Goal: Information Seeking & Learning: Learn about a topic

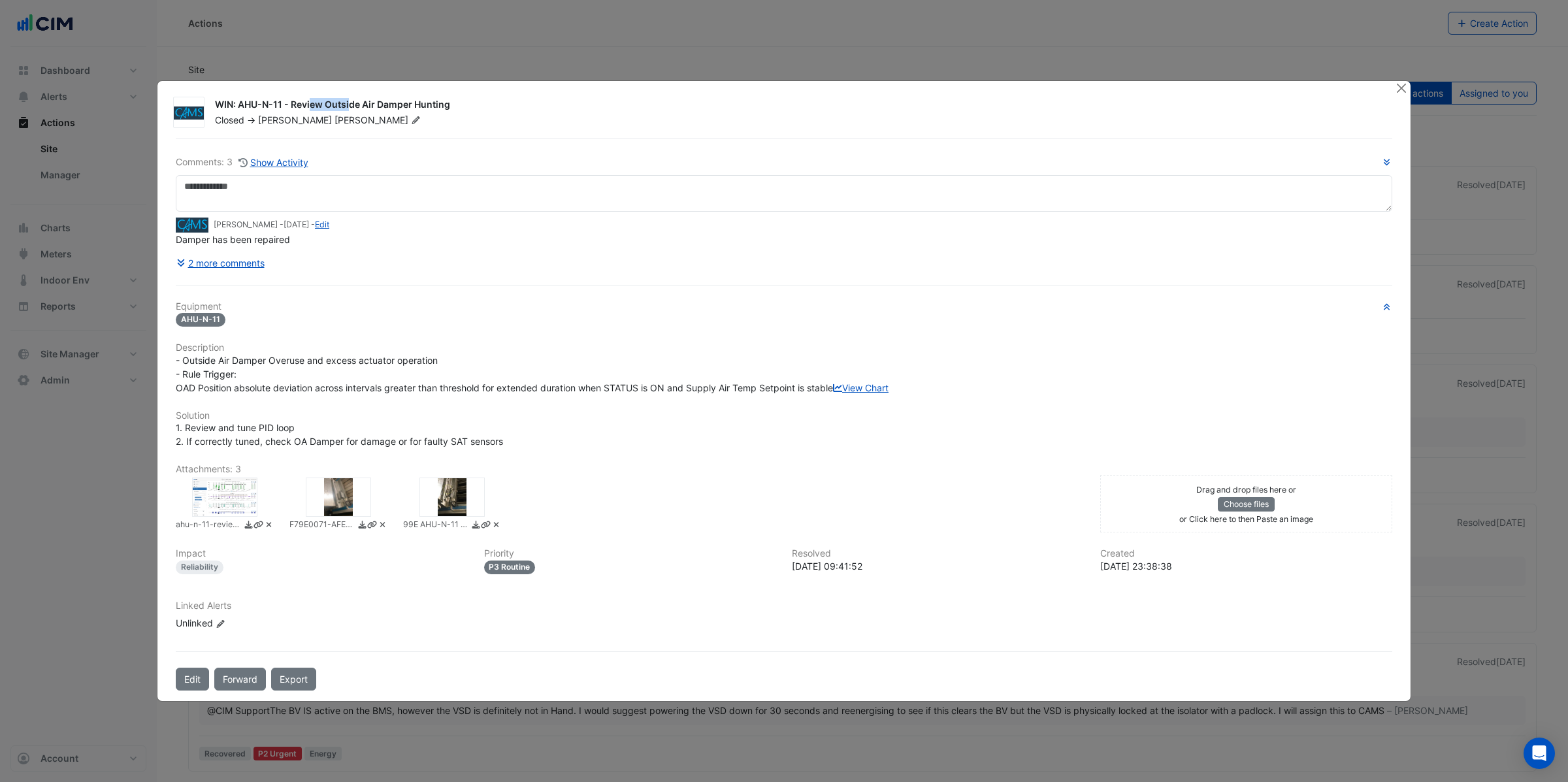
drag, startPoint x: 239, startPoint y: 97, endPoint x: 286, endPoint y: 98, distance: 47.0
click at [284, 98] on div "WIN: AHU-N-11 - Review Outside Air Damper Hunting" at bounding box center [796, 106] width 1164 height 16
drag, startPoint x: 292, startPoint y: 98, endPoint x: 469, endPoint y: 99, distance: 177.0
click at [469, 99] on div "WIN: AHU-N-11 - Review Outside Air Damper Hunting" at bounding box center [796, 106] width 1164 height 16
click at [833, 393] on link "View Chart" at bounding box center [860, 388] width 55 height 11
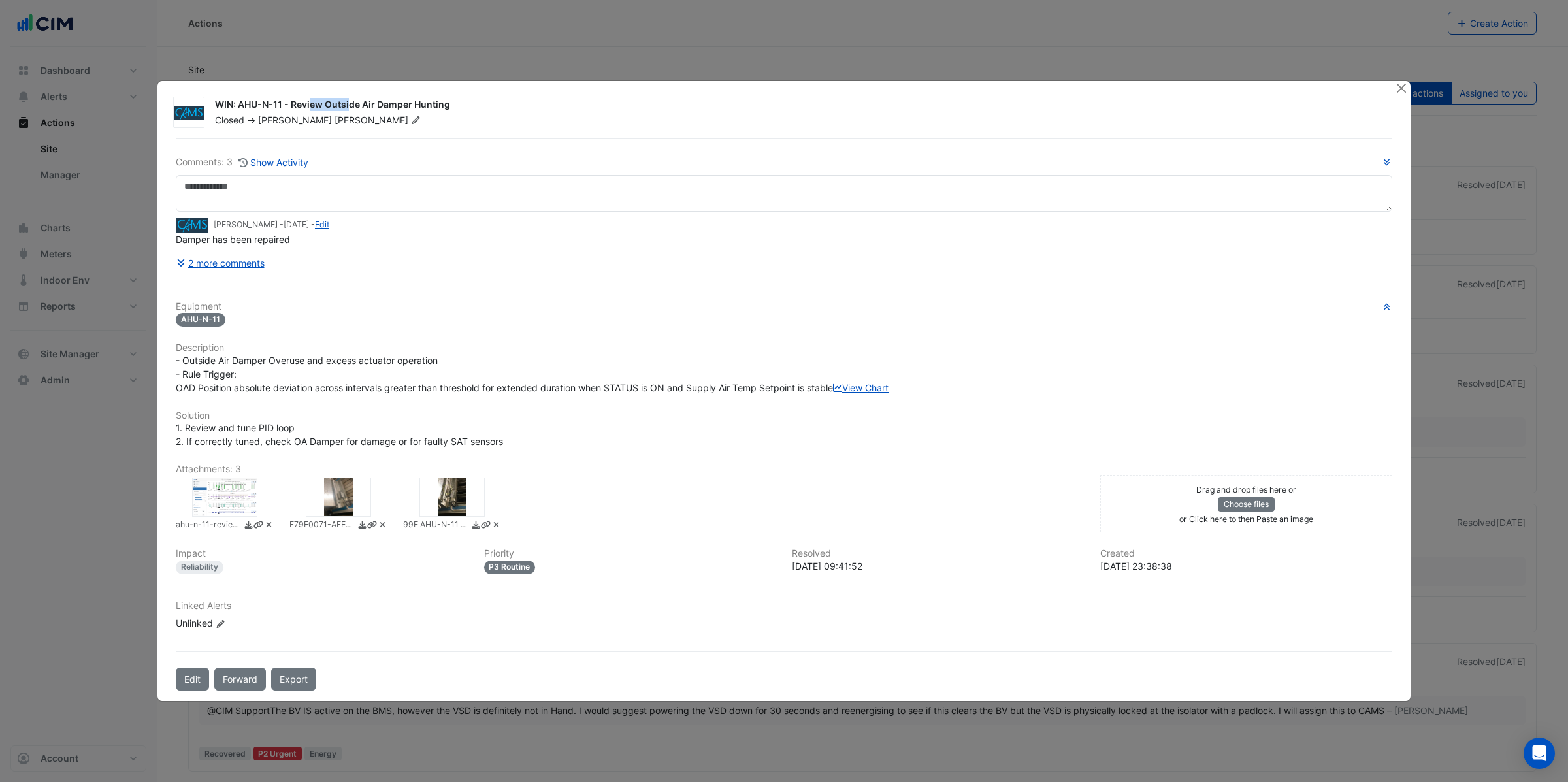
drag, startPoint x: 214, startPoint y: 217, endPoint x: 342, endPoint y: 233, distance: 129.0
click at [254, 219] on small "Mitch Baillie - 3 years and 10 months ago - Edit" at bounding box center [271, 225] width 115 height 12
click at [1384, 158] on icon "button" at bounding box center [1386, 161] width 6 height 7
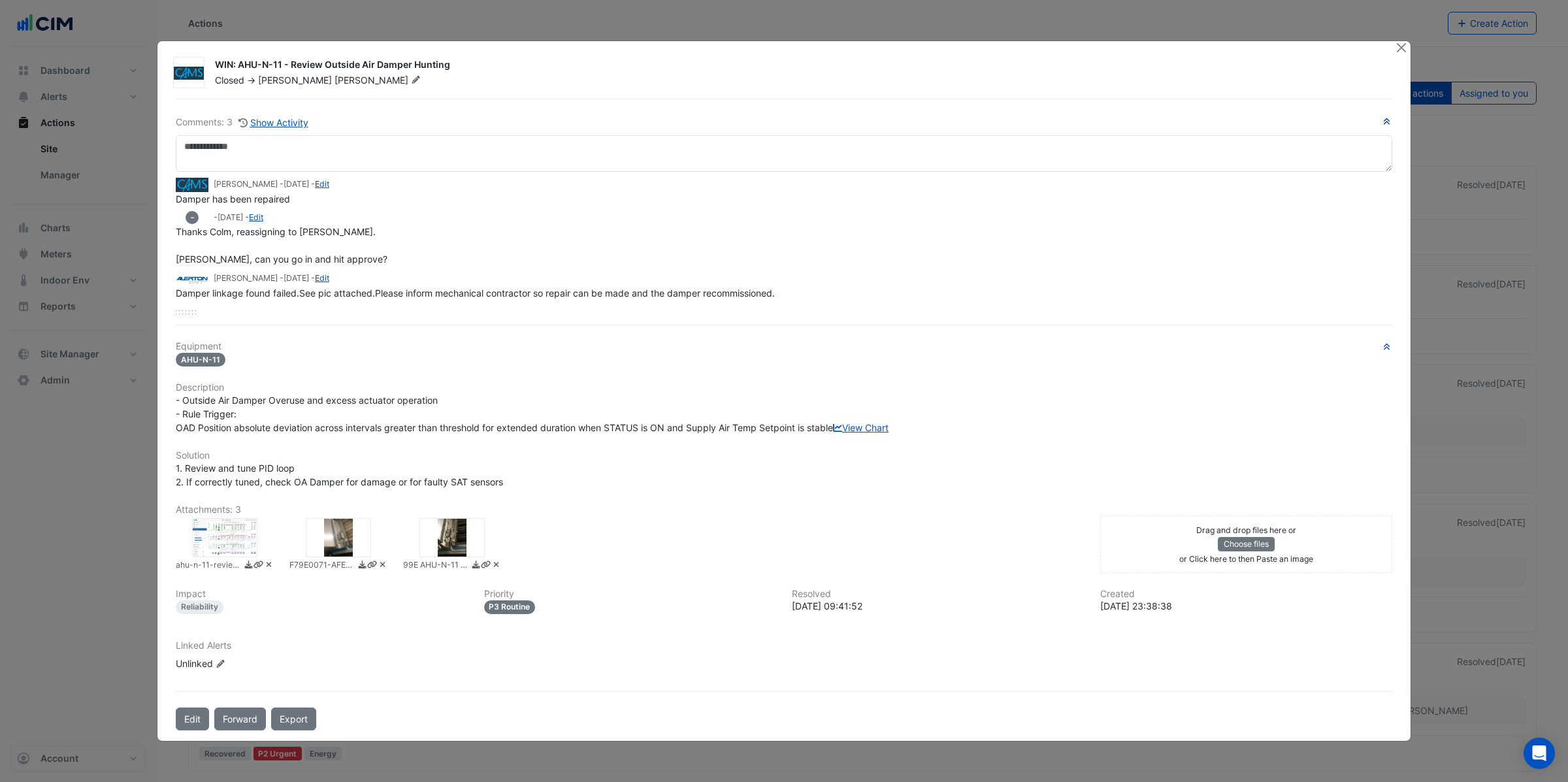
click at [450, 547] on div at bounding box center [452, 538] width 66 height 39
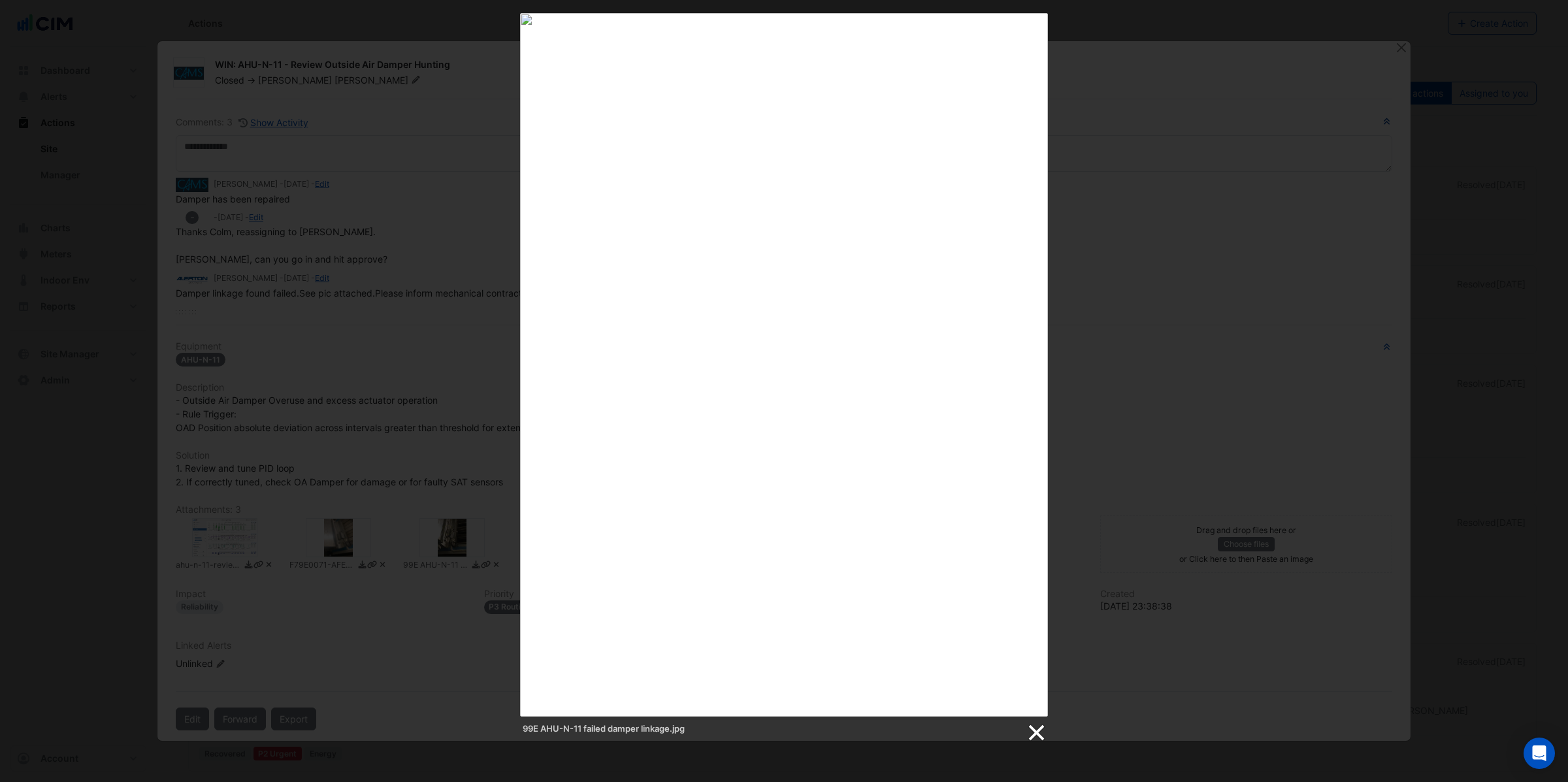
click at [1035, 735] on link at bounding box center [1035, 732] width 20 height 20
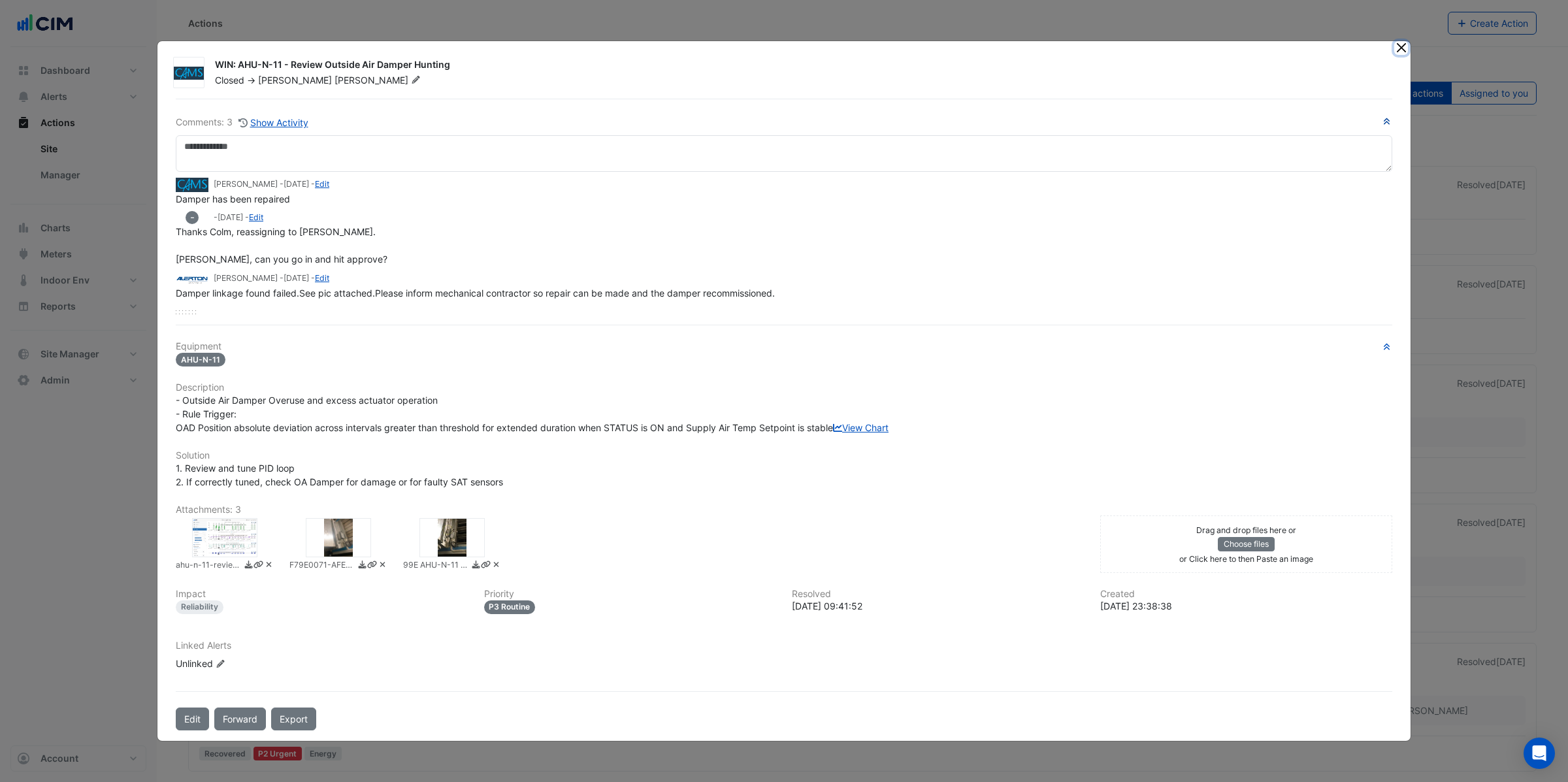
click at [1398, 46] on button "Close" at bounding box center [1400, 48] width 14 height 14
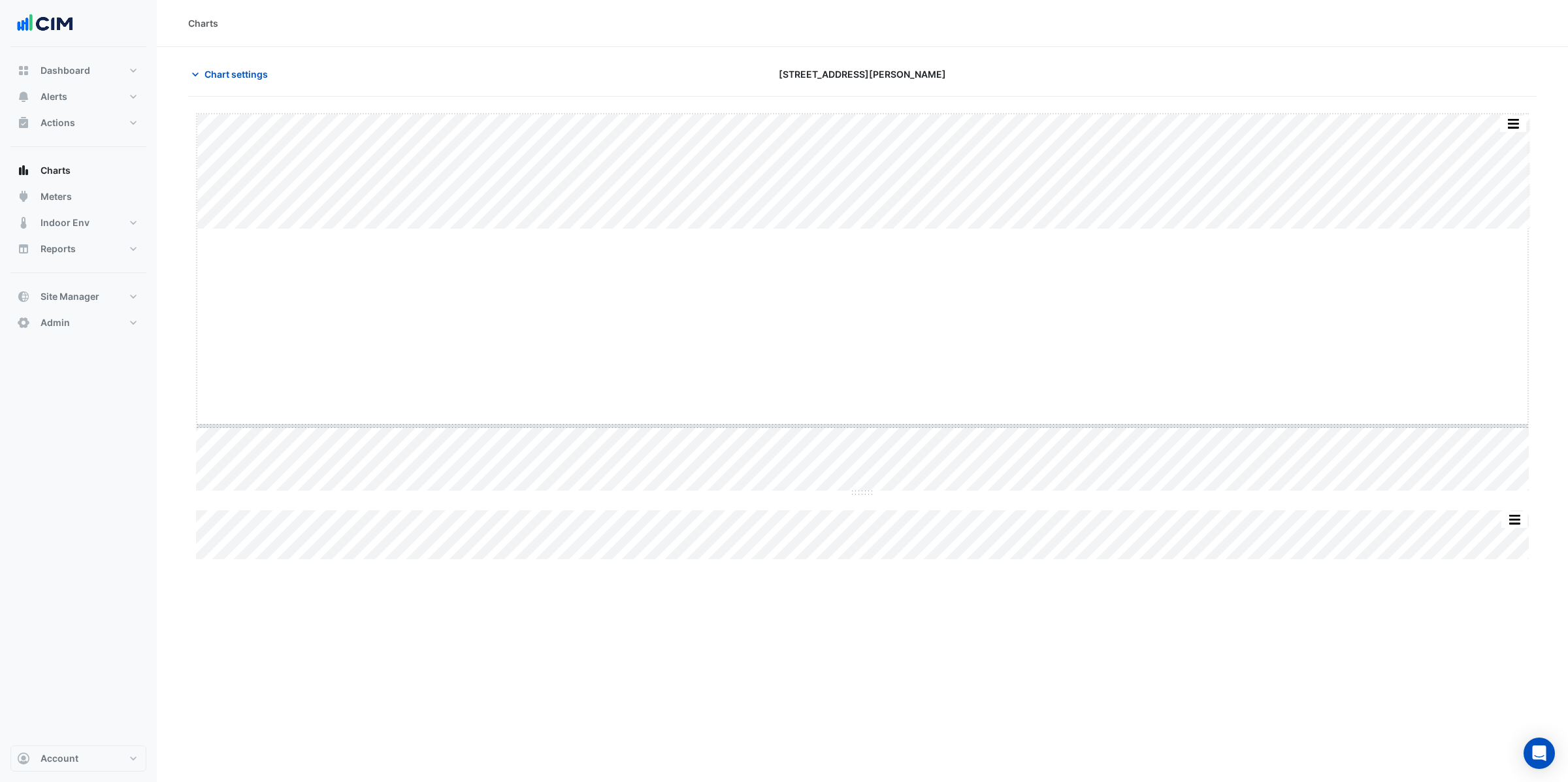
drag, startPoint x: 860, startPoint y: 228, endPoint x: 857, endPoint y: 429, distance: 201.0
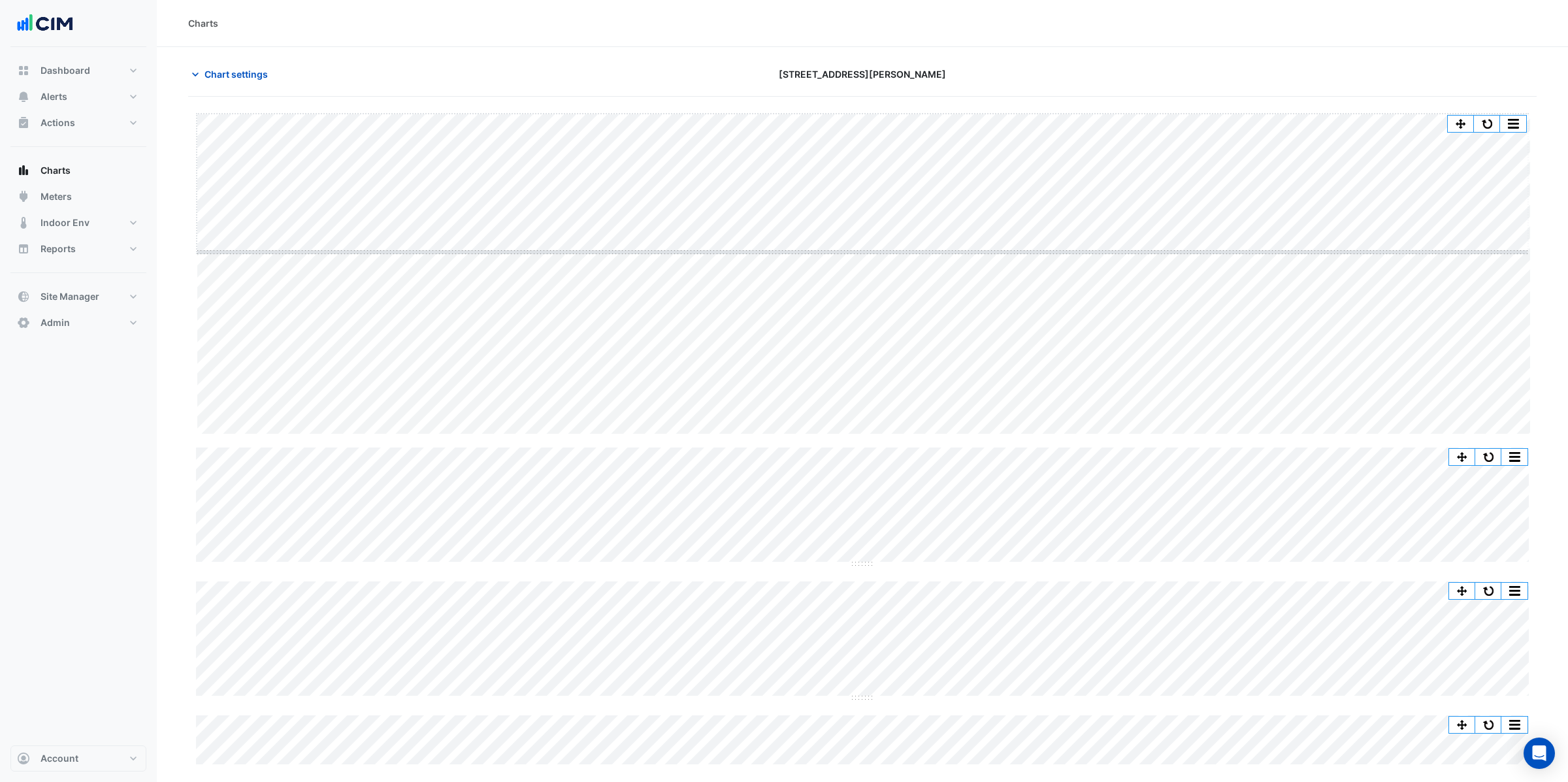
drag, startPoint x: 860, startPoint y: 434, endPoint x: 842, endPoint y: 251, distance: 183.9
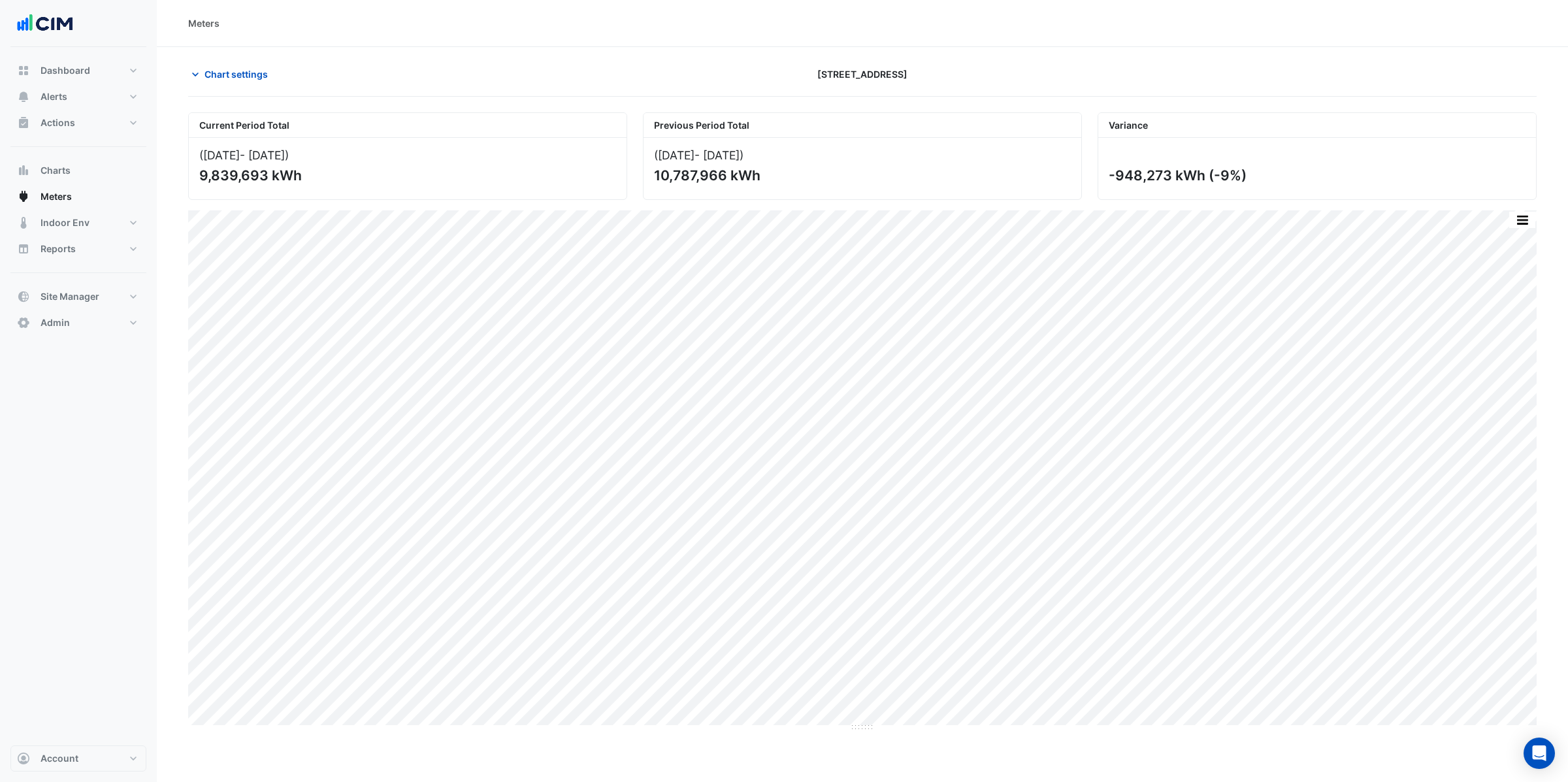
drag, startPoint x: 736, startPoint y: 176, endPoint x: 760, endPoint y: 182, distance: 24.7
click at [760, 176] on div "10,787,966 kWh" at bounding box center [861, 175] width 414 height 16
click at [234, 76] on span "Chart settings" at bounding box center [236, 74] width 64 height 14
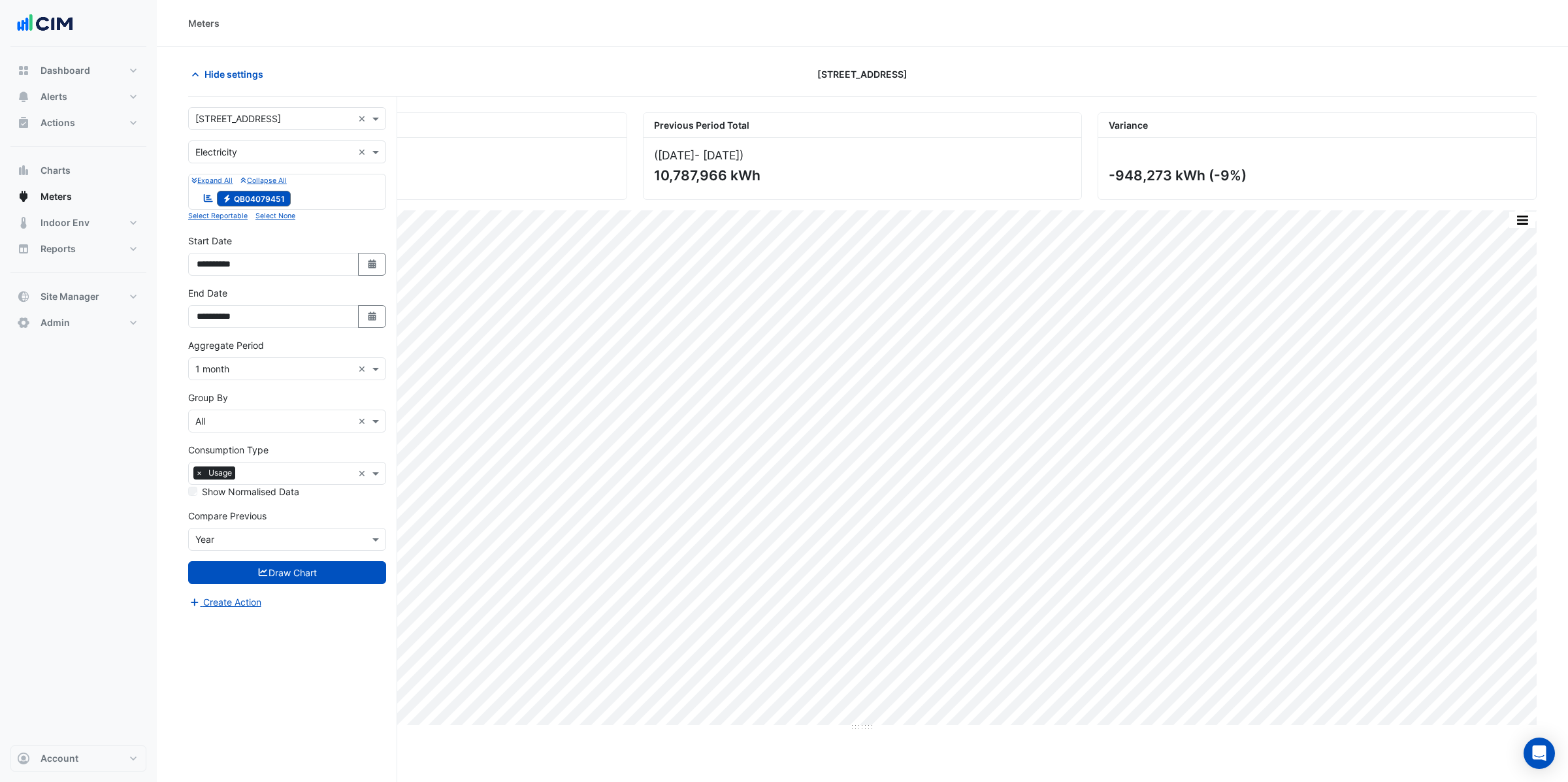
click at [260, 476] on input "text" at bounding box center [297, 474] width 112 height 14
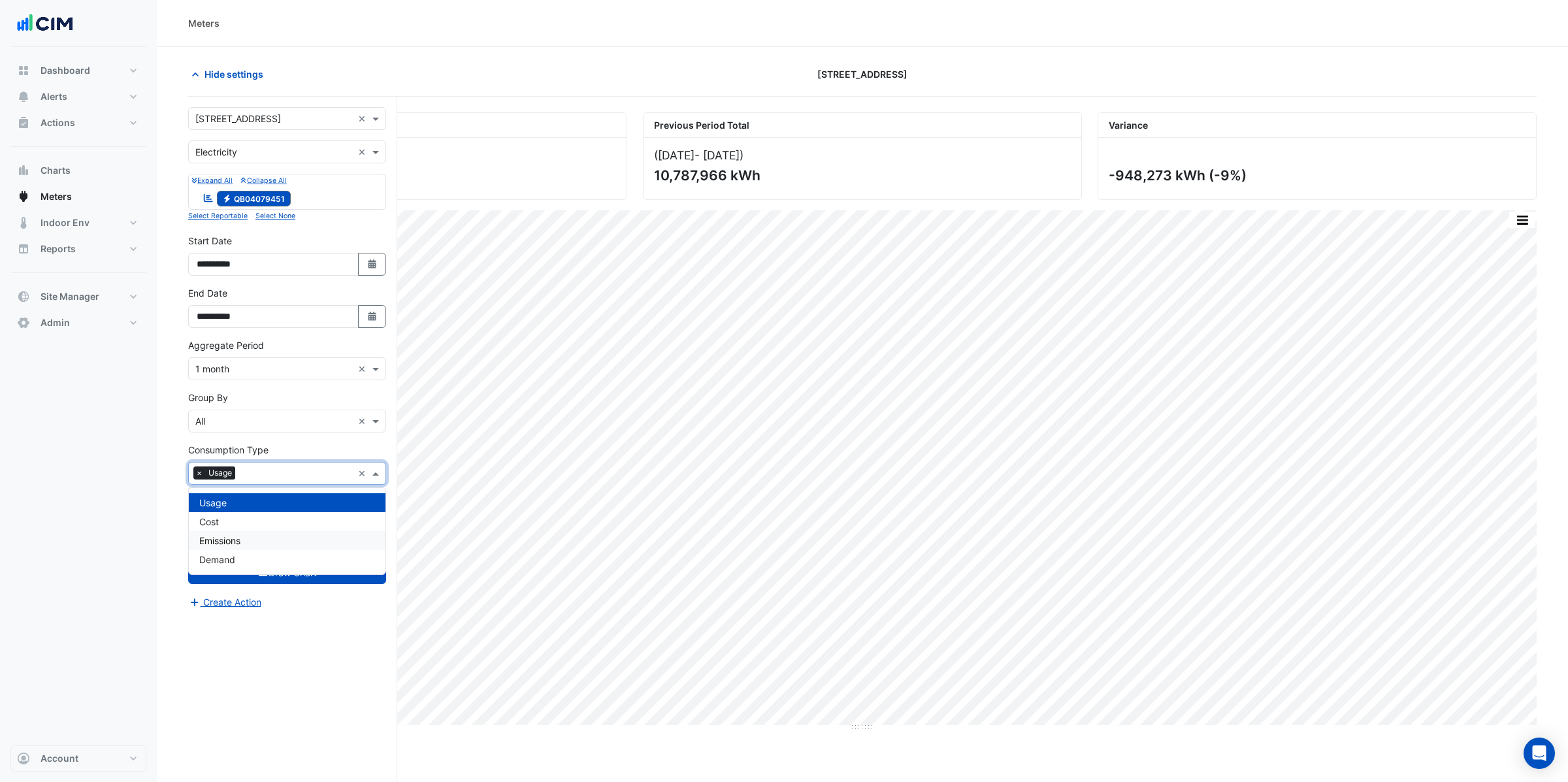
click at [217, 539] on span "Emissions" at bounding box center [220, 540] width 41 height 11
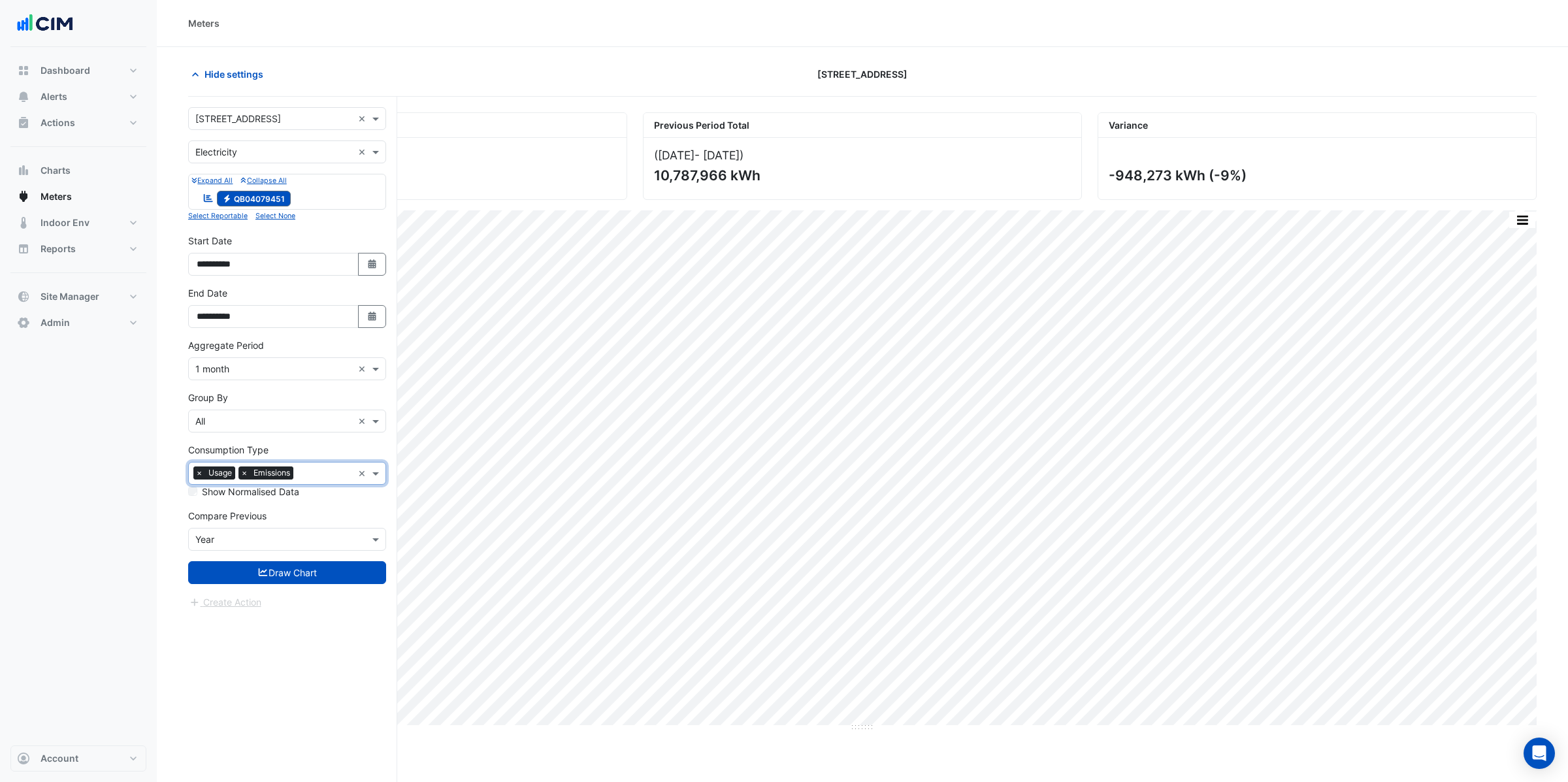
click at [201, 474] on span "×" at bounding box center [199, 473] width 12 height 13
click at [267, 580] on button "Draw Chart" at bounding box center [287, 572] width 198 height 22
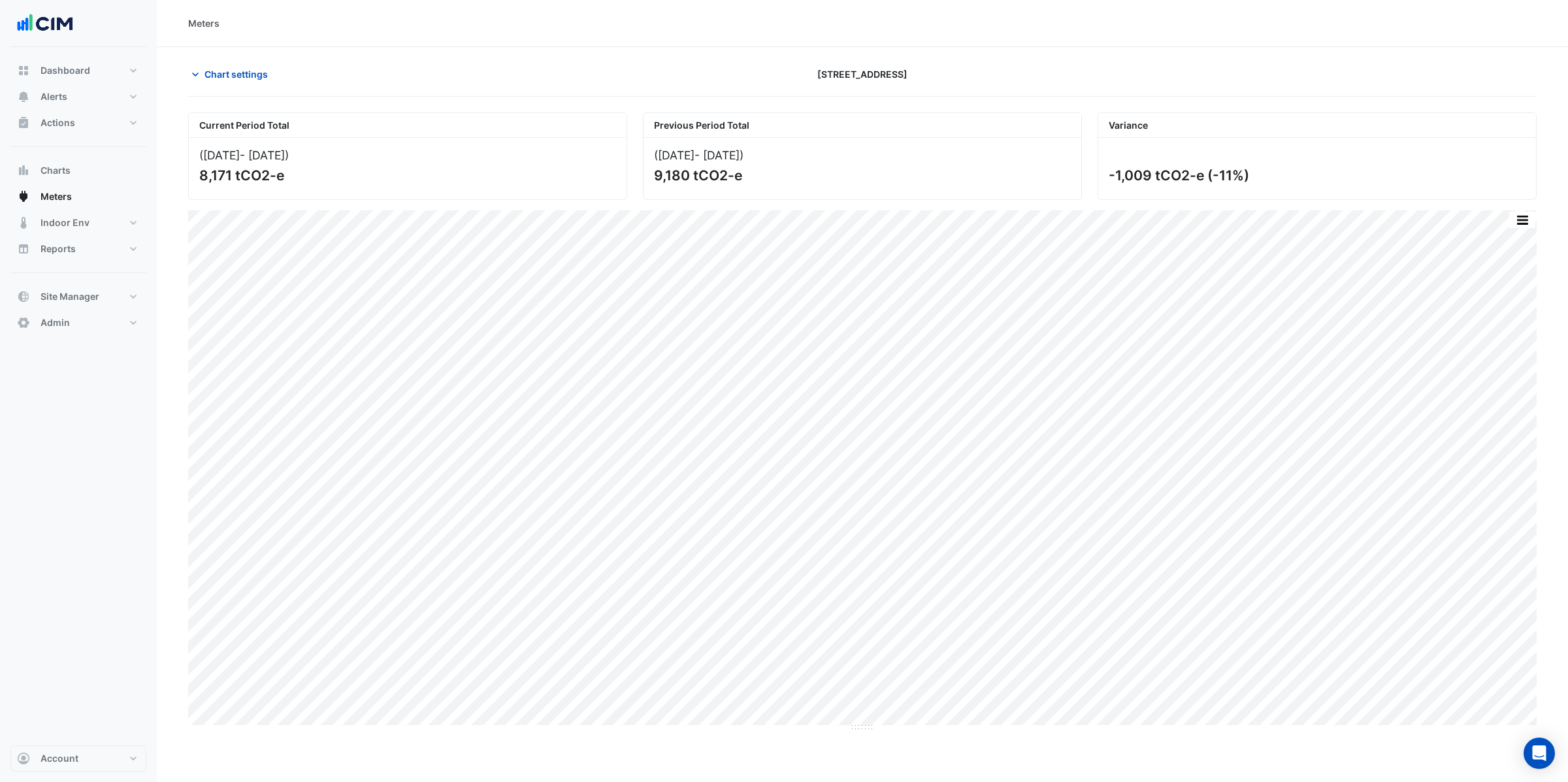
drag, startPoint x: 655, startPoint y: 177, endPoint x: 743, endPoint y: 180, distance: 88.1
click at [740, 175] on div "9,180 tCO2-e" at bounding box center [861, 175] width 414 height 16
click at [853, 171] on div "9,180 tCO2-e" at bounding box center [861, 175] width 414 height 16
click at [58, 203] on button "Meters" at bounding box center [78, 197] width 136 height 26
click at [54, 198] on span "Meters" at bounding box center [55, 197] width 31 height 13
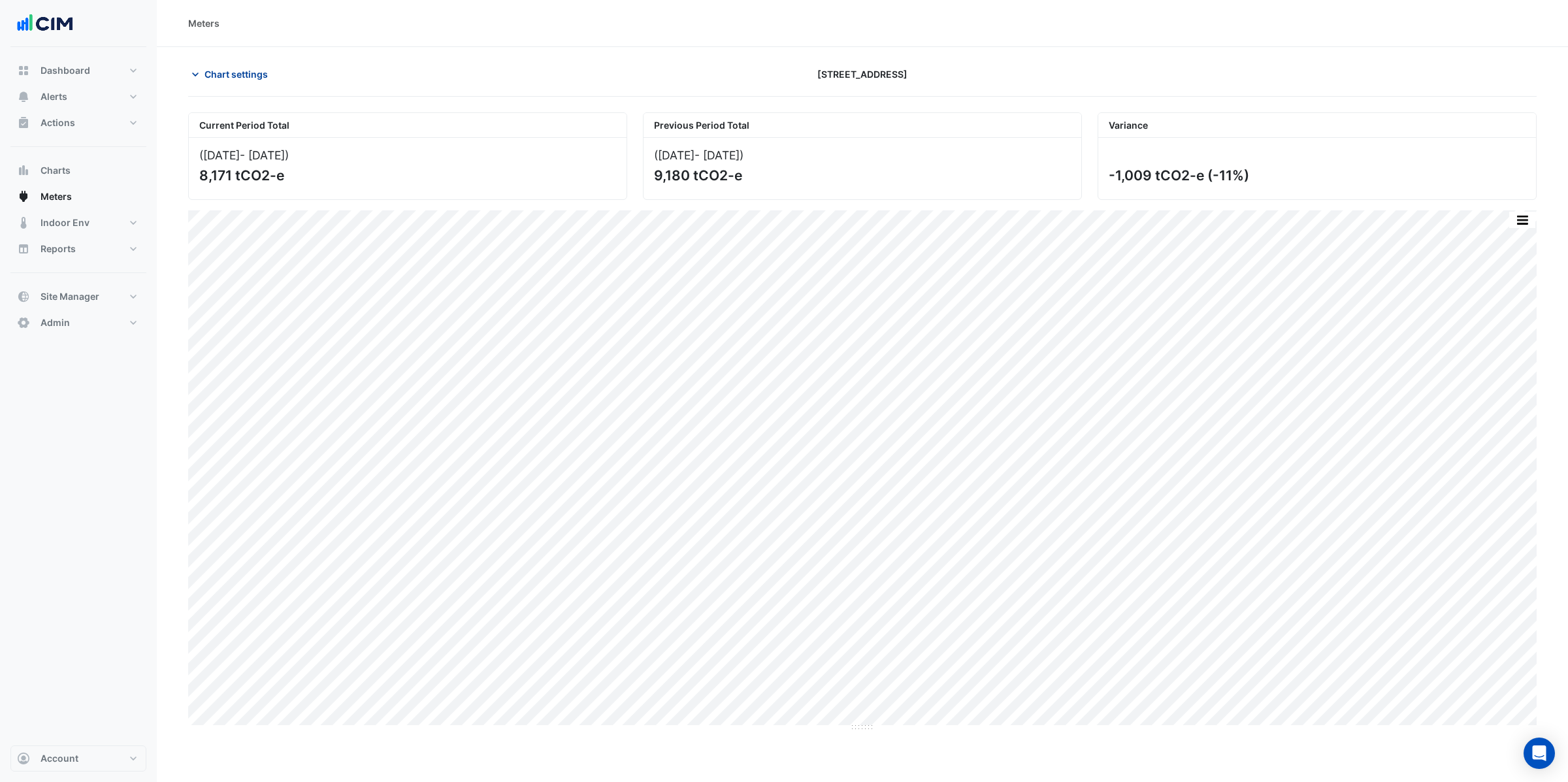
click at [200, 71] on icon "button" at bounding box center [196, 75] width 13 height 13
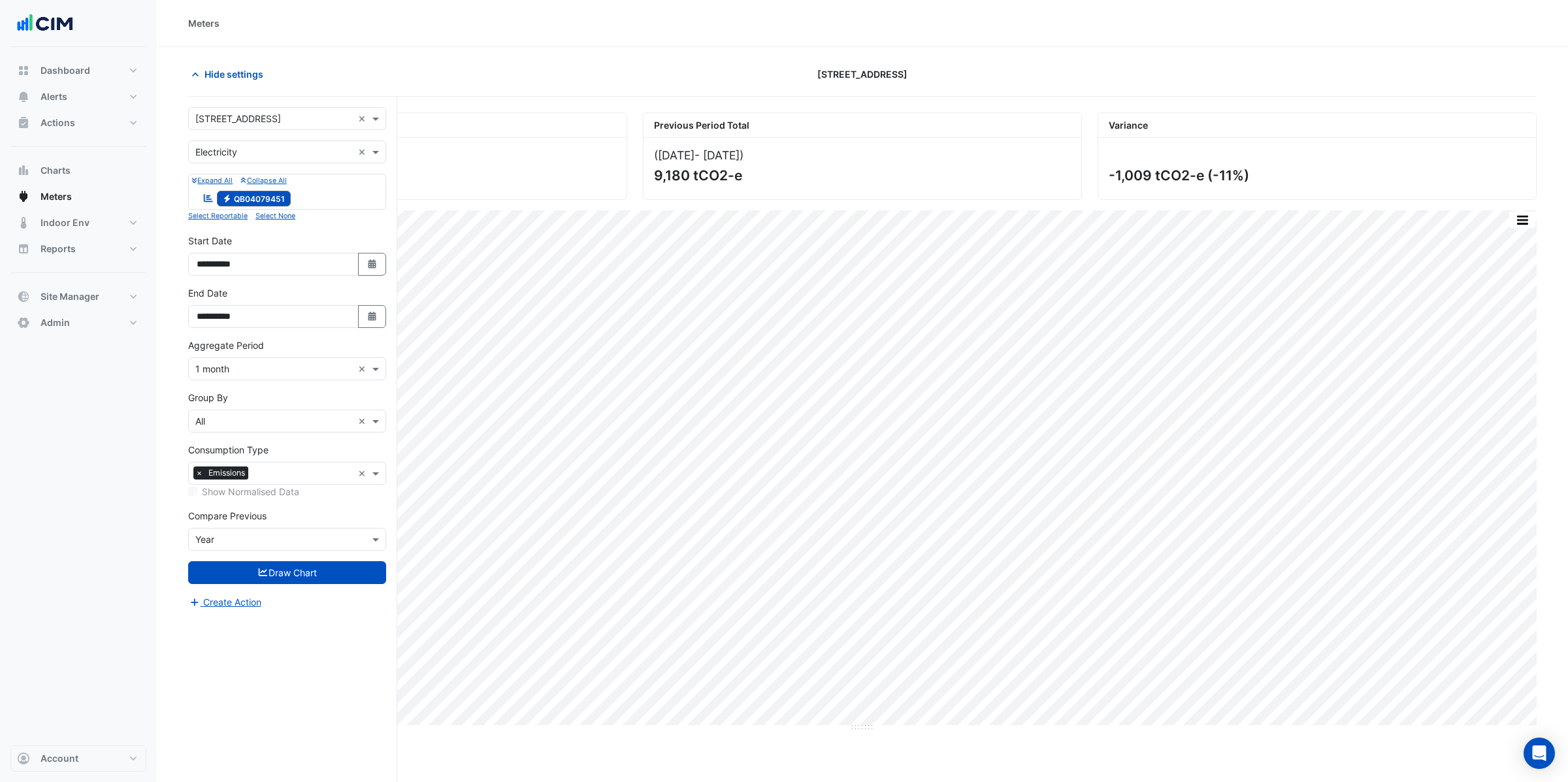
click at [244, 117] on input "text" at bounding box center [274, 119] width 157 height 14
type input "*****"
click at [246, 168] on span "Adare Manor" at bounding box center [256, 167] width 92 height 11
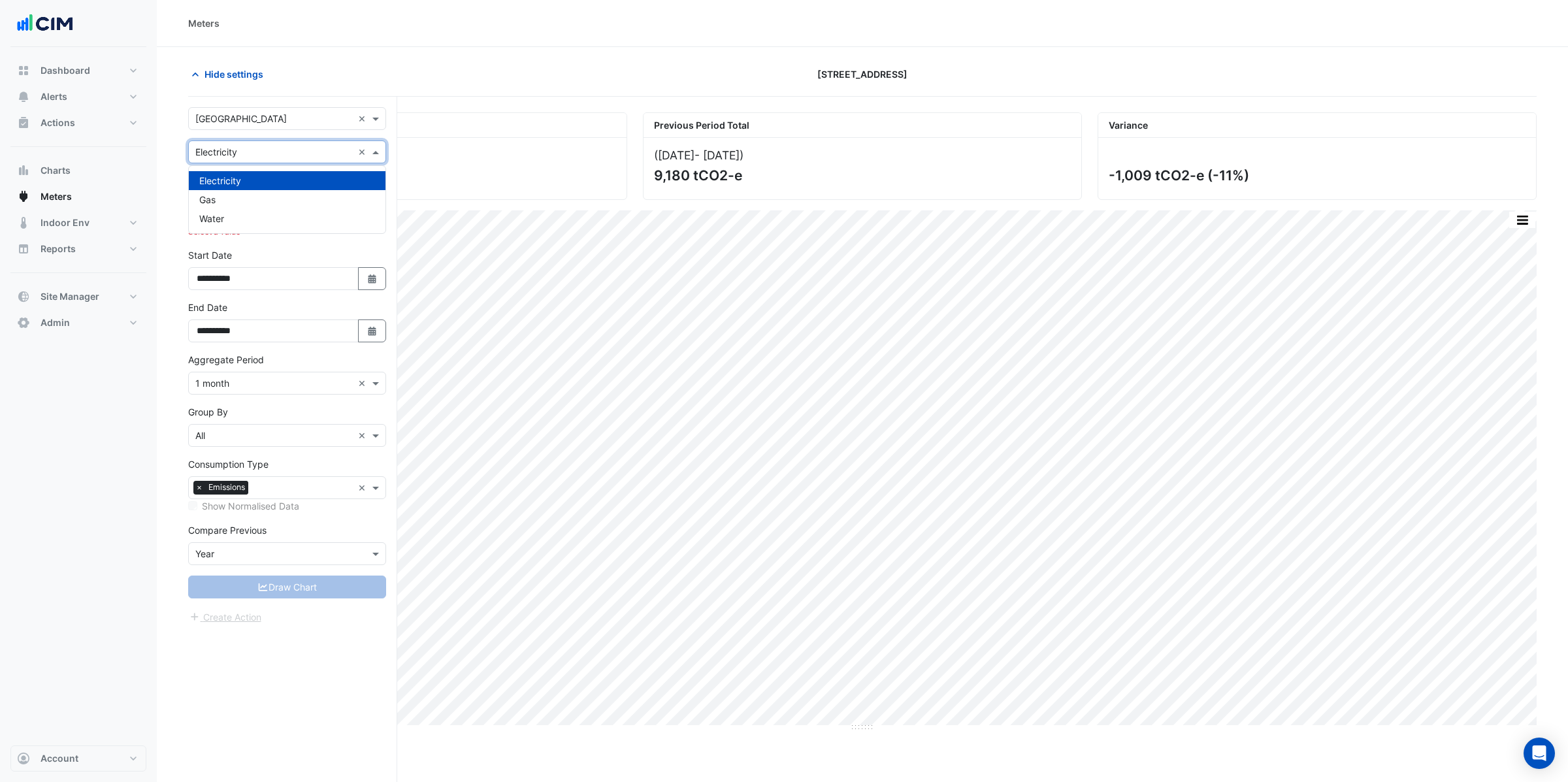
click at [239, 150] on input "text" at bounding box center [274, 153] width 157 height 14
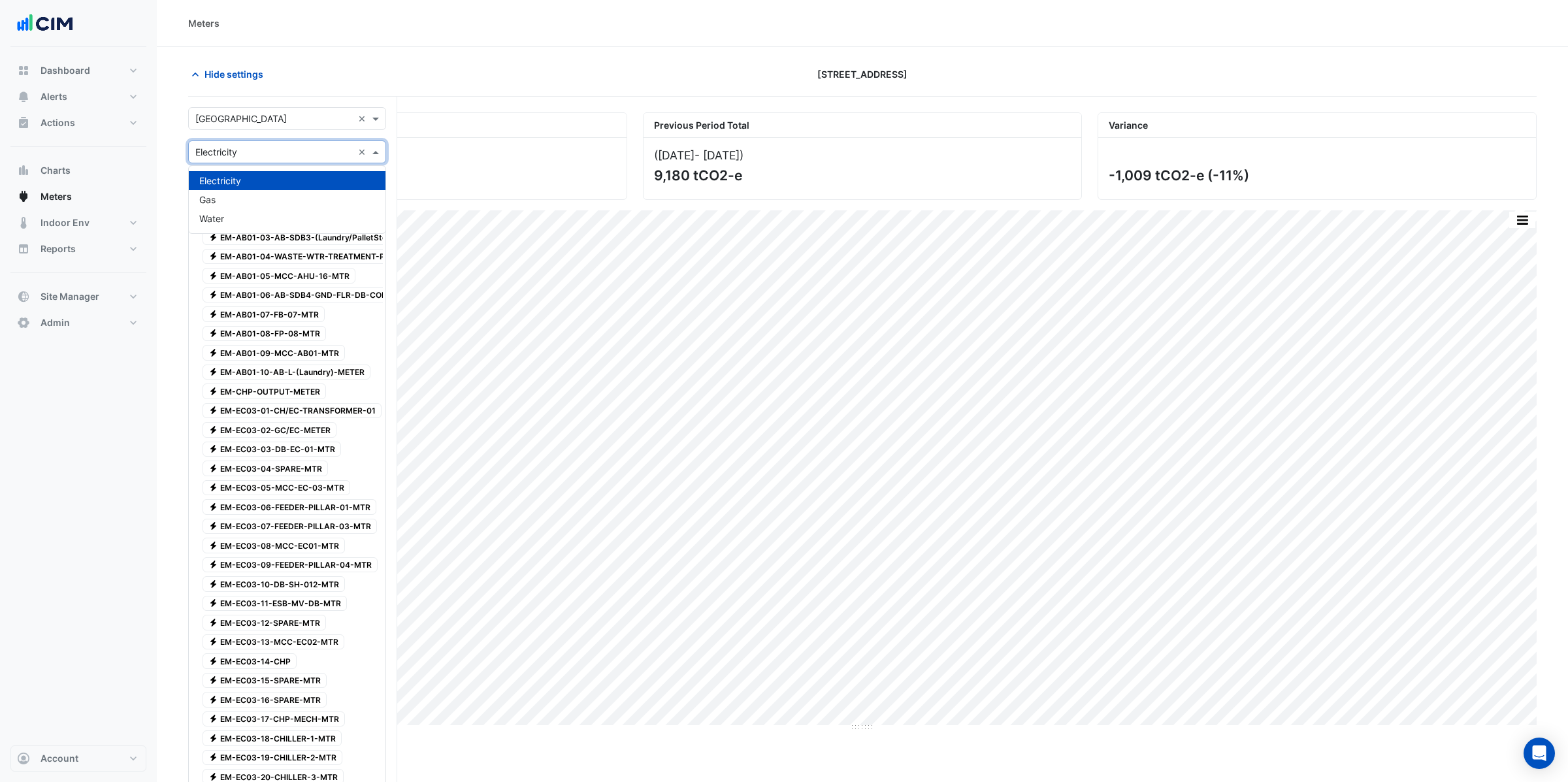
click at [226, 183] on span "Electricity" at bounding box center [220, 181] width 42 height 11
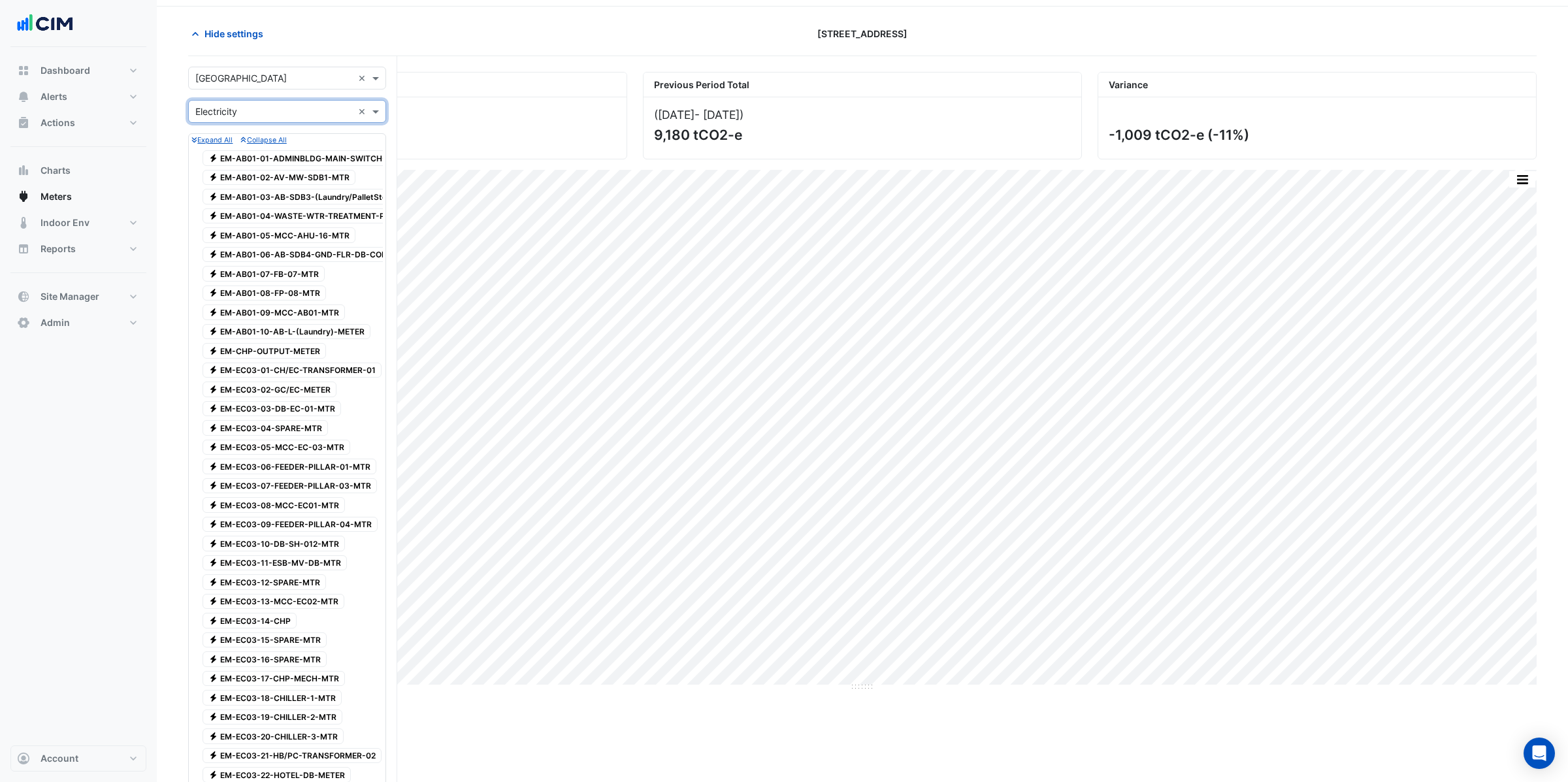
scroll to position [220, 0]
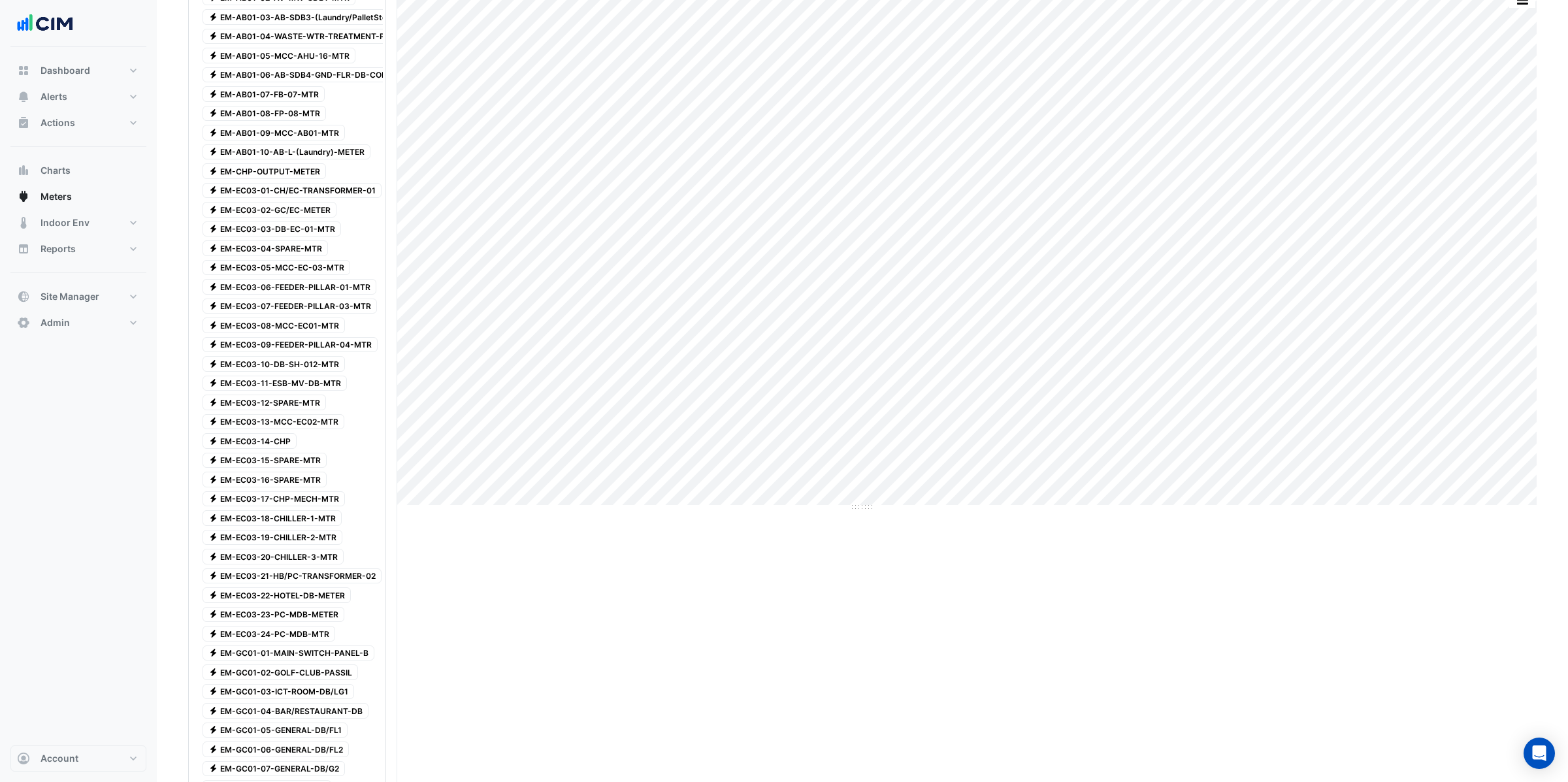
drag, startPoint x: 456, startPoint y: 530, endPoint x: 461, endPoint y: 523, distance: 8.6
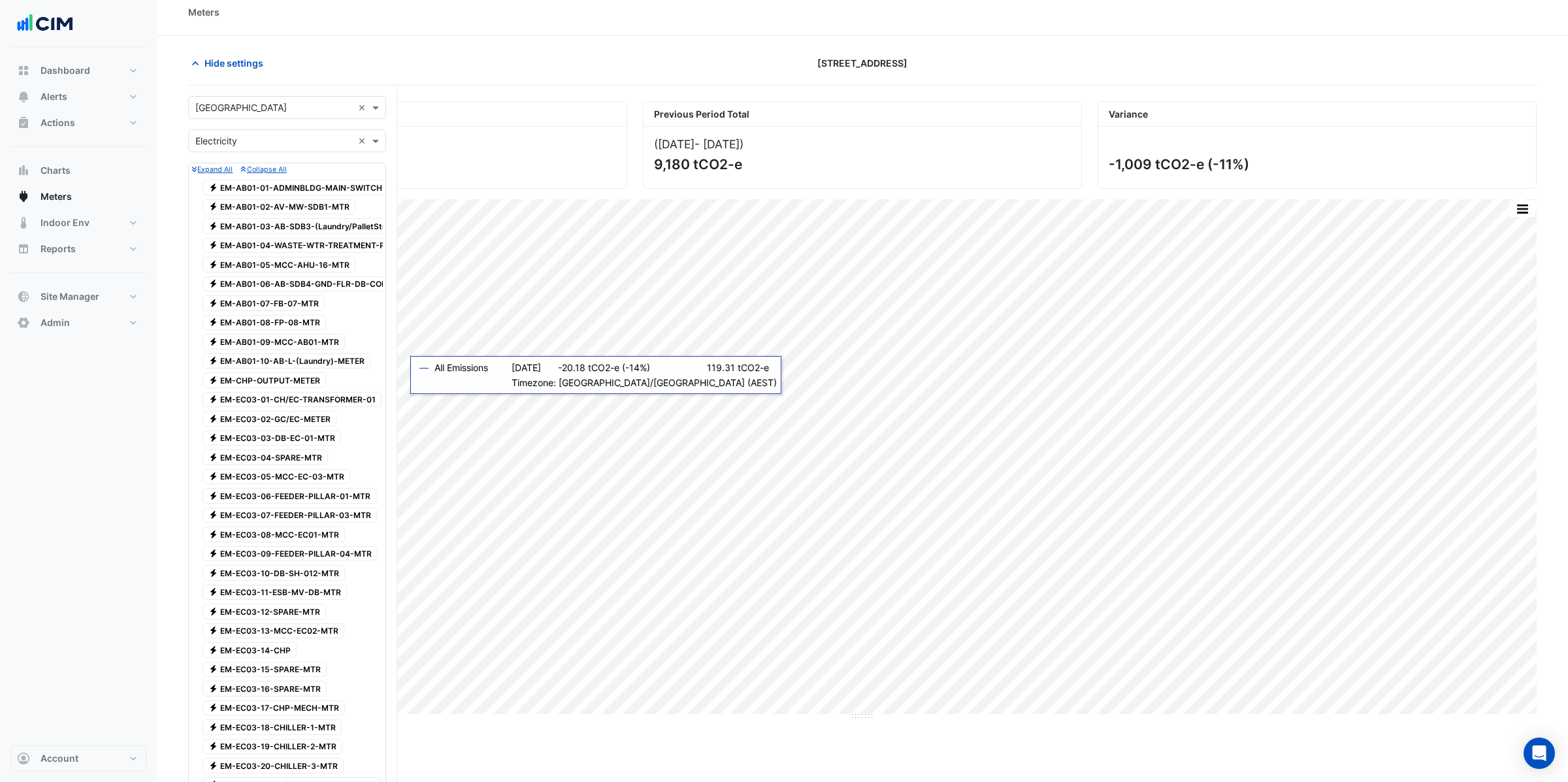
scroll to position [0, 0]
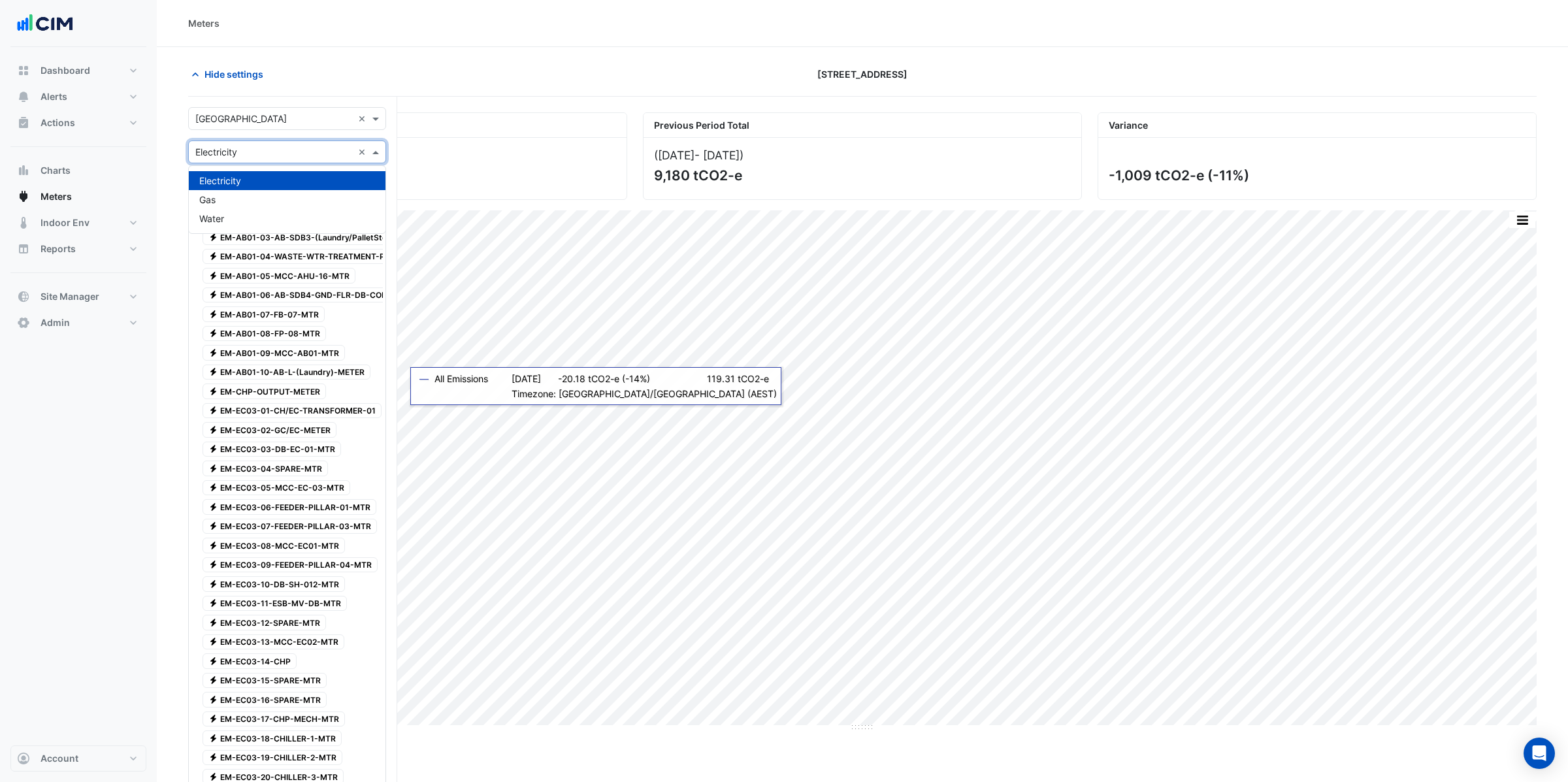
click at [377, 152] on span at bounding box center [377, 152] width 16 height 14
click at [193, 74] on icon "button" at bounding box center [195, 74] width 7 height 4
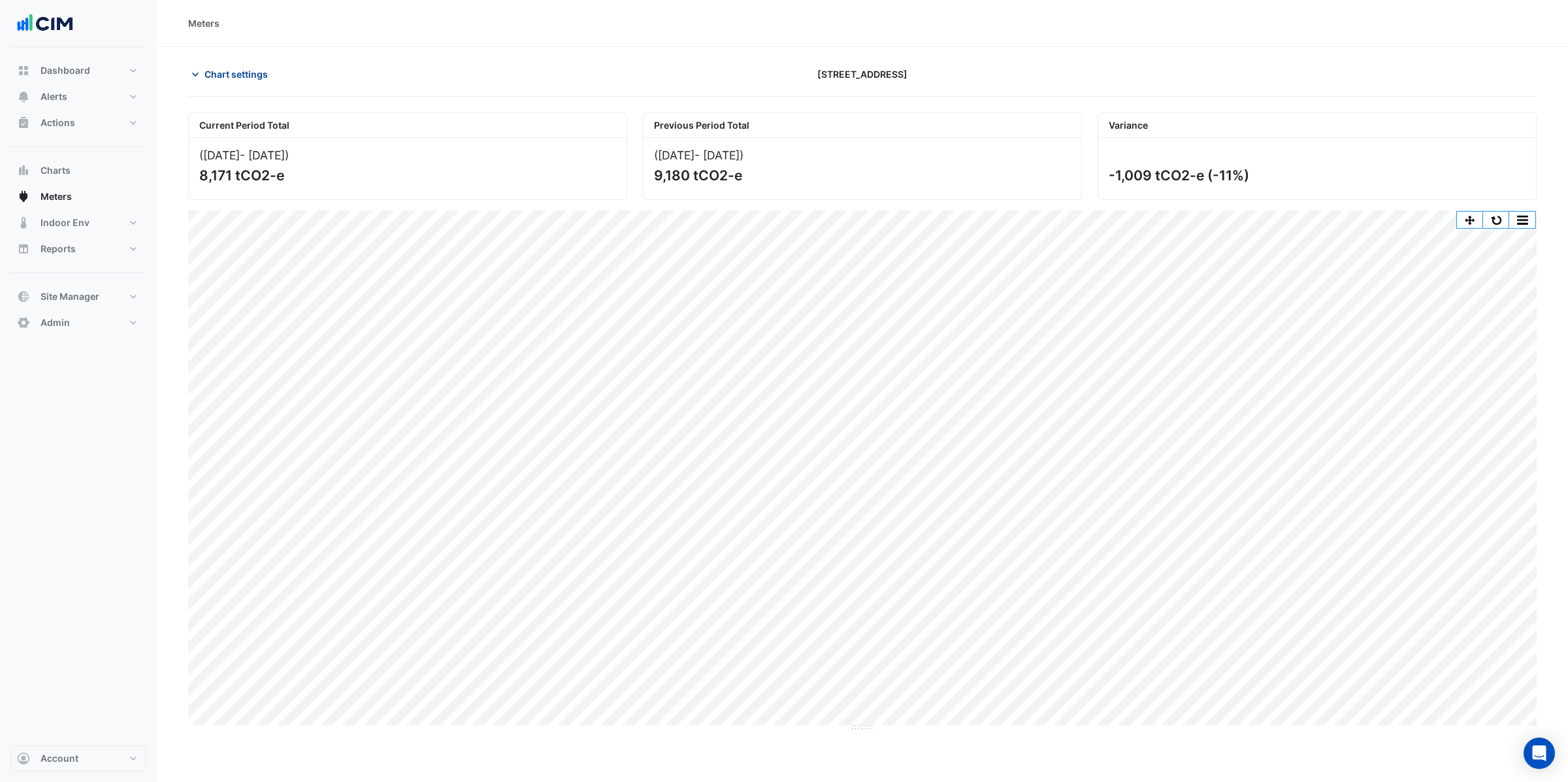
click at [226, 76] on span "Chart settings" at bounding box center [236, 74] width 64 height 14
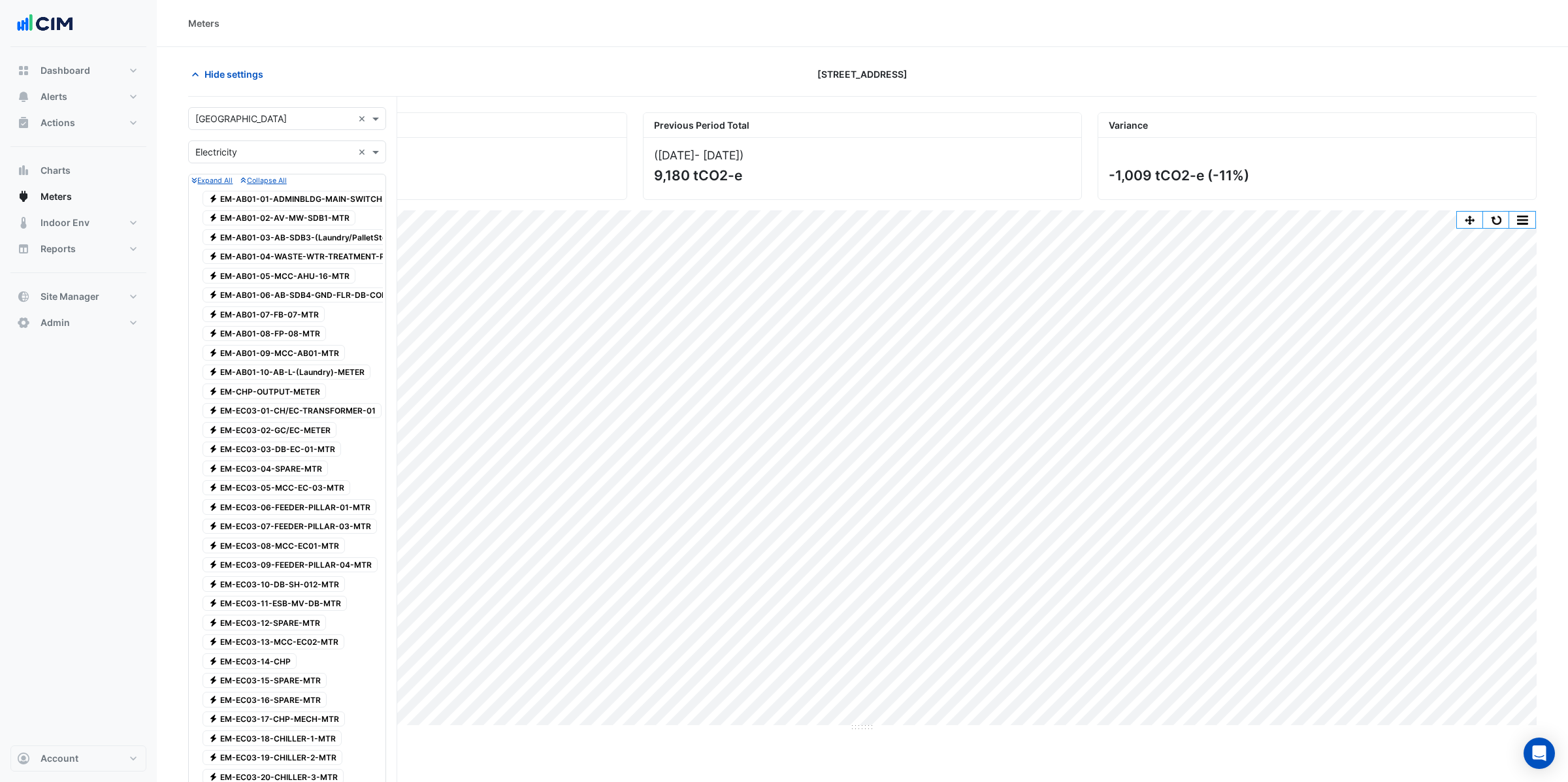
click at [422, 35] on div "Meters" at bounding box center [862, 23] width 1411 height 47
click at [1531, 225] on button "button" at bounding box center [1522, 219] width 26 height 16
click at [1152, 208] on div "Current Period Total (Feb 16 - Feb 24 ) 8,171 tCO2-e Previous Period Total (Feb…" at bounding box center [862, 417] width 1348 height 629
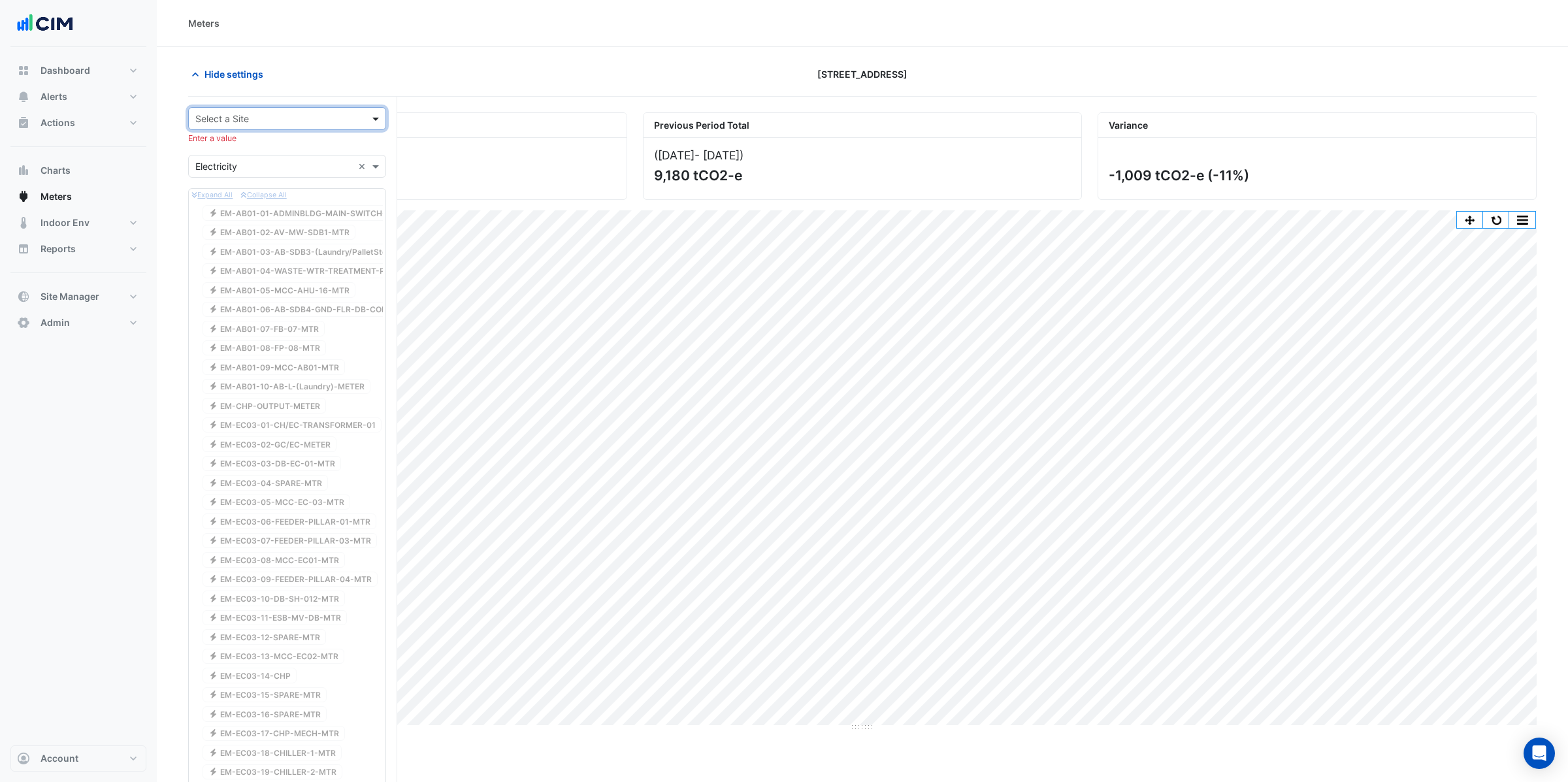
click at [374, 118] on span at bounding box center [377, 118] width 16 height 14
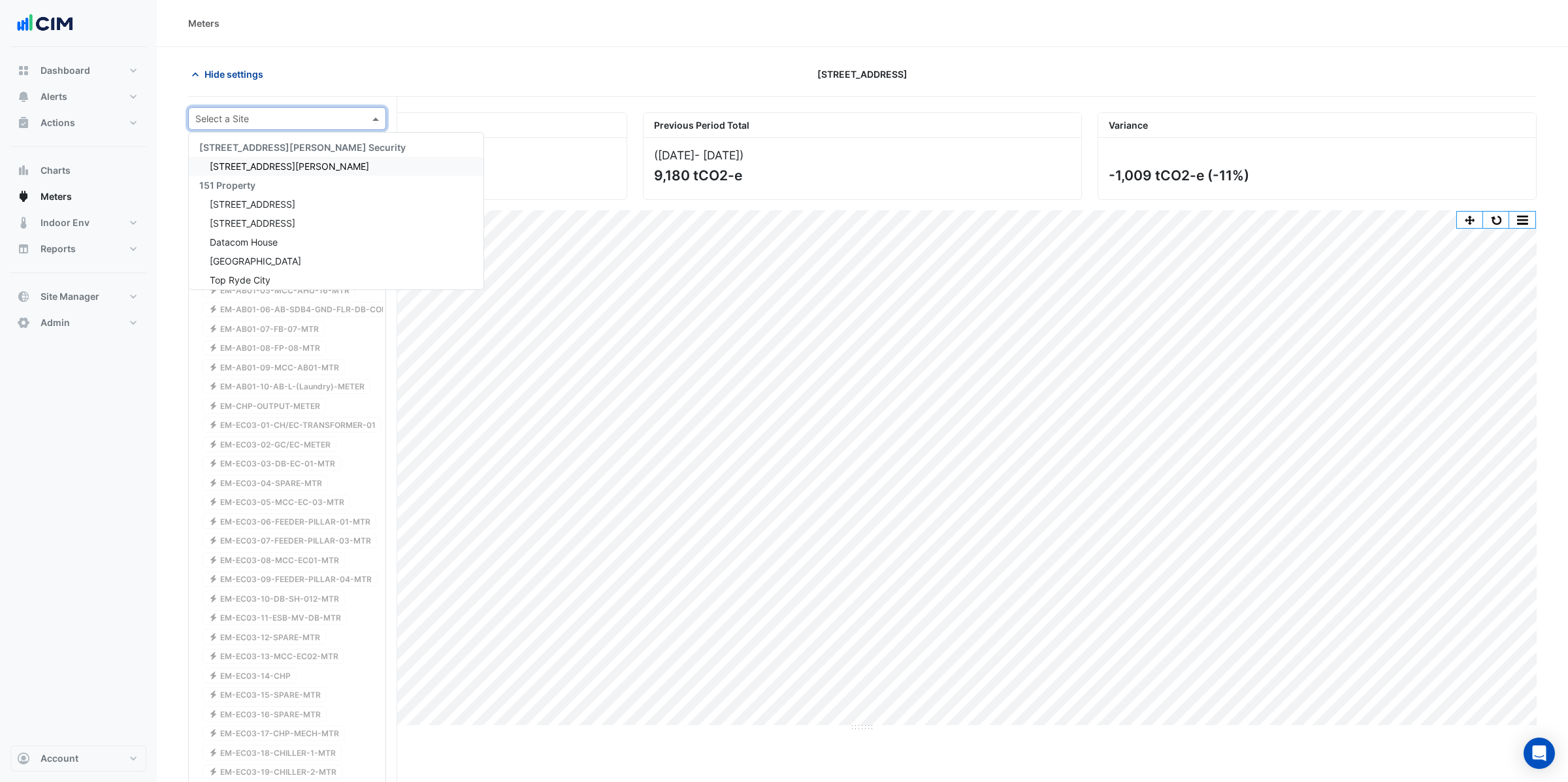
click at [196, 73] on icon "button" at bounding box center [195, 74] width 7 height 4
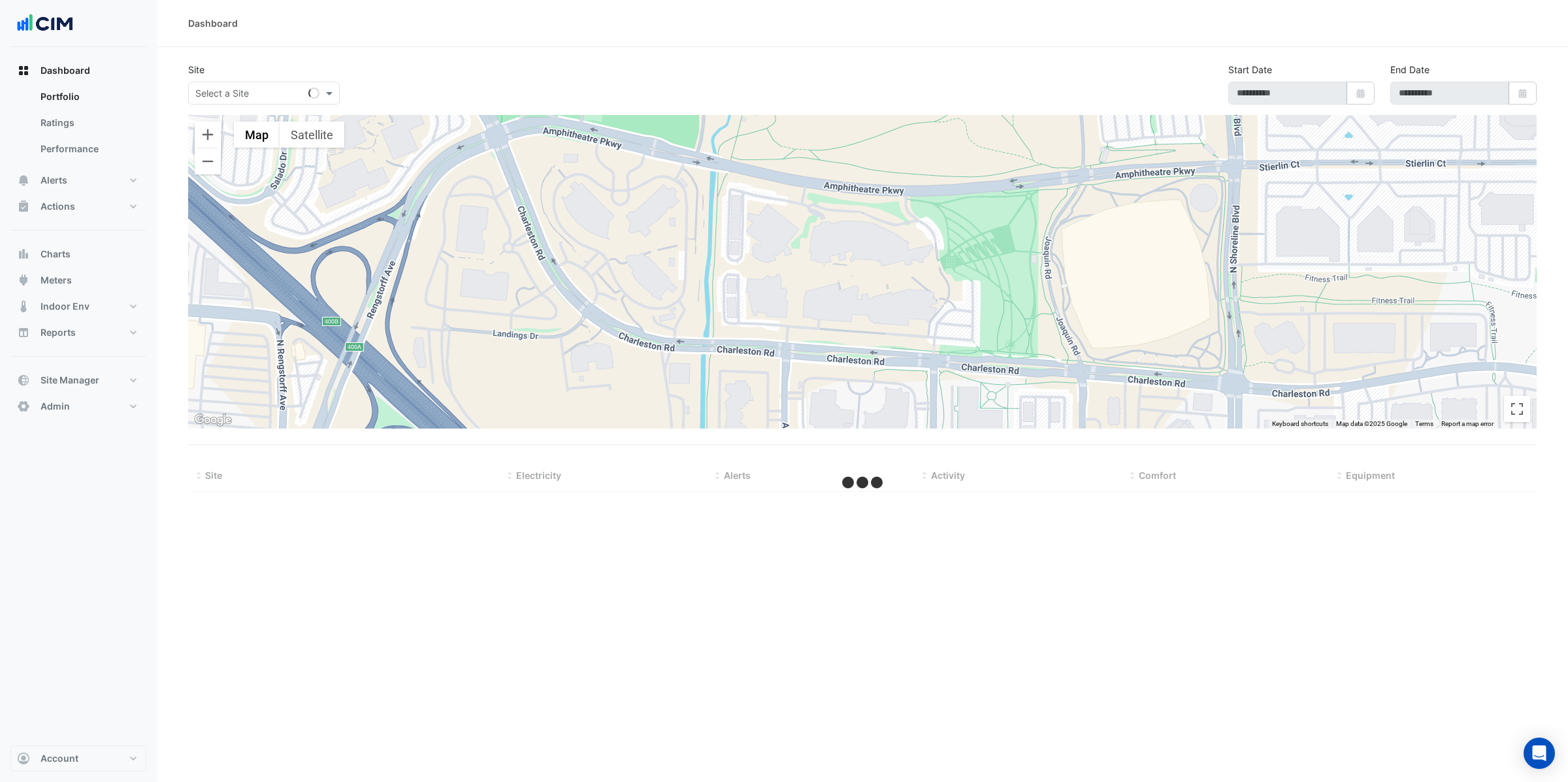
select select "**"
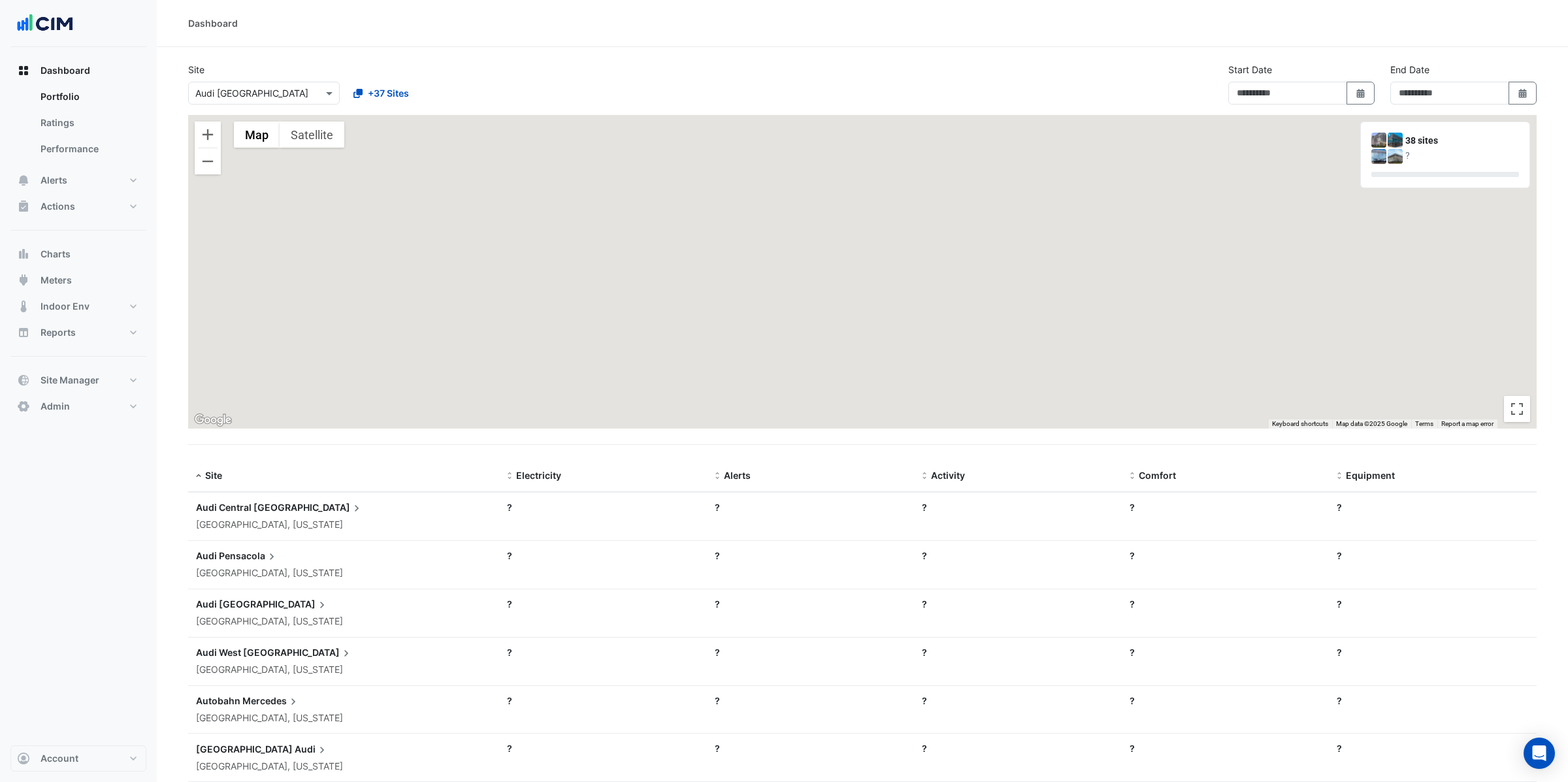
type input "**********"
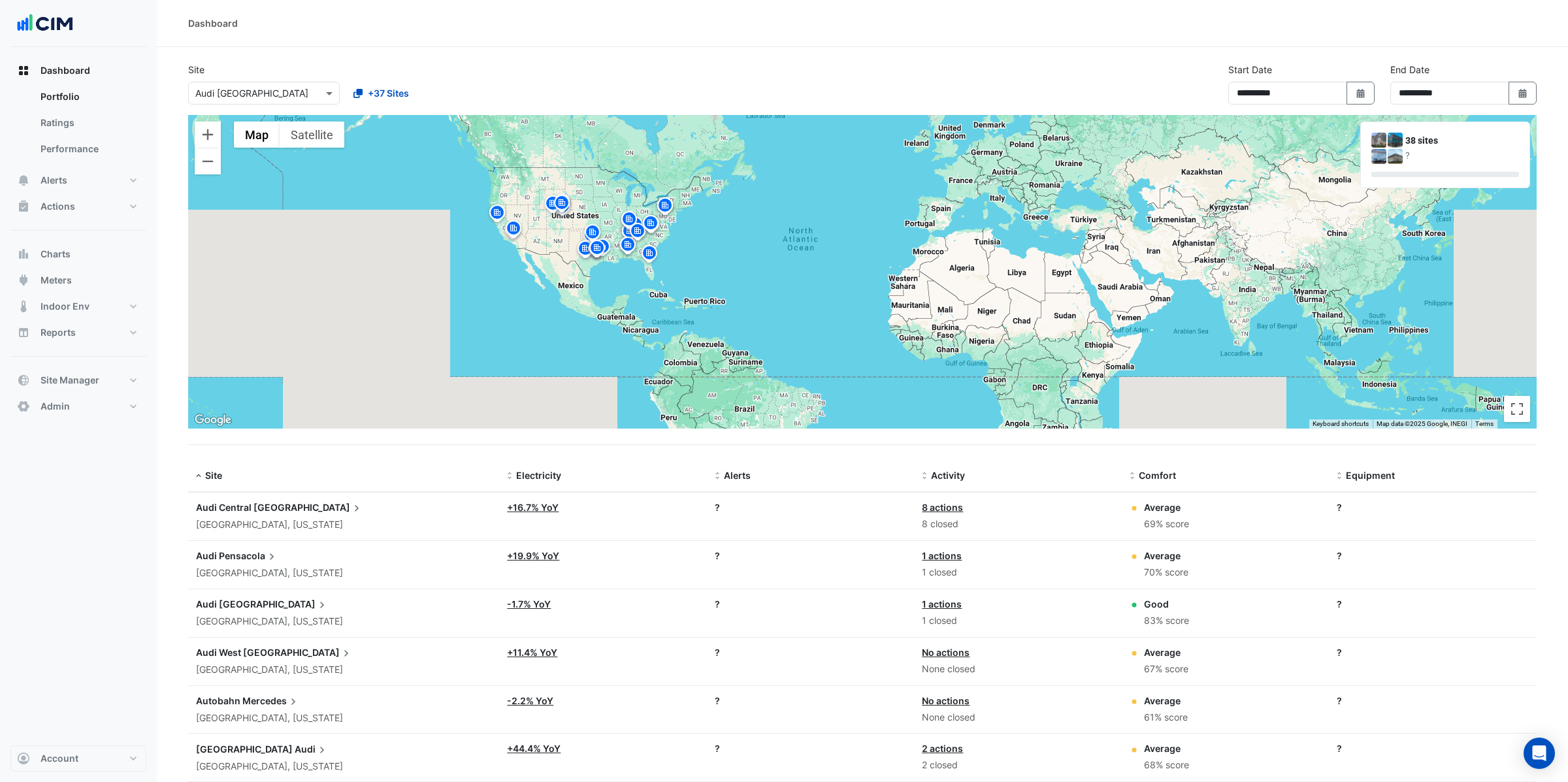
drag, startPoint x: 786, startPoint y: 319, endPoint x: 333, endPoint y: 396, distance: 459.5
click at [333, 396] on div "To activate drag with keyboard, press Alt + Enter. Once in keyboard drag state,…" at bounding box center [862, 272] width 1348 height 314
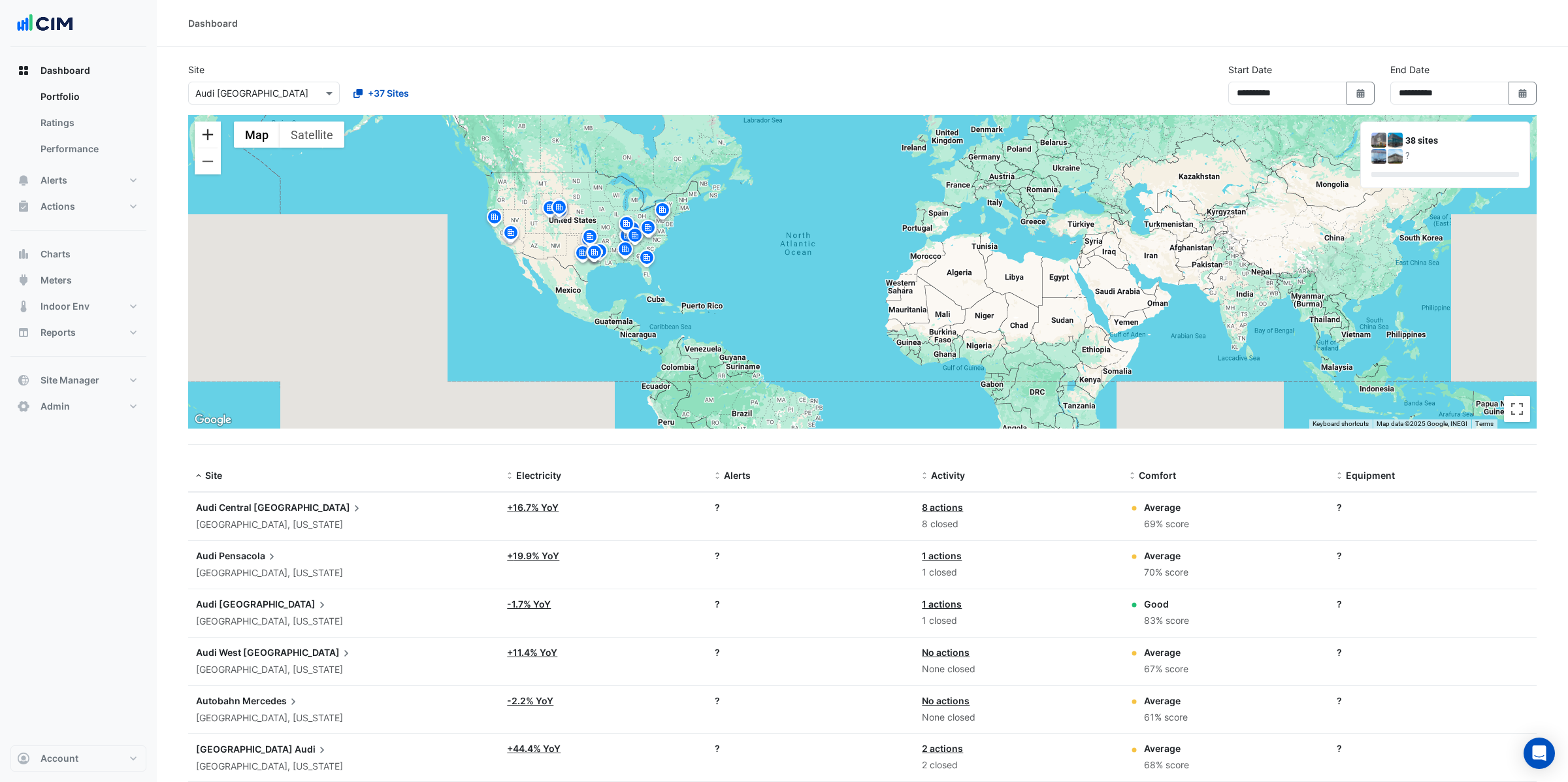
click at [201, 136] on button "Zoom in" at bounding box center [208, 135] width 26 height 26
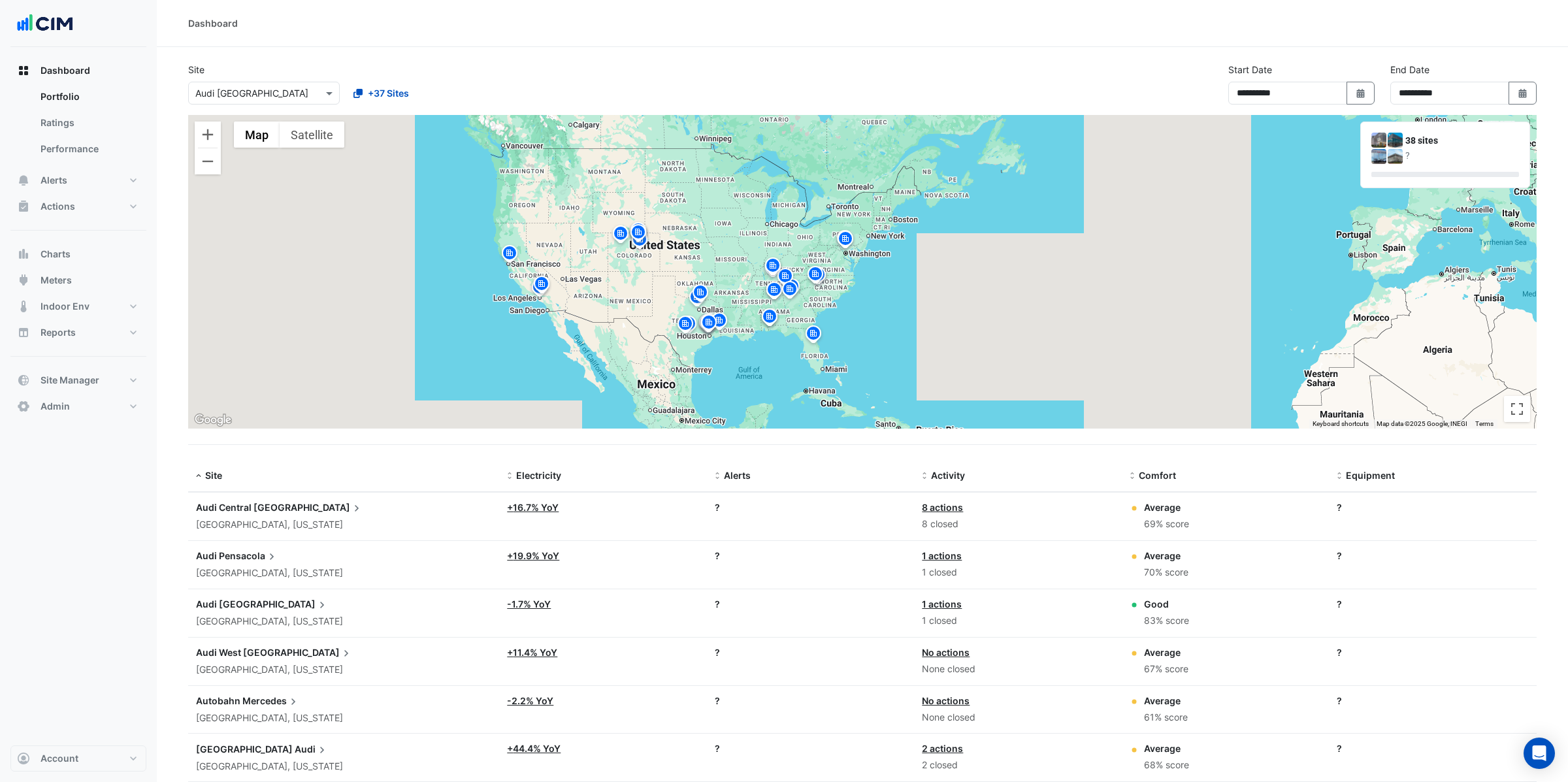
drag, startPoint x: 378, startPoint y: 201, endPoint x: 763, endPoint y: 280, distance: 393.0
click at [763, 280] on div "To activate drag with keyboard, press Alt + Enter. Once in keyboard drag state,…" at bounding box center [862, 272] width 1348 height 314
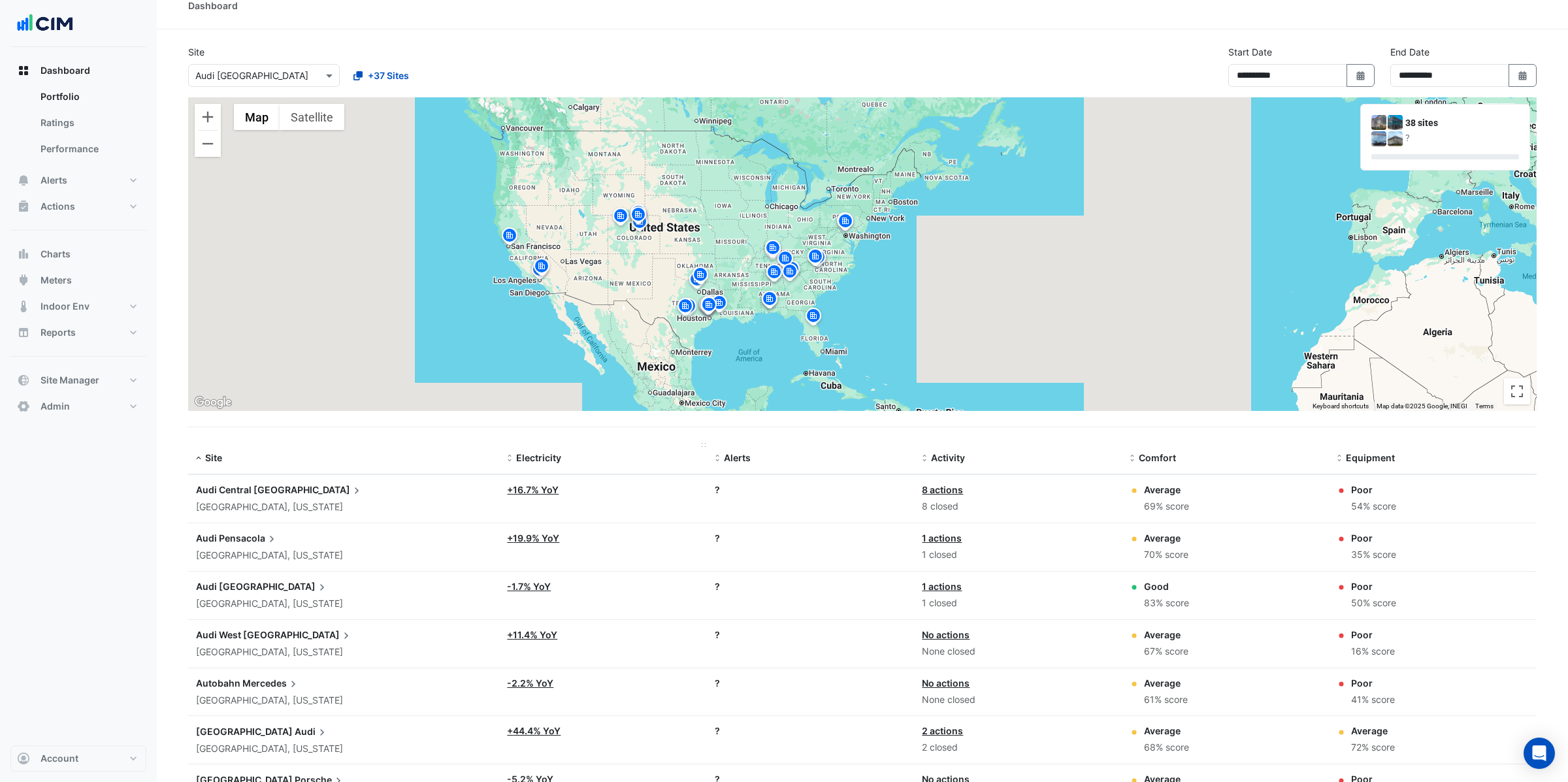
scroll to position [16, 0]
click at [548, 460] on span "Electricity" at bounding box center [539, 459] width 45 height 11
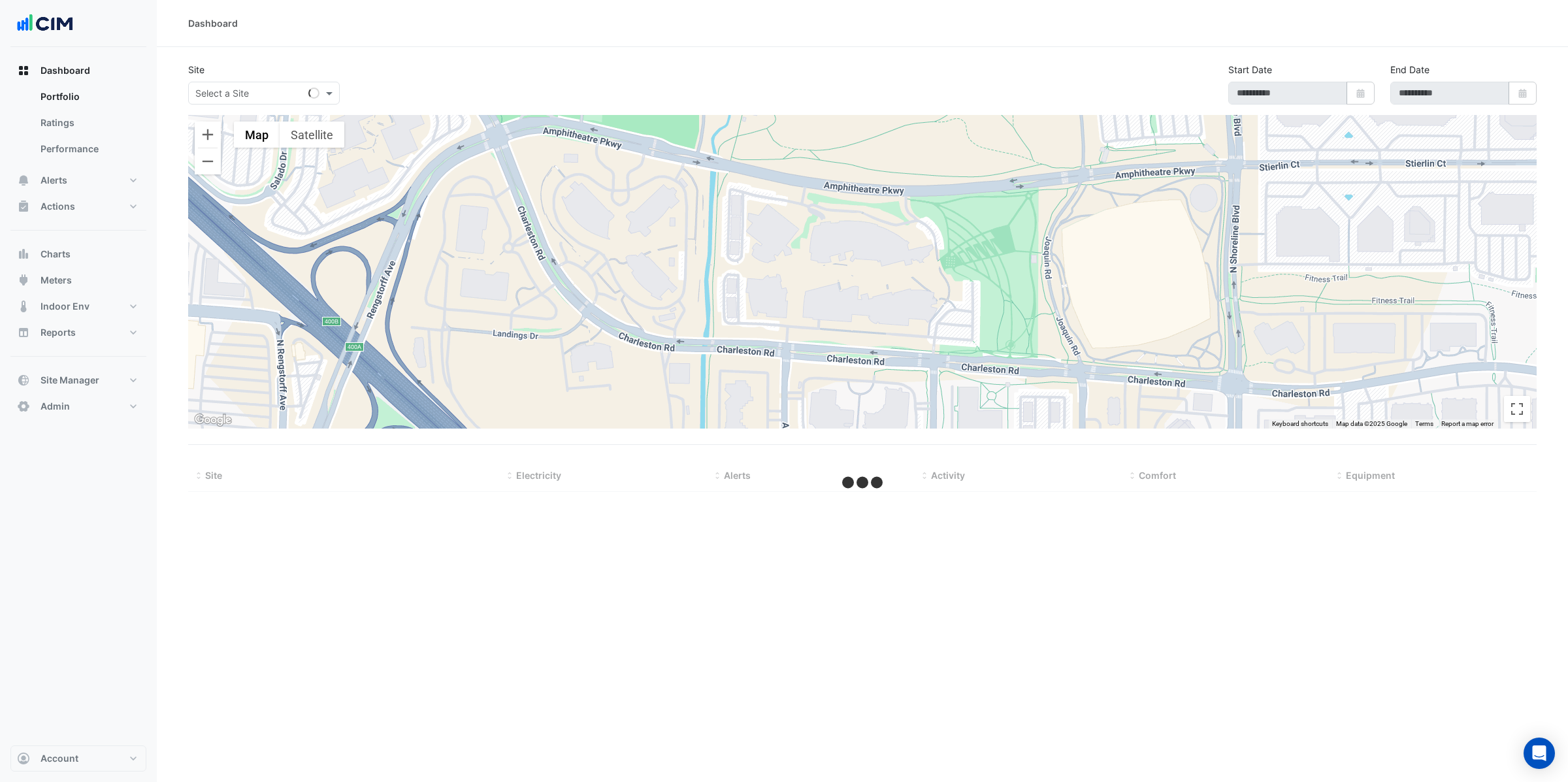
type input "**********"
select select "**"
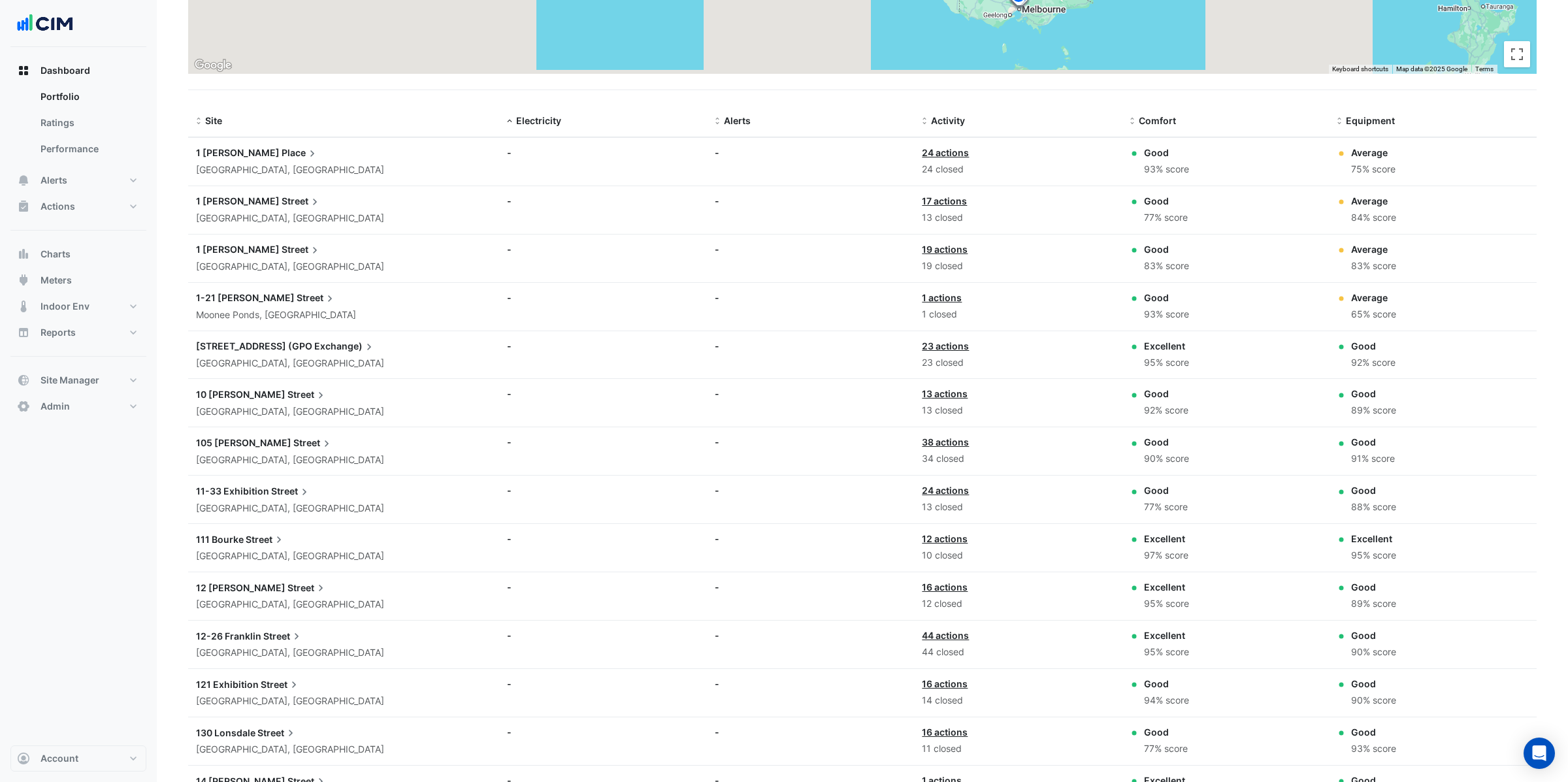
scroll to position [353, 0]
click at [226, 155] on span "1 [PERSON_NAME]" at bounding box center [237, 154] width 83 height 11
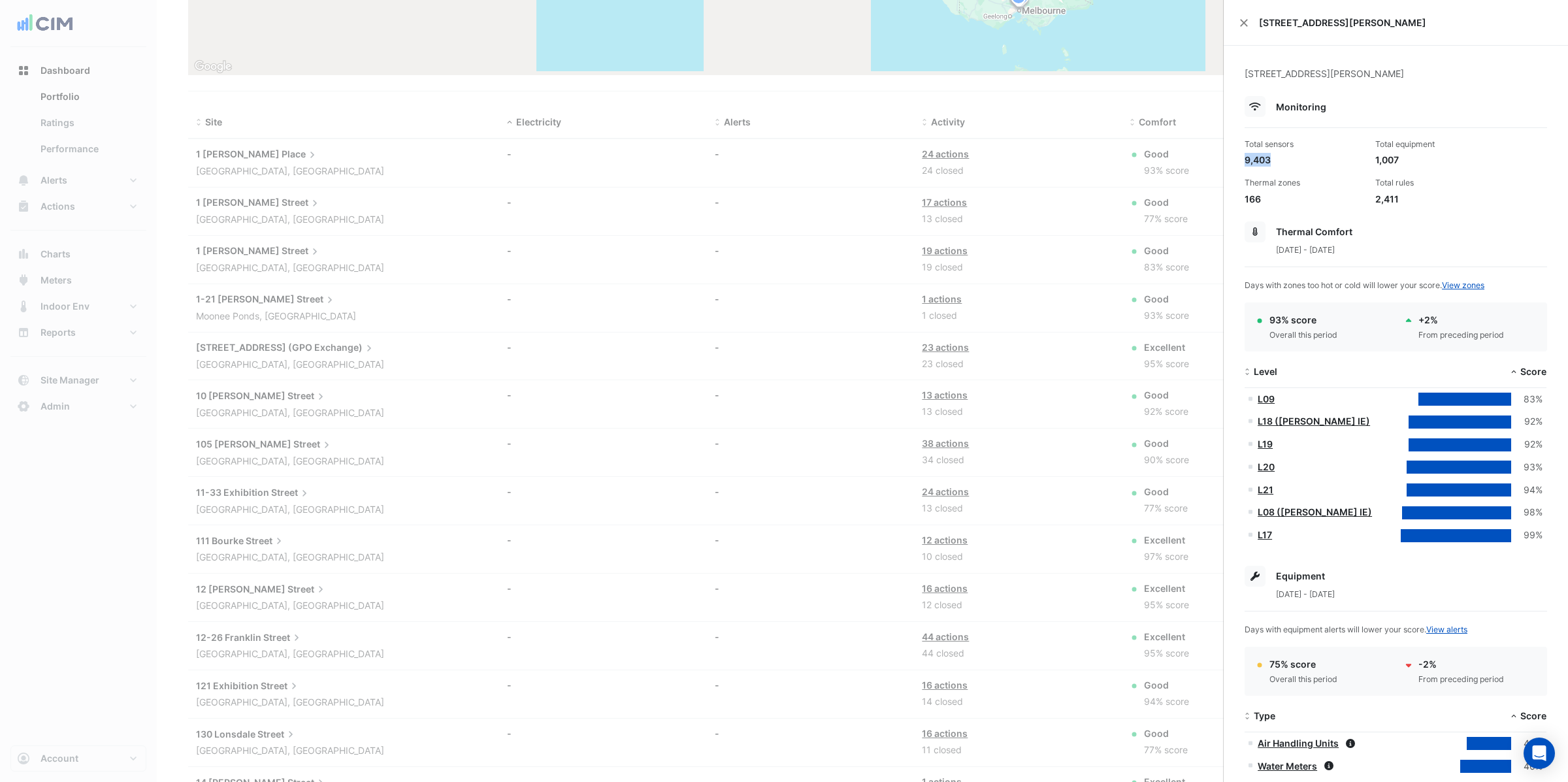
drag, startPoint x: 1272, startPoint y: 162, endPoint x: 1236, endPoint y: 162, distance: 36.0
click at [1236, 162] on div "1 Martin Place, Sydney, New South Wales Monitoring Total sensors 9,403 Total eq…" at bounding box center [1395, 729] width 344 height 1366
drag, startPoint x: 1404, startPoint y: 160, endPoint x: 1353, endPoint y: 162, distance: 51.0
click at [1353, 162] on div "Total sensors 9,403 Total equipment 1,007 Thermal zones 166 Total rules 2,411" at bounding box center [1396, 167] width 313 height 78
click at [1445, 170] on div "Total sensors 9,403 Total equipment 1,007 Thermal zones 166 Total rules 2,411" at bounding box center [1396, 167] width 313 height 78
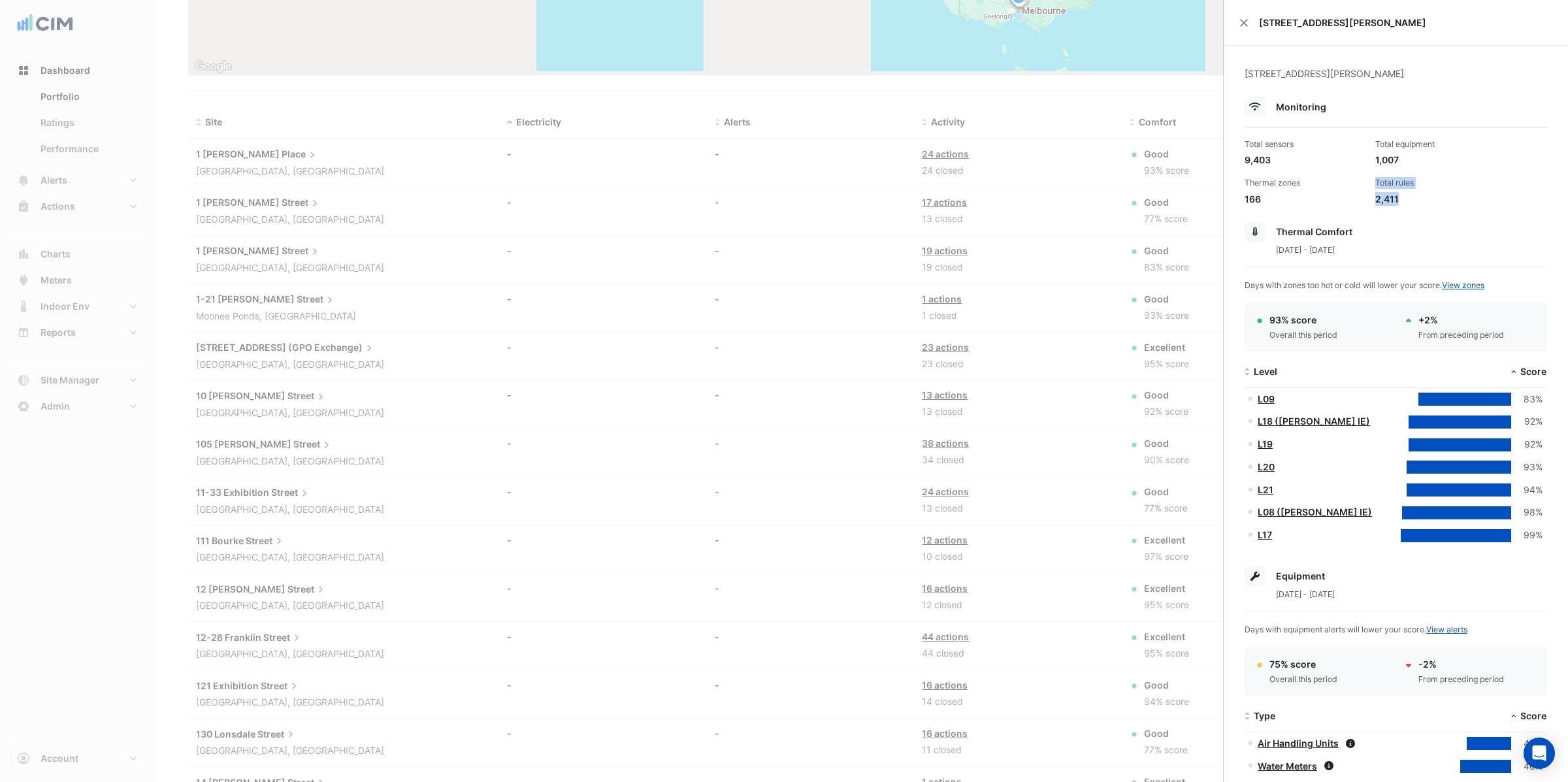
drag, startPoint x: 1401, startPoint y: 199, endPoint x: 1365, endPoint y: 199, distance: 36.0
click at [1365, 199] on div "Total sensors 9,403 Total equipment 1,007 Thermal zones 166 Total rules 2,411" at bounding box center [1396, 167] width 313 height 78
click at [1272, 164] on div "9,403" at bounding box center [1304, 159] width 120 height 14
click at [1244, 23] on button "Close" at bounding box center [1244, 23] width 9 height 9
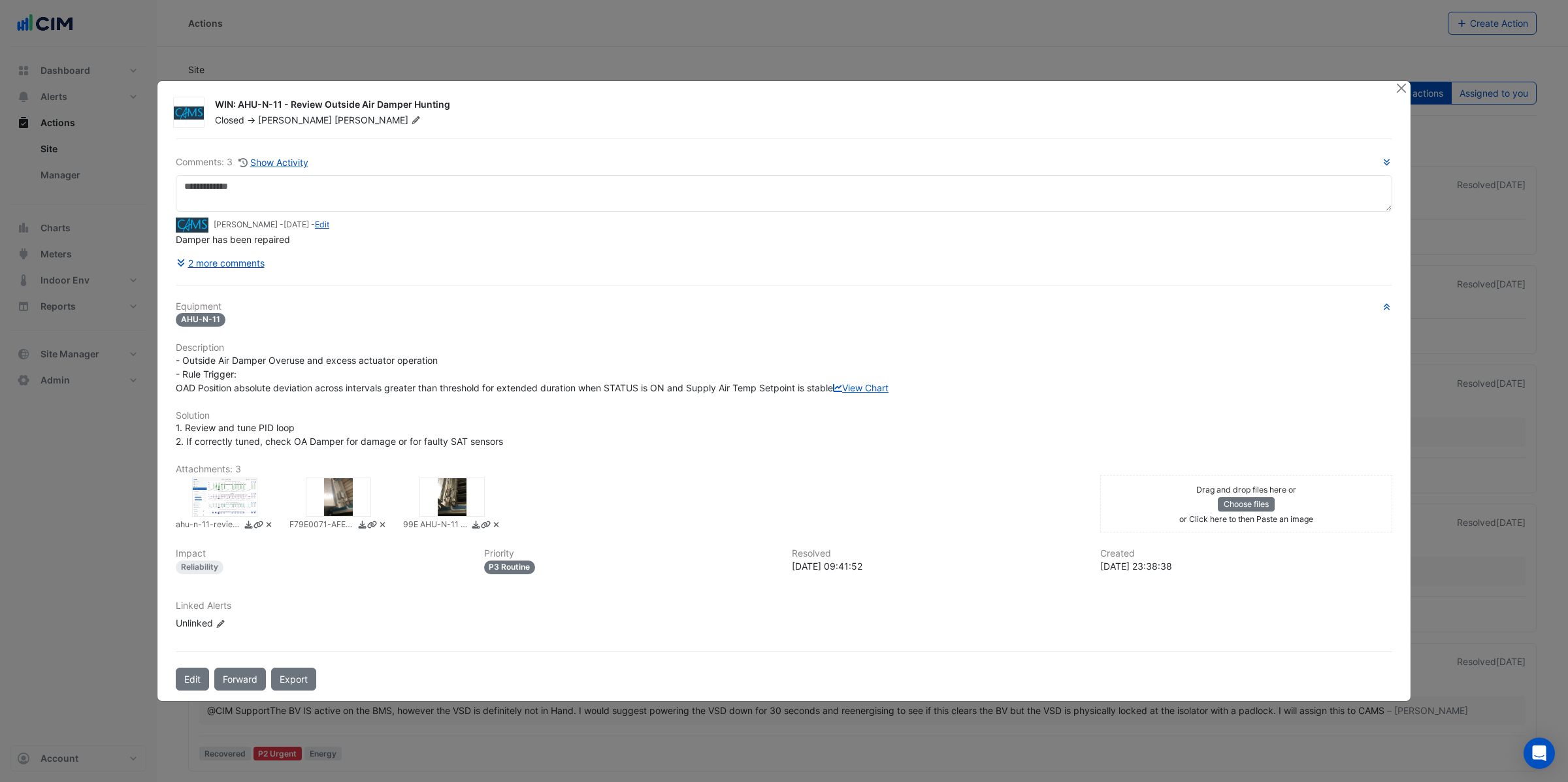
click at [239, 98] on div "WIN: AHU-N-11 - Review Outside Air Damper Hunting" at bounding box center [796, 106] width 1164 height 16
drag, startPoint x: 291, startPoint y: 99, endPoint x: 450, endPoint y: 96, distance: 159.0
click at [449, 98] on div "WIN: AHU-N-11 - Review Outside Air Damper Hunting" at bounding box center [796, 106] width 1164 height 16
click at [470, 121] on div "WIN: AHU-N-11 - Review Outside Air Damper Hunting Closed -> Ethan Fletcher" at bounding box center [783, 111] width 1232 height 31
drag, startPoint x: 176, startPoint y: 351, endPoint x: 485, endPoint y: 353, distance: 309.0
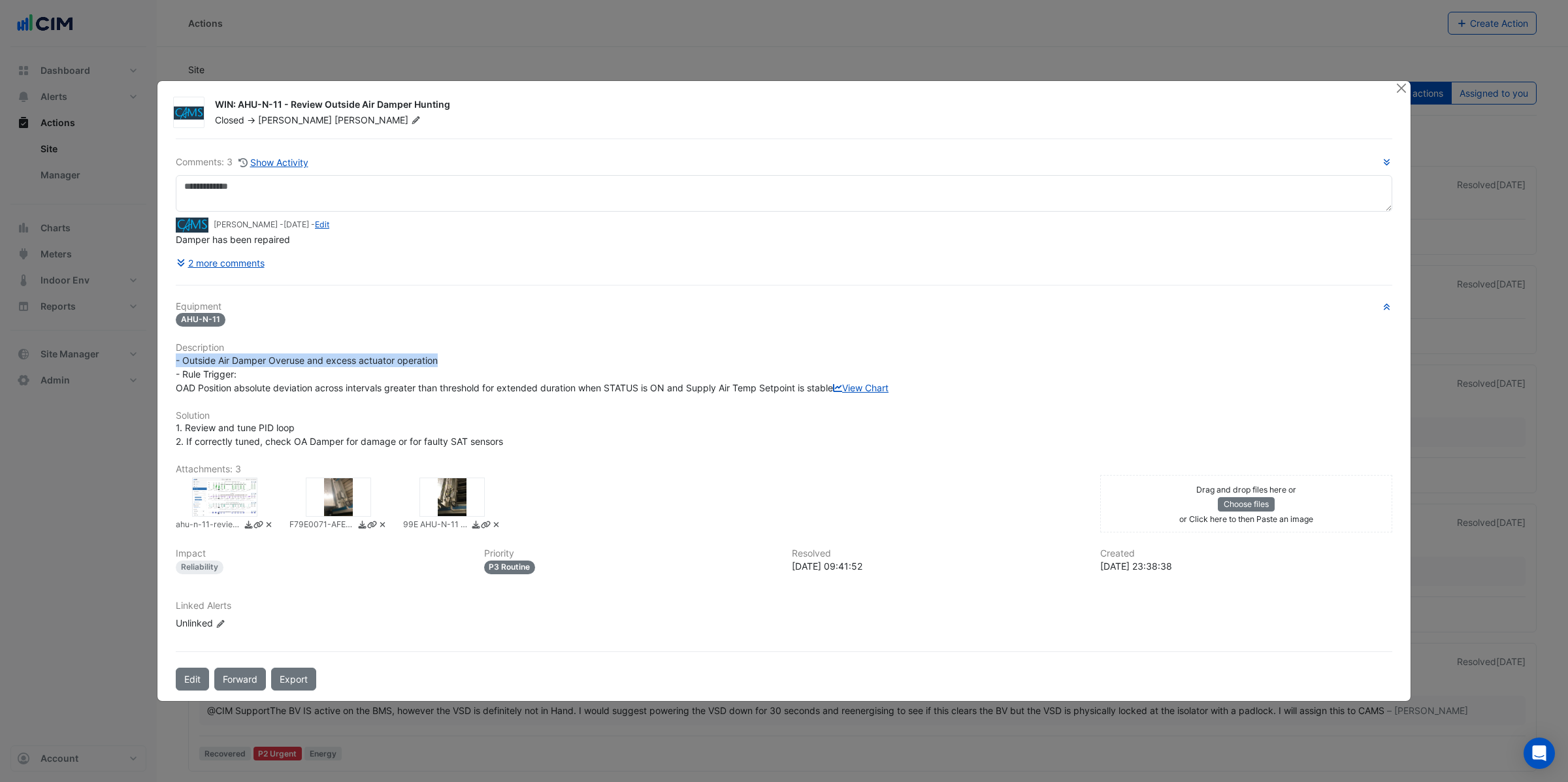
click at [485, 353] on div "- Outside Air Damper Overuse and excess actuator operation - Rule Trigger: OAD …" at bounding box center [784, 374] width 1216 height 41
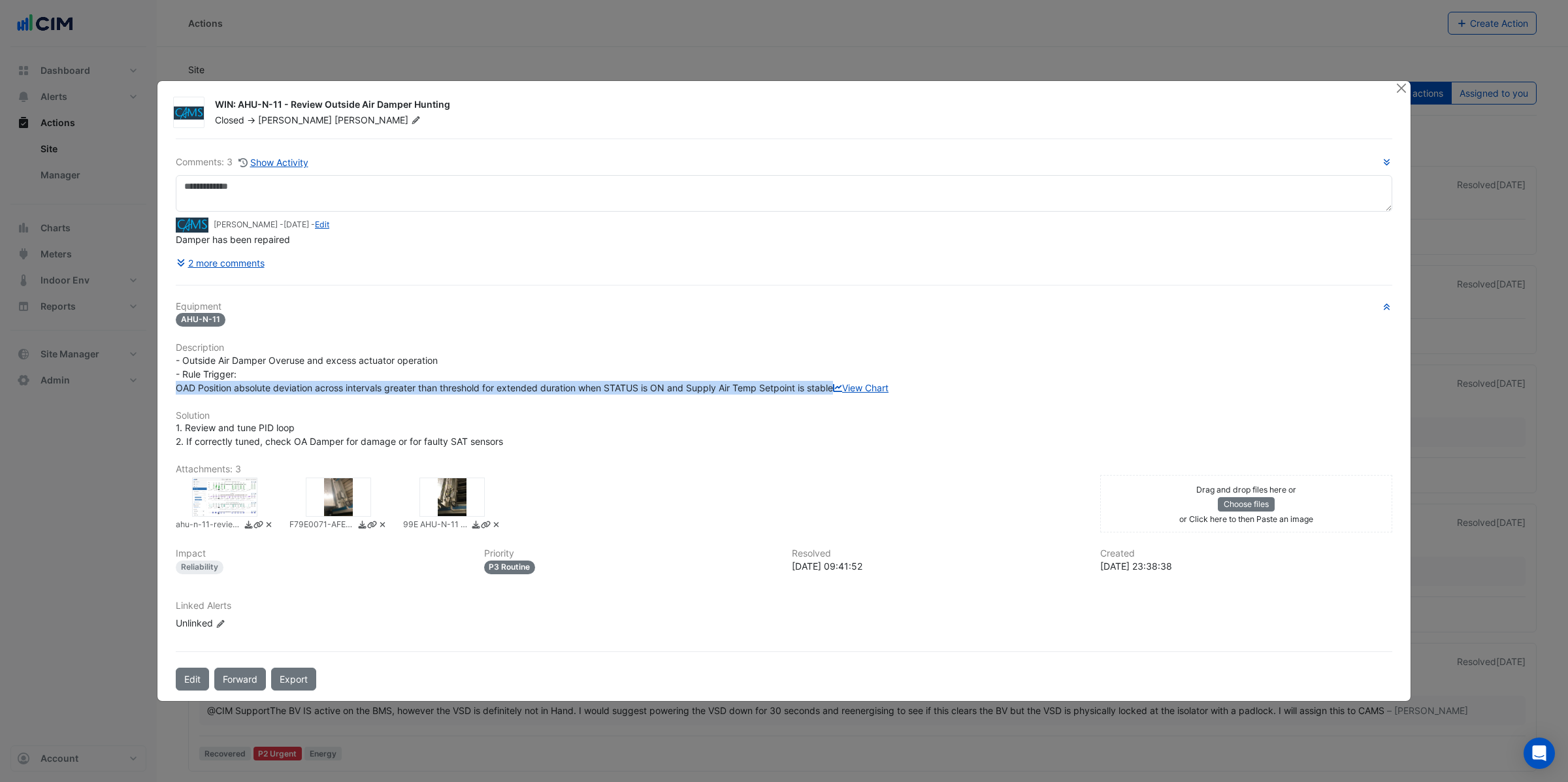
drag, startPoint x: 176, startPoint y: 380, endPoint x: 837, endPoint y: 376, distance: 661.0
click at [837, 376] on span "- Outside Air Damper Overuse and excess actuator operation - Rule Trigger: OAD …" at bounding box center [532, 374] width 713 height 38
click at [833, 393] on link "View Chart" at bounding box center [860, 388] width 55 height 11
click at [1398, 83] on button "Close" at bounding box center [1400, 87] width 14 height 14
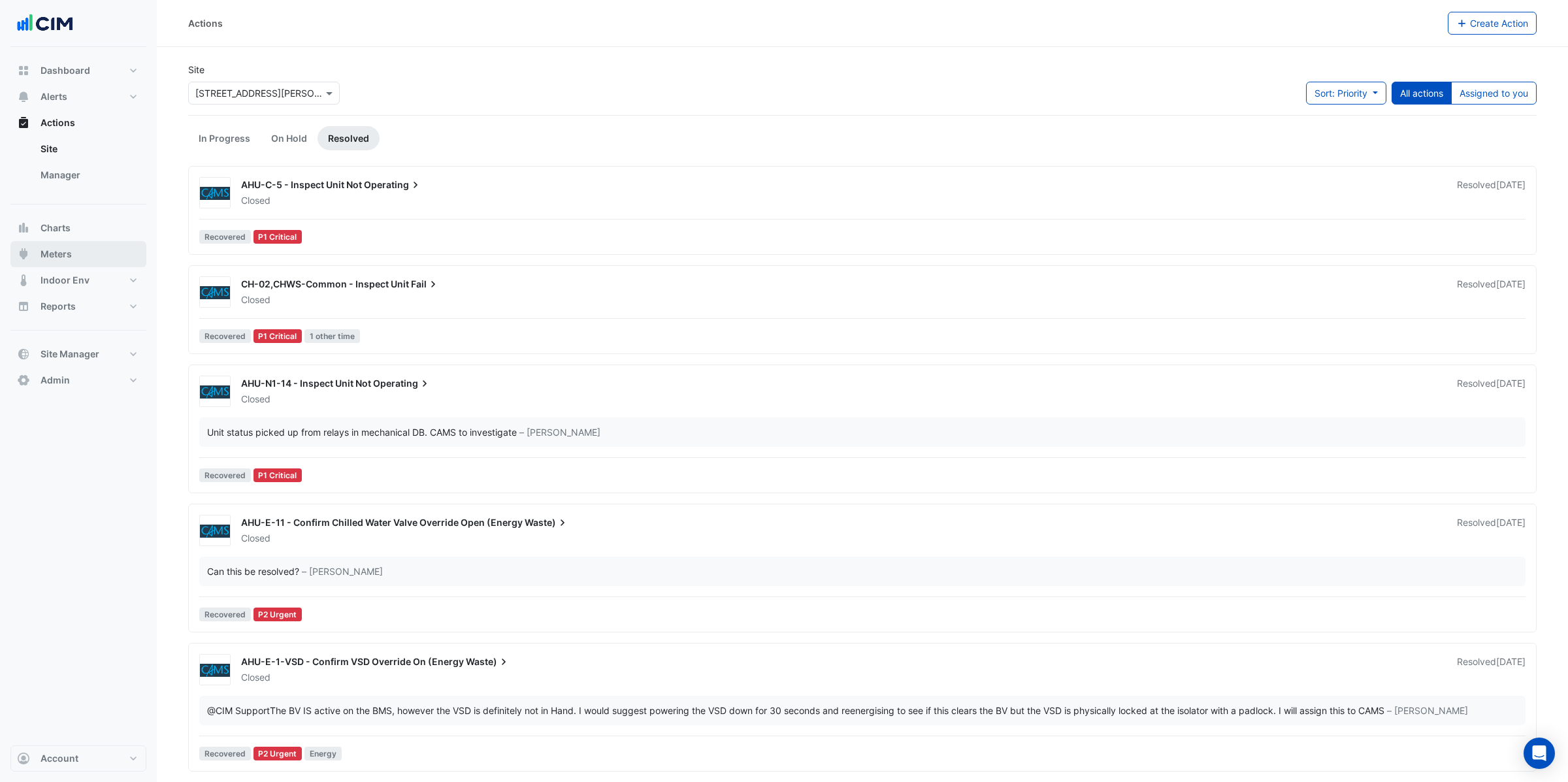
click at [65, 252] on span "Meters" at bounding box center [55, 254] width 31 height 13
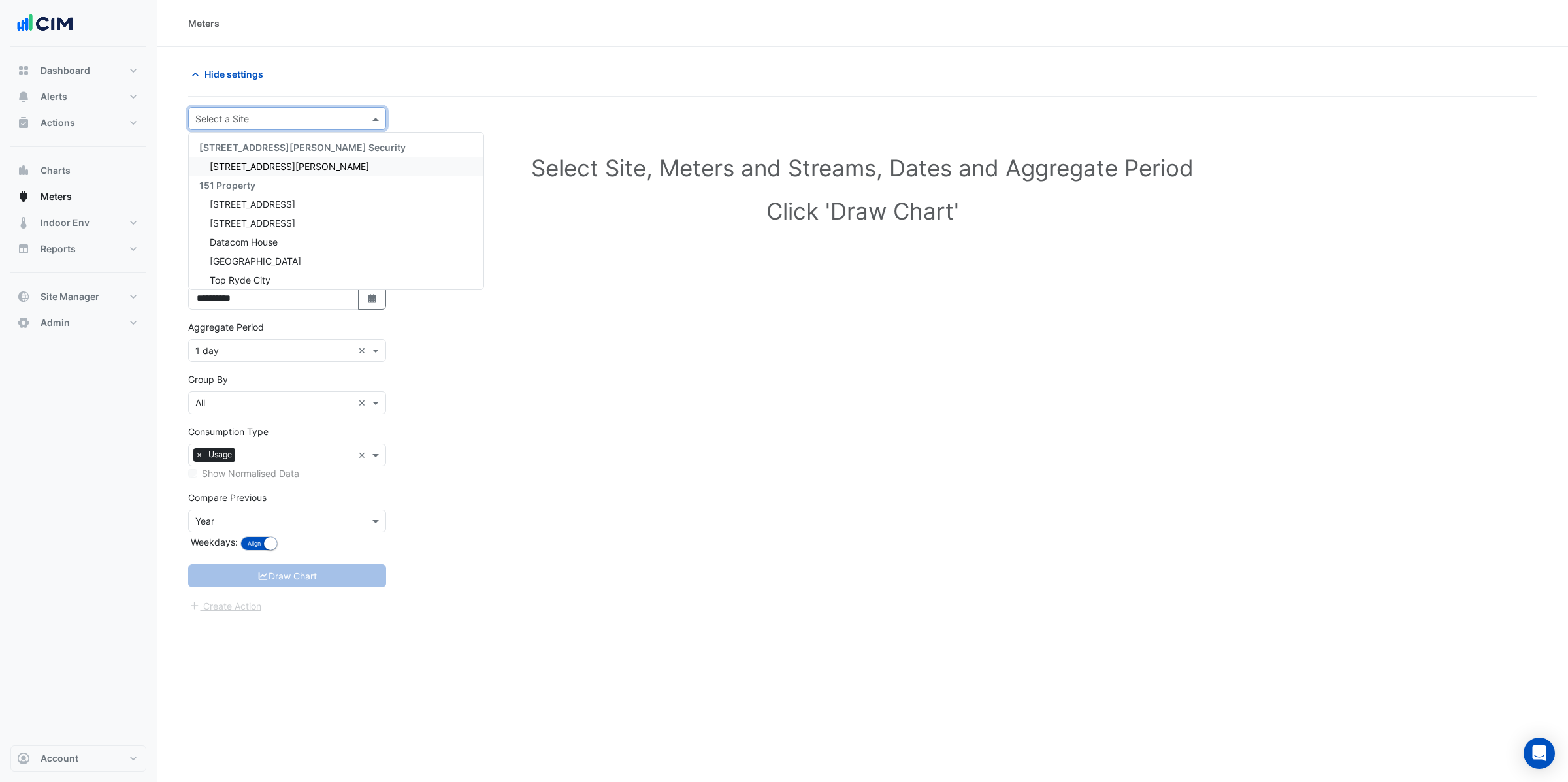
click at [234, 123] on input "text" at bounding box center [274, 119] width 157 height 14
type input "**"
click at [229, 163] on span "[GEOGRAPHIC_DATA]" at bounding box center [256, 167] width 92 height 11
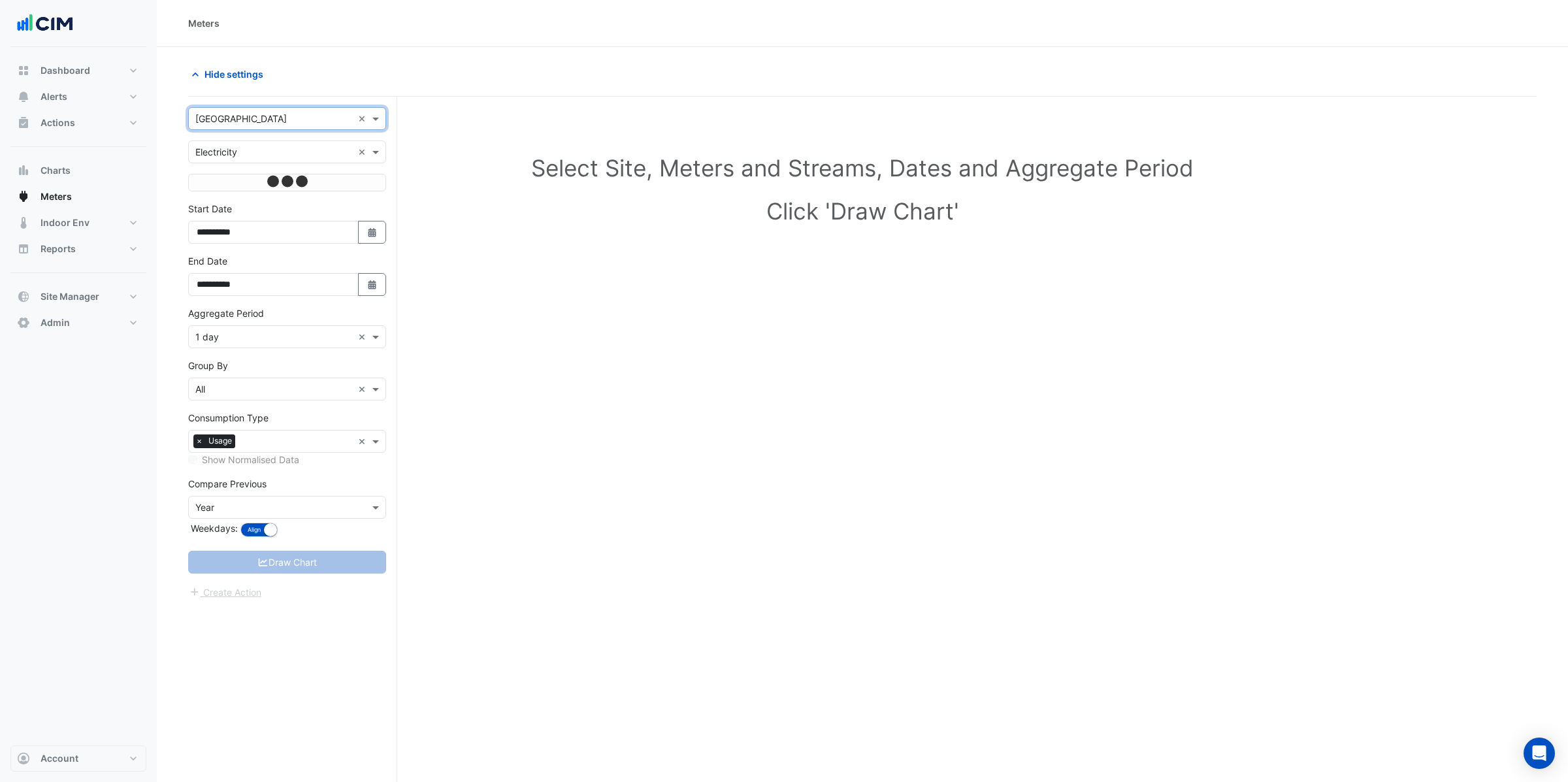
click at [238, 150] on input "text" at bounding box center [274, 153] width 157 height 14
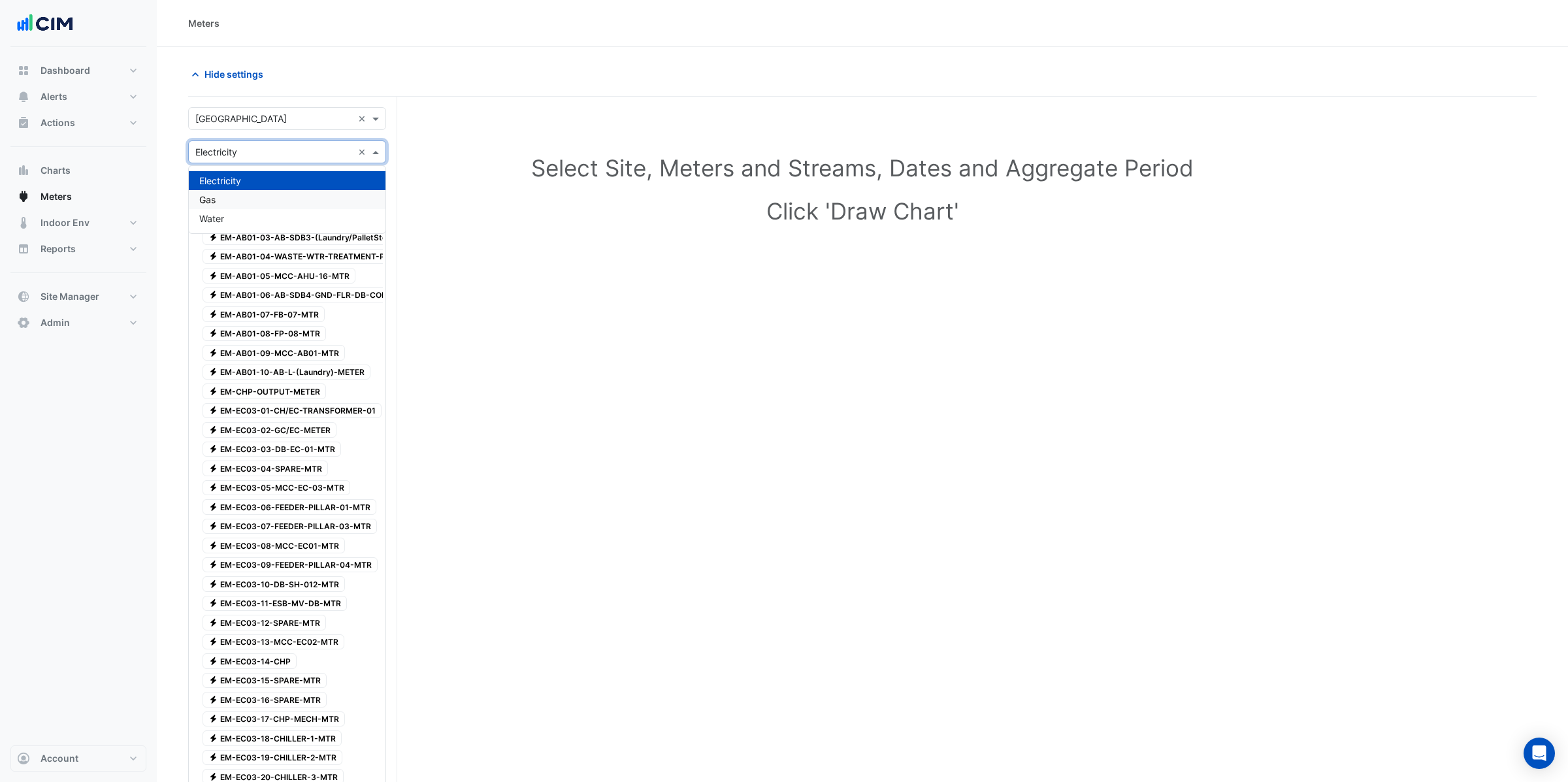
click at [228, 197] on div "Gas" at bounding box center [288, 199] width 197 height 19
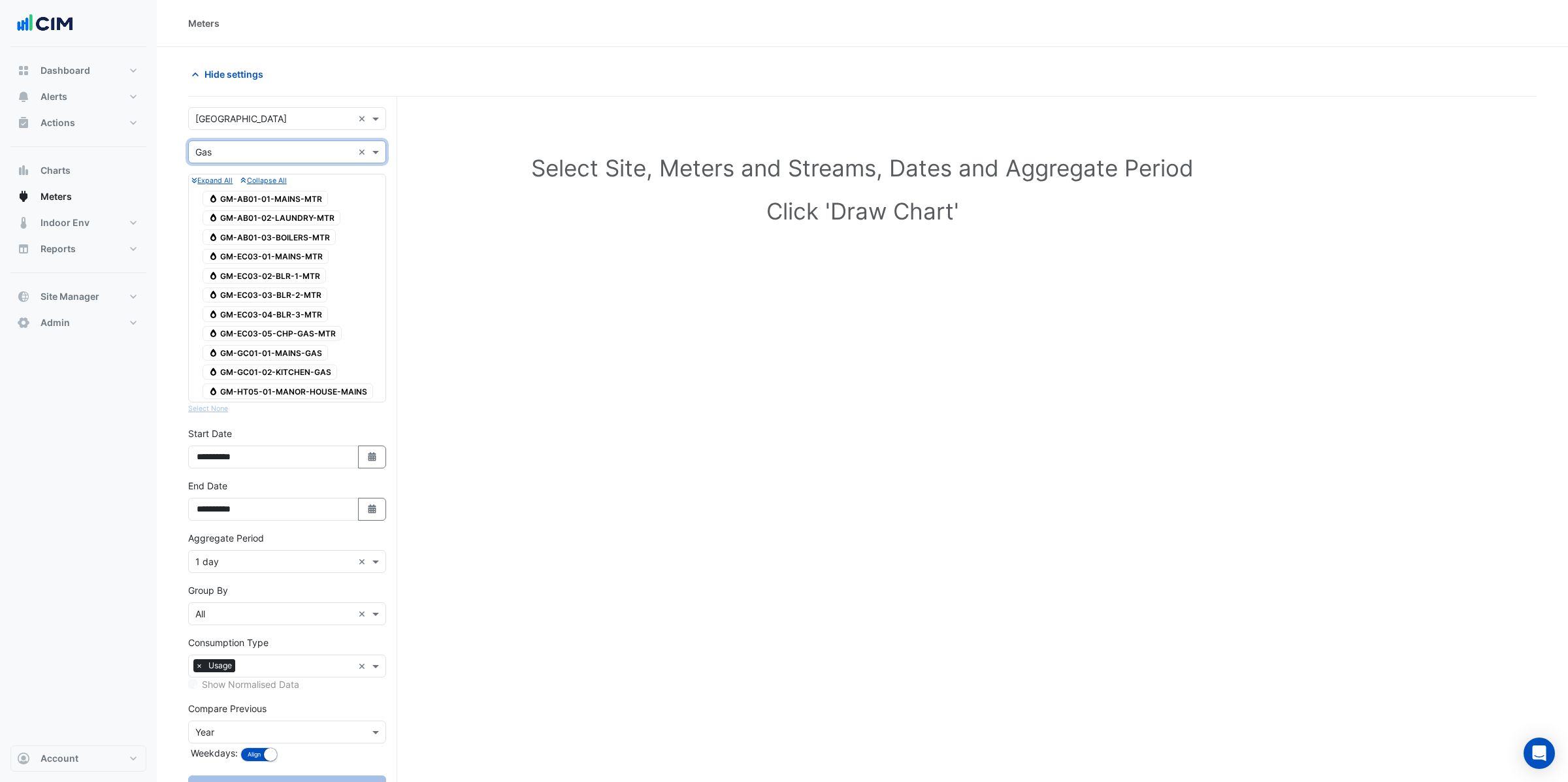
scroll to position [57, 0]
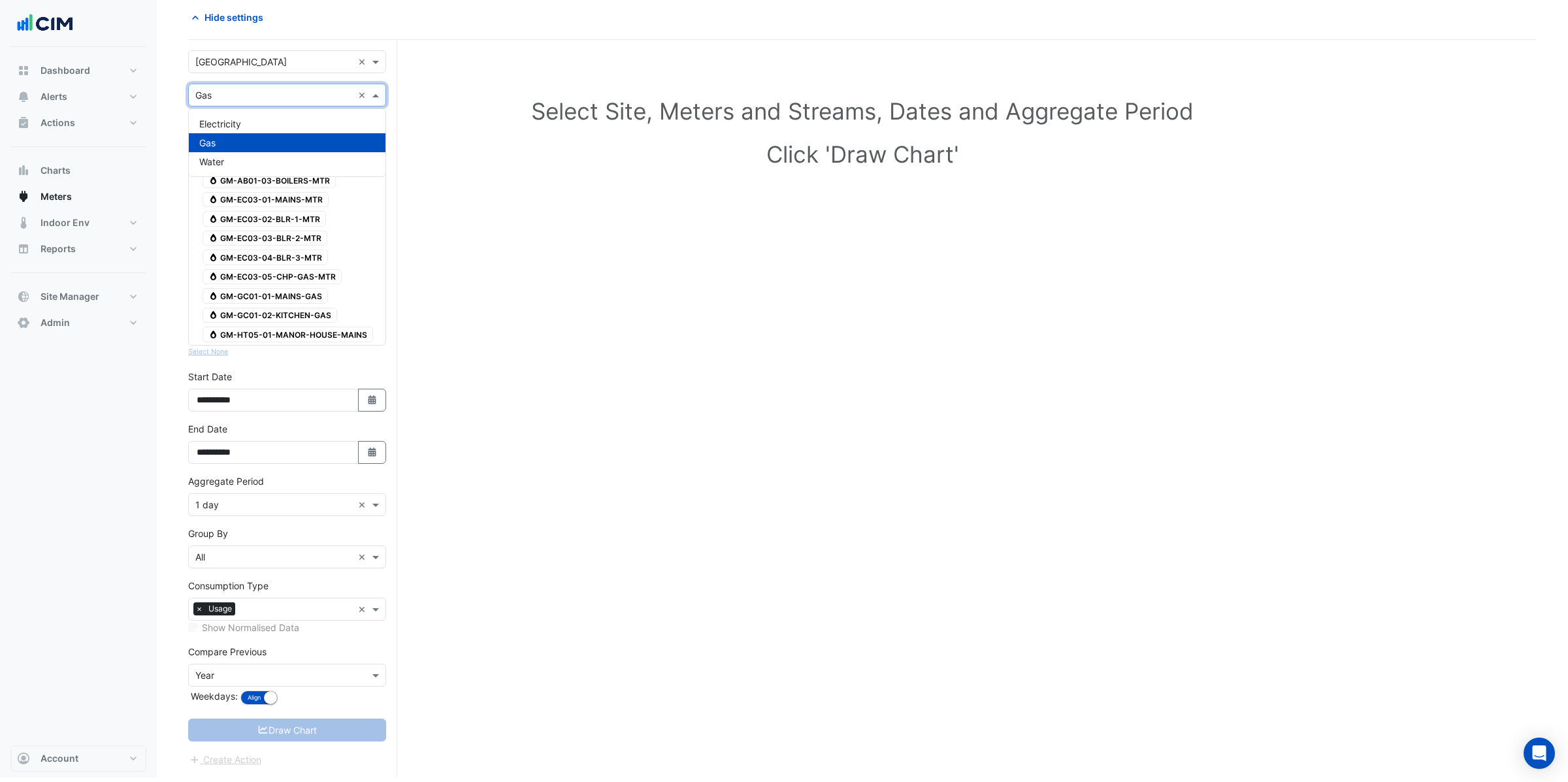
click at [225, 95] on input "text" at bounding box center [274, 96] width 157 height 14
click at [216, 161] on span "Water" at bounding box center [212, 162] width 24 height 11
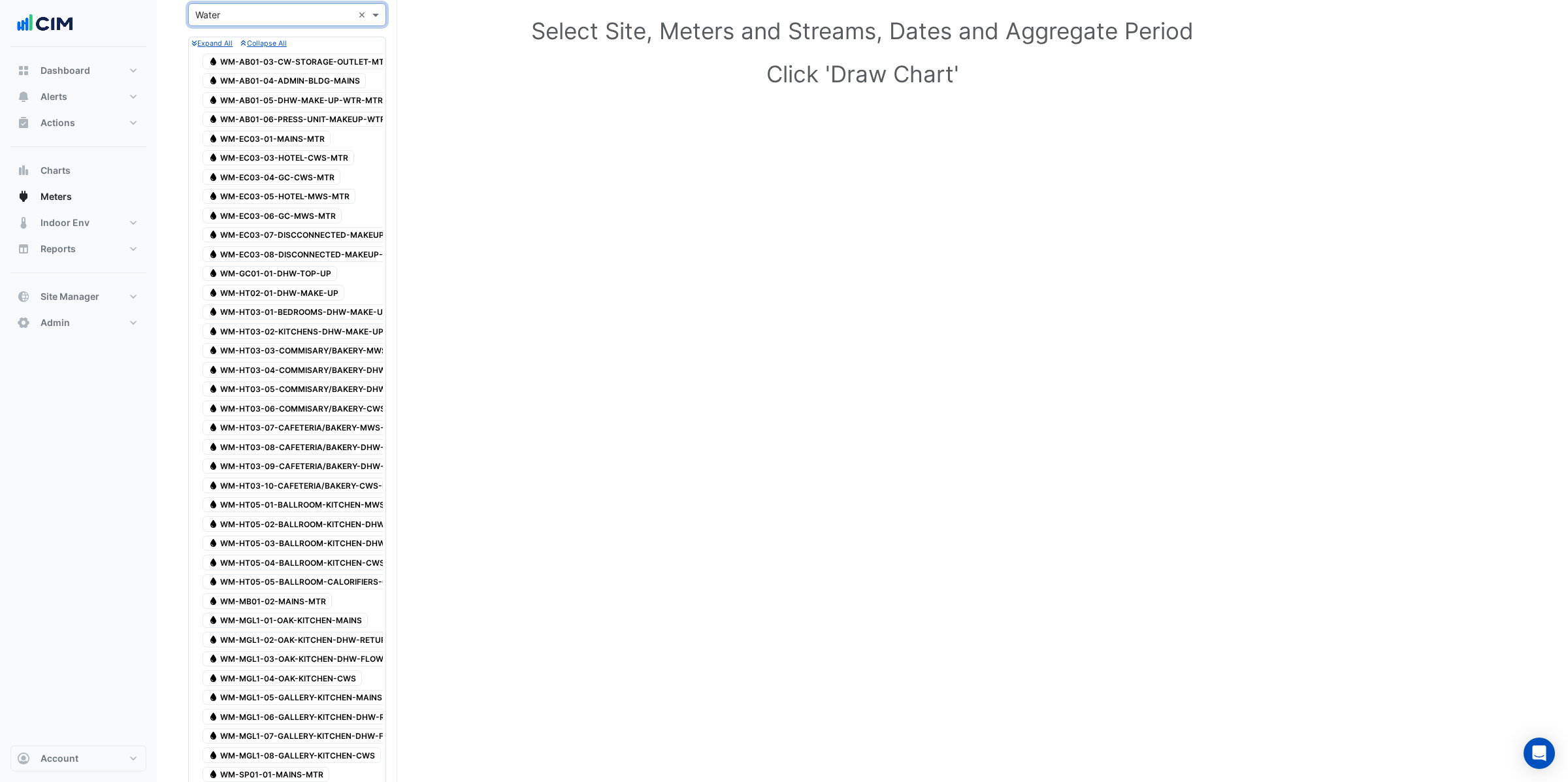
scroll to position [109, 0]
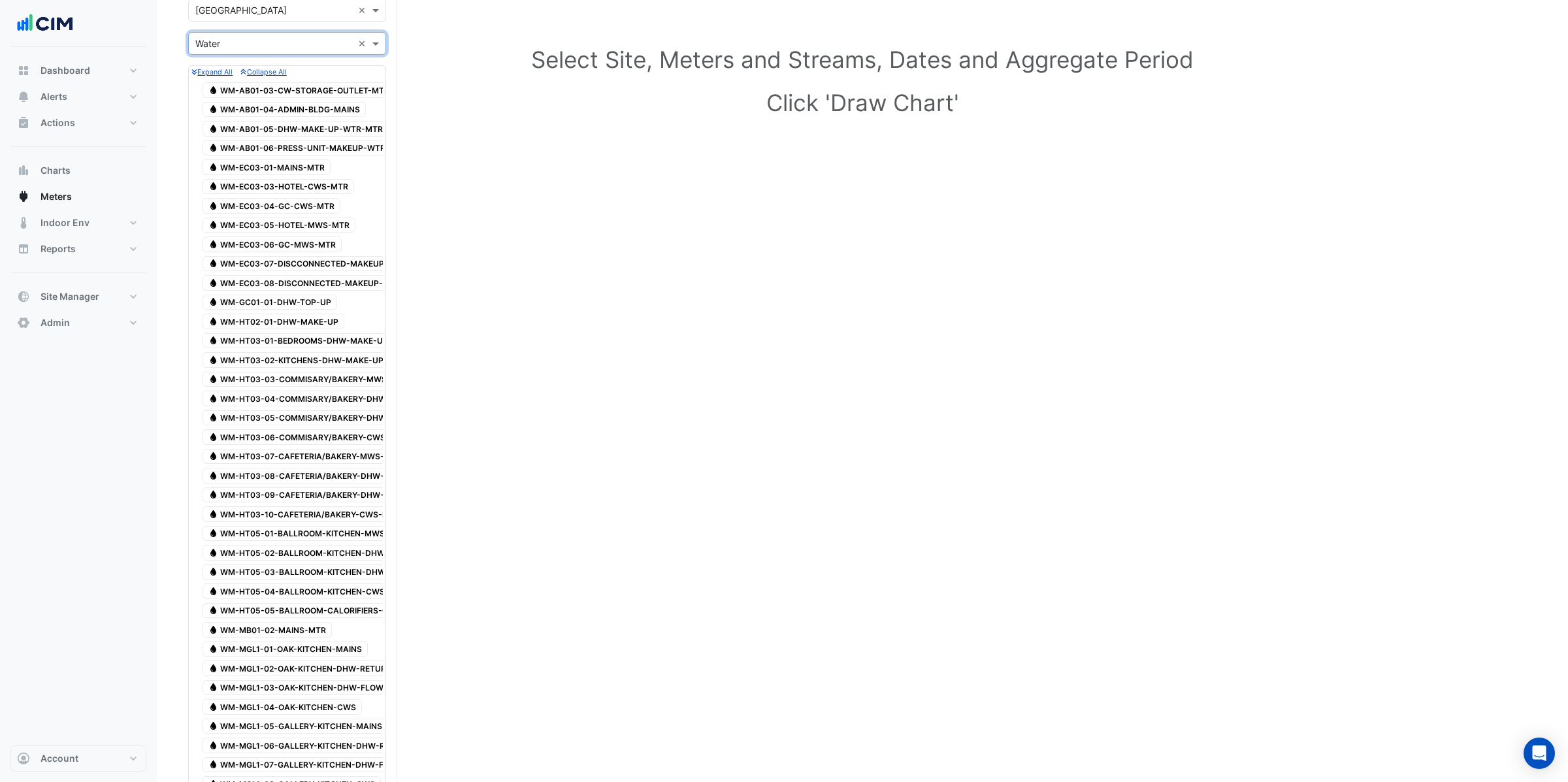
click at [301, 111] on span "Water WM-AB01-04-ADMIN-BLDG-MAINS" at bounding box center [284, 110] width 163 height 16
click at [292, 109] on span "Water WM-AB01-04-ADMIN-BLDG-MAINS" at bounding box center [284, 110] width 163 height 16
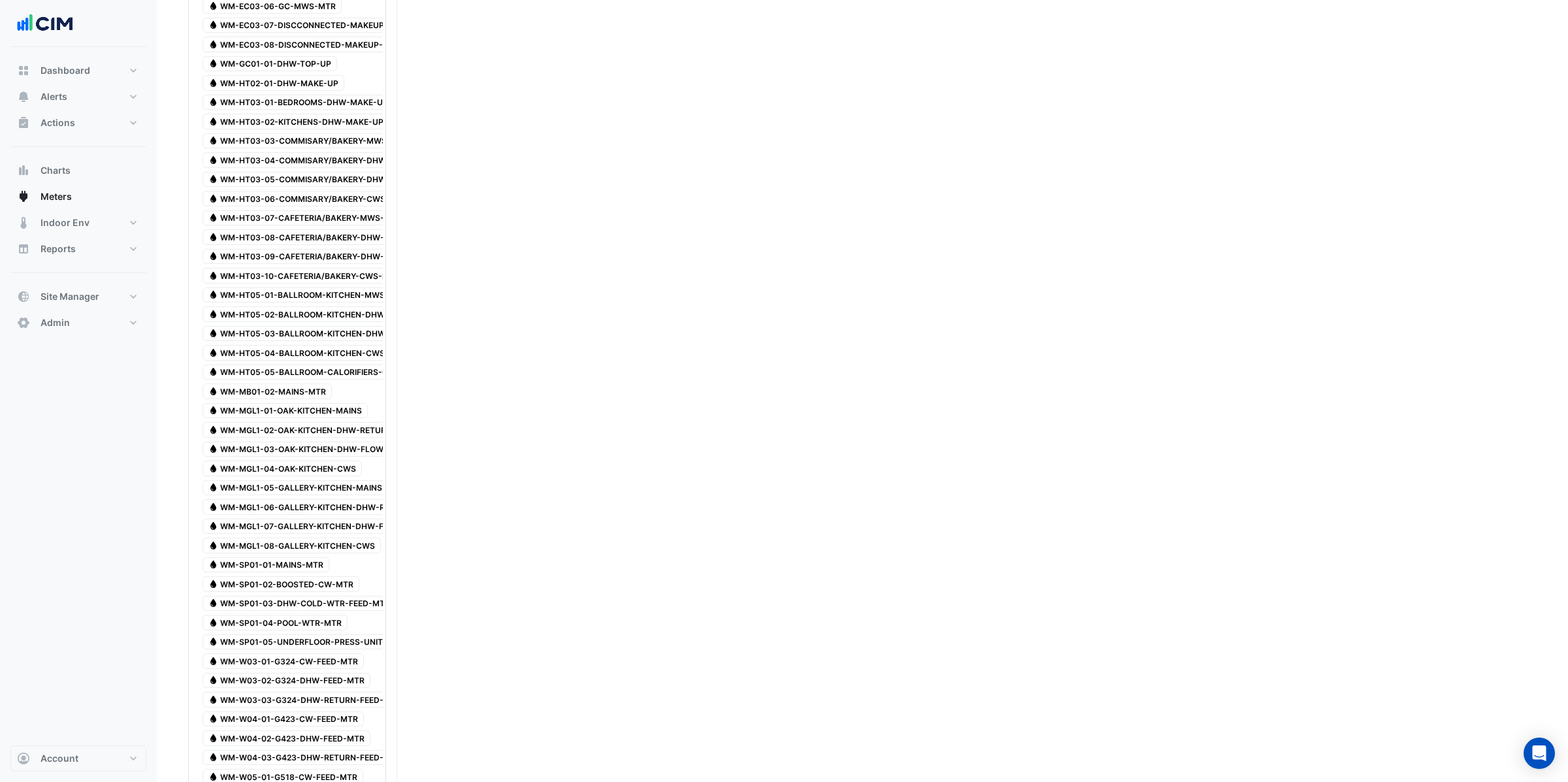
scroll to position [839, 0]
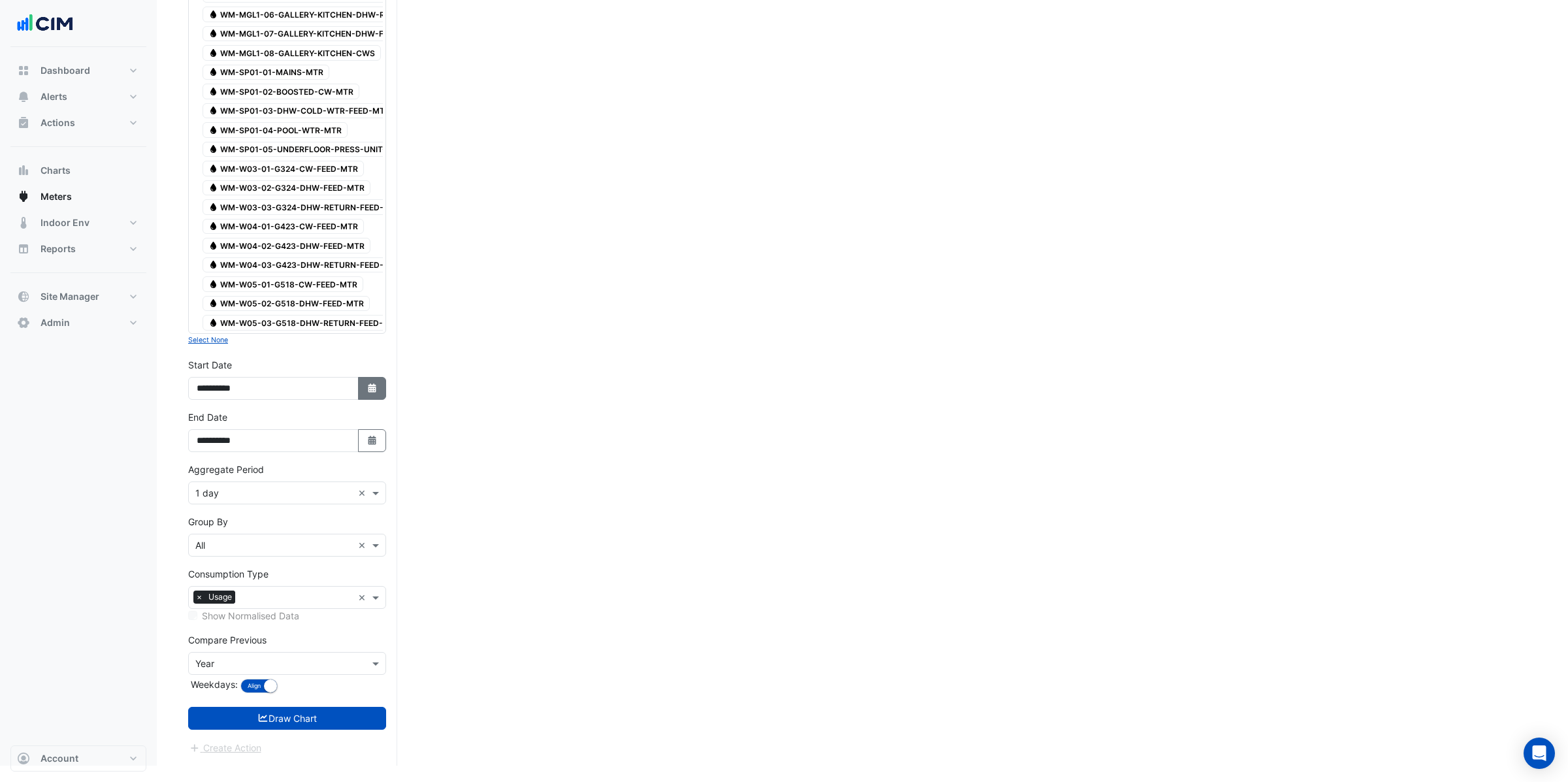
click at [372, 392] on icon "button" at bounding box center [372, 388] width 7 height 9
select select "*"
select select "****"
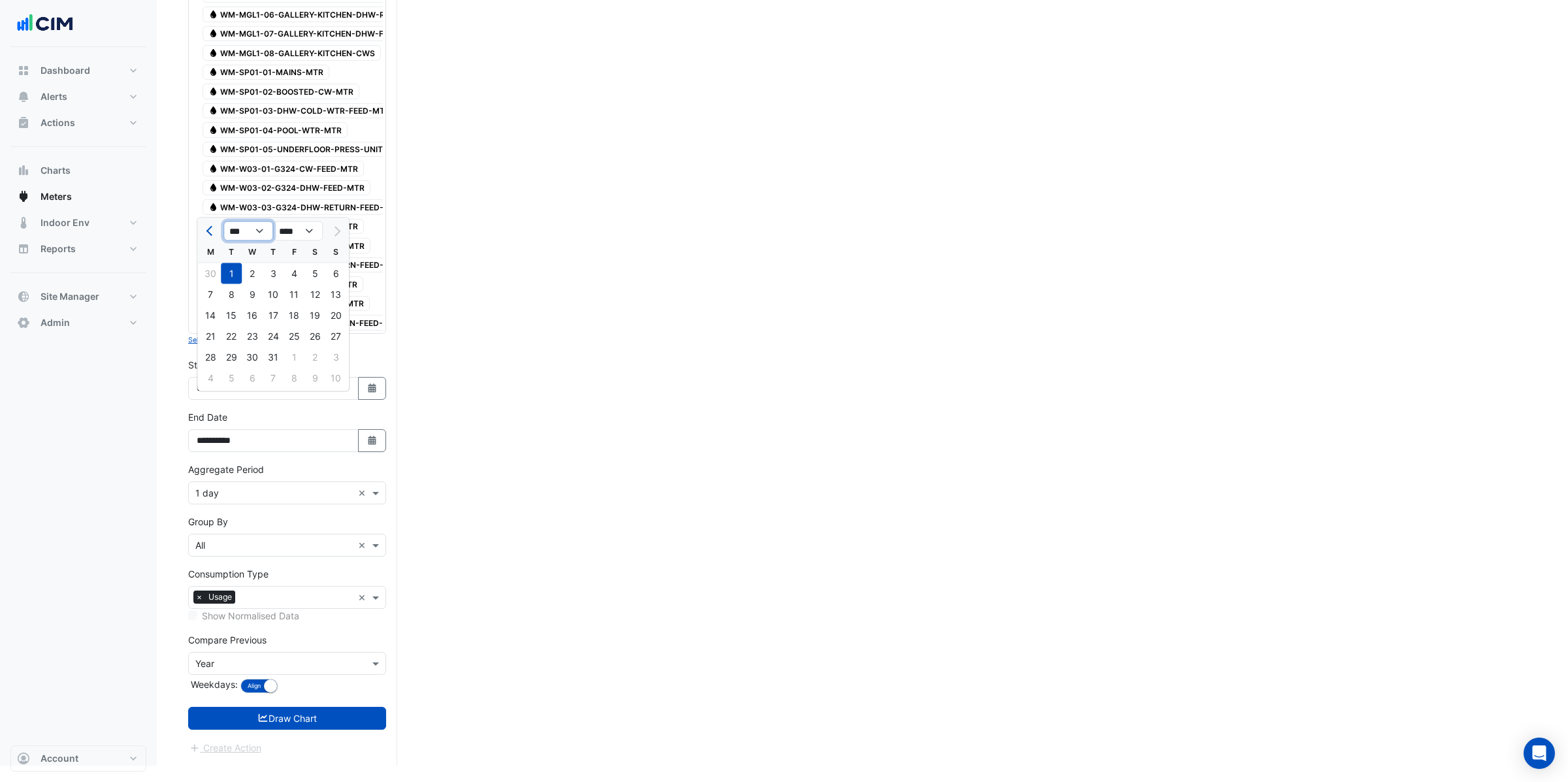
click at [257, 229] on select "*** *** *** *** *** *** ***" at bounding box center [247, 230] width 50 height 20
select select "*"
click at [223, 221] on select "*** *** *** *** *** *** ***" at bounding box center [247, 230] width 50 height 20
click at [232, 273] on div "1" at bounding box center [231, 273] width 21 height 21
type input "**********"
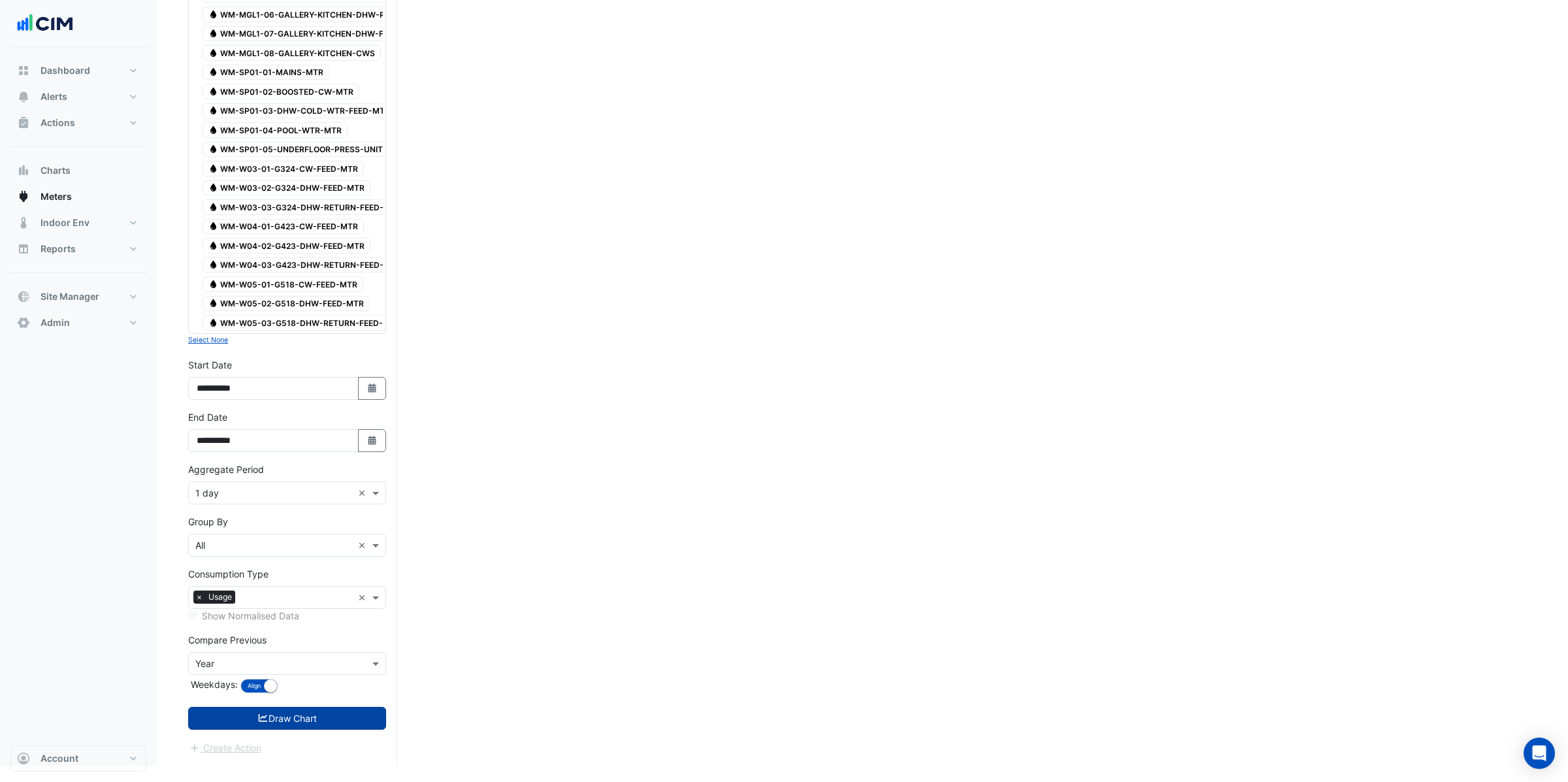
click at [294, 730] on button "Draw Chart" at bounding box center [287, 717] width 198 height 22
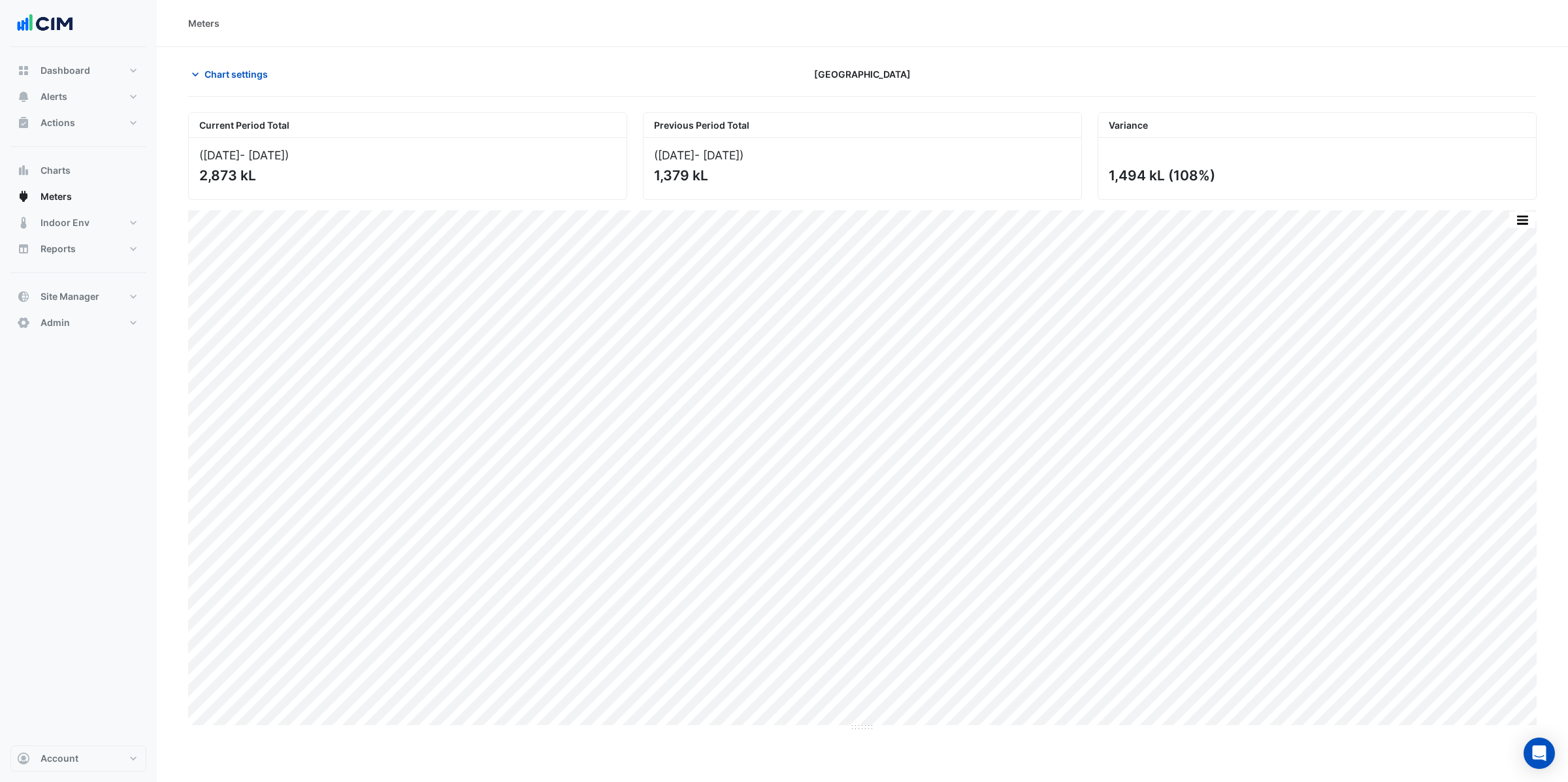
drag, startPoint x: 650, startPoint y: 175, endPoint x: 717, endPoint y: 176, distance: 67.0
click at [717, 170] on div "(02 Apr 24 - 01 Aug 24 ) 1,379 kL" at bounding box center [862, 169] width 437 height 62
drag, startPoint x: 1108, startPoint y: 175, endPoint x: 1233, endPoint y: 176, distance: 125.0
click at [1237, 171] on div "1,494 kL (108%)" at bounding box center [1315, 175] width 414 height 16
click at [223, 68] on span "Chart settings" at bounding box center [236, 74] width 64 height 14
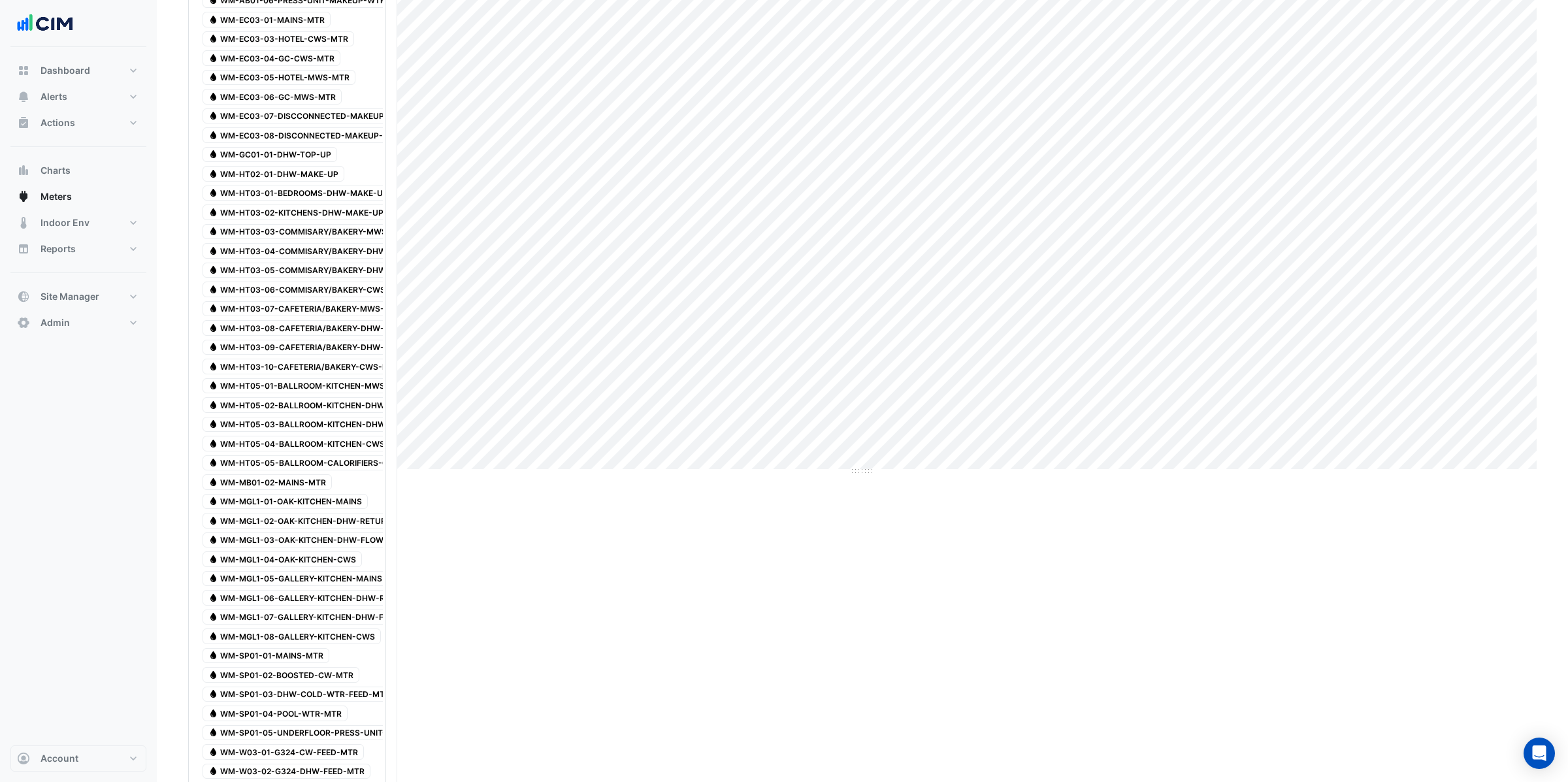
scroll to position [839, 0]
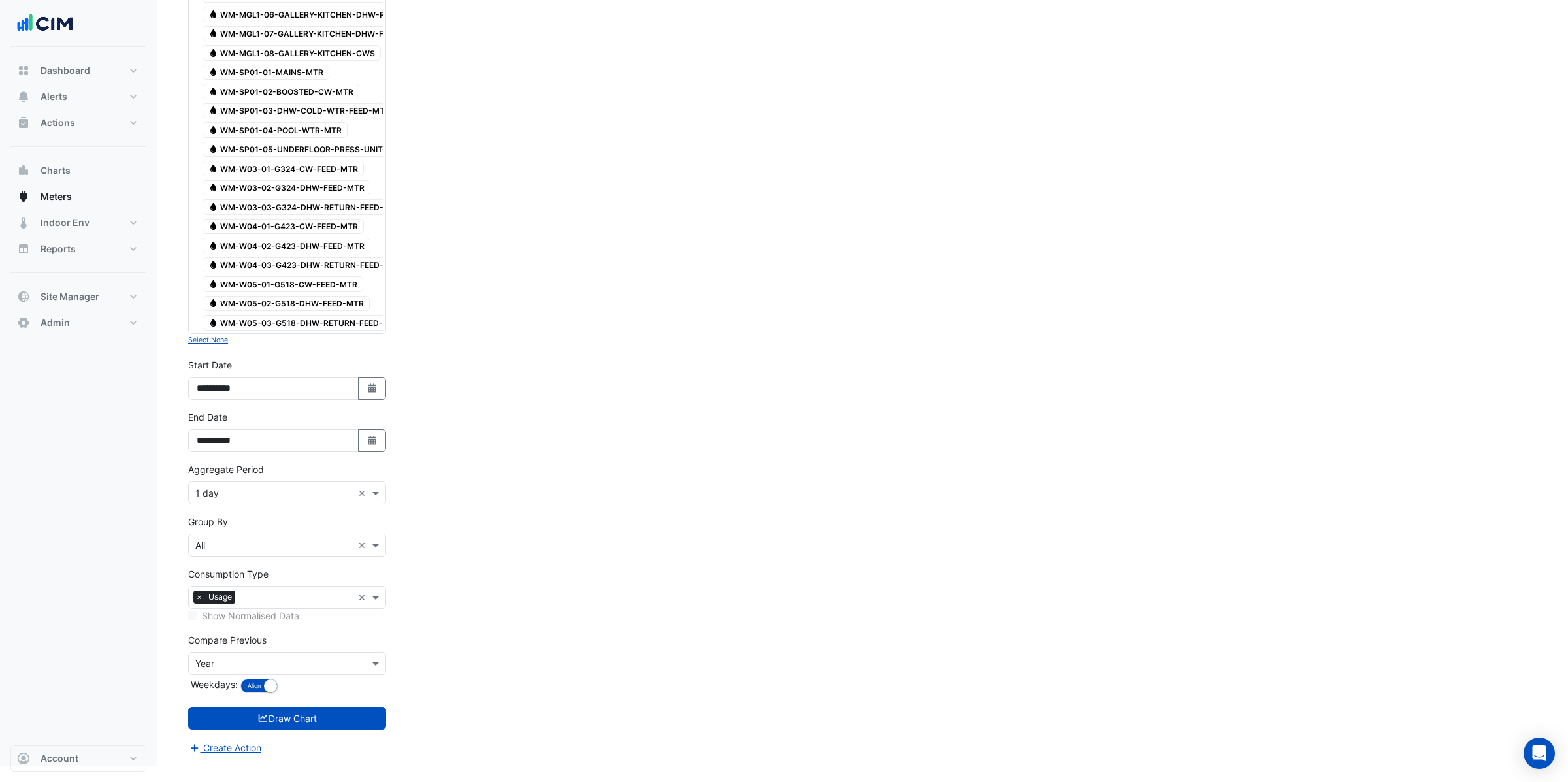
click at [246, 500] on input "text" at bounding box center [274, 493] width 157 height 14
click at [219, 559] on span "15 min" at bounding box center [214, 556] width 28 height 11
click at [305, 727] on button "Draw Chart" at bounding box center [287, 717] width 198 height 22
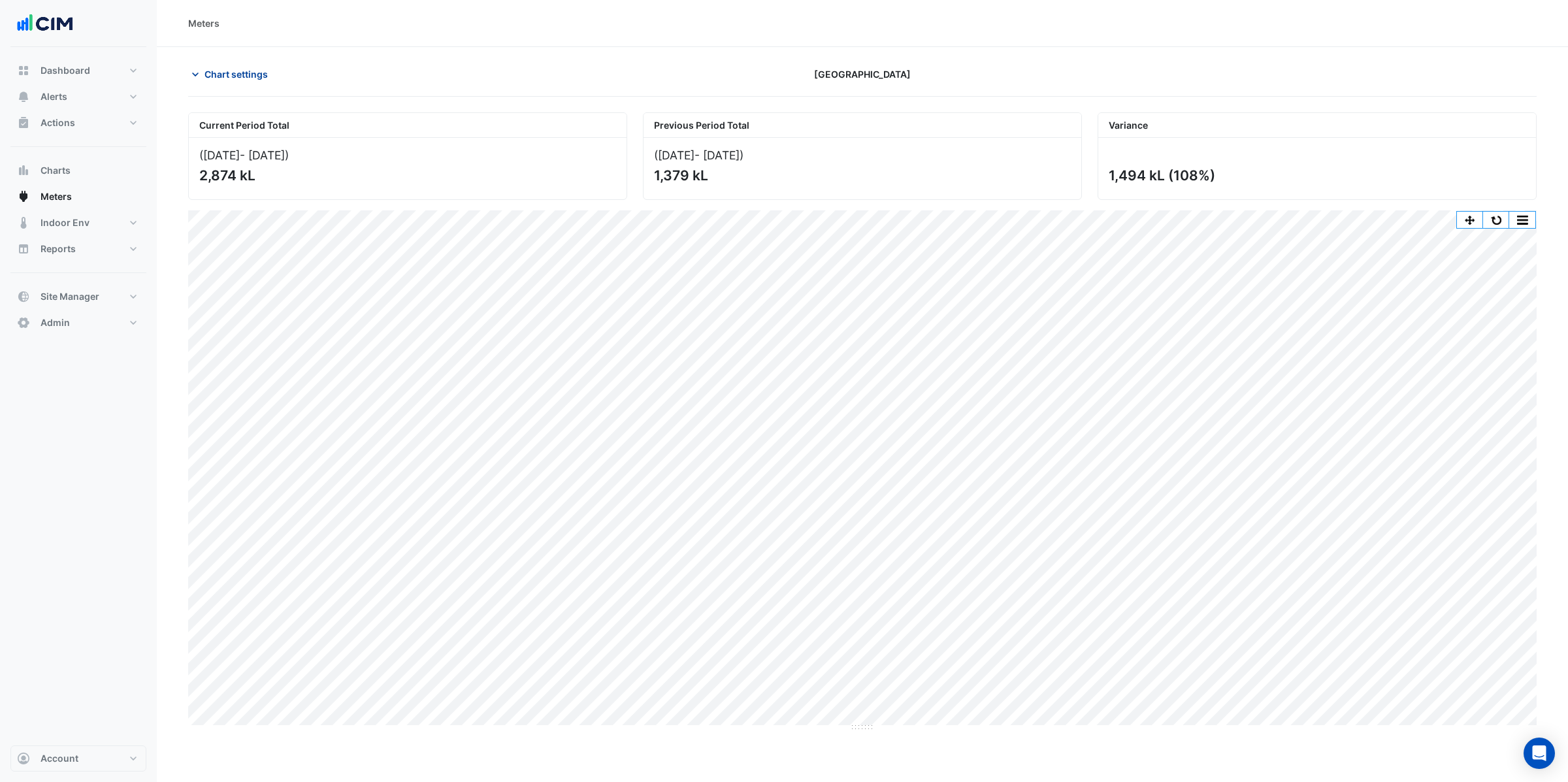
click at [219, 79] on span "Chart settings" at bounding box center [236, 74] width 64 height 14
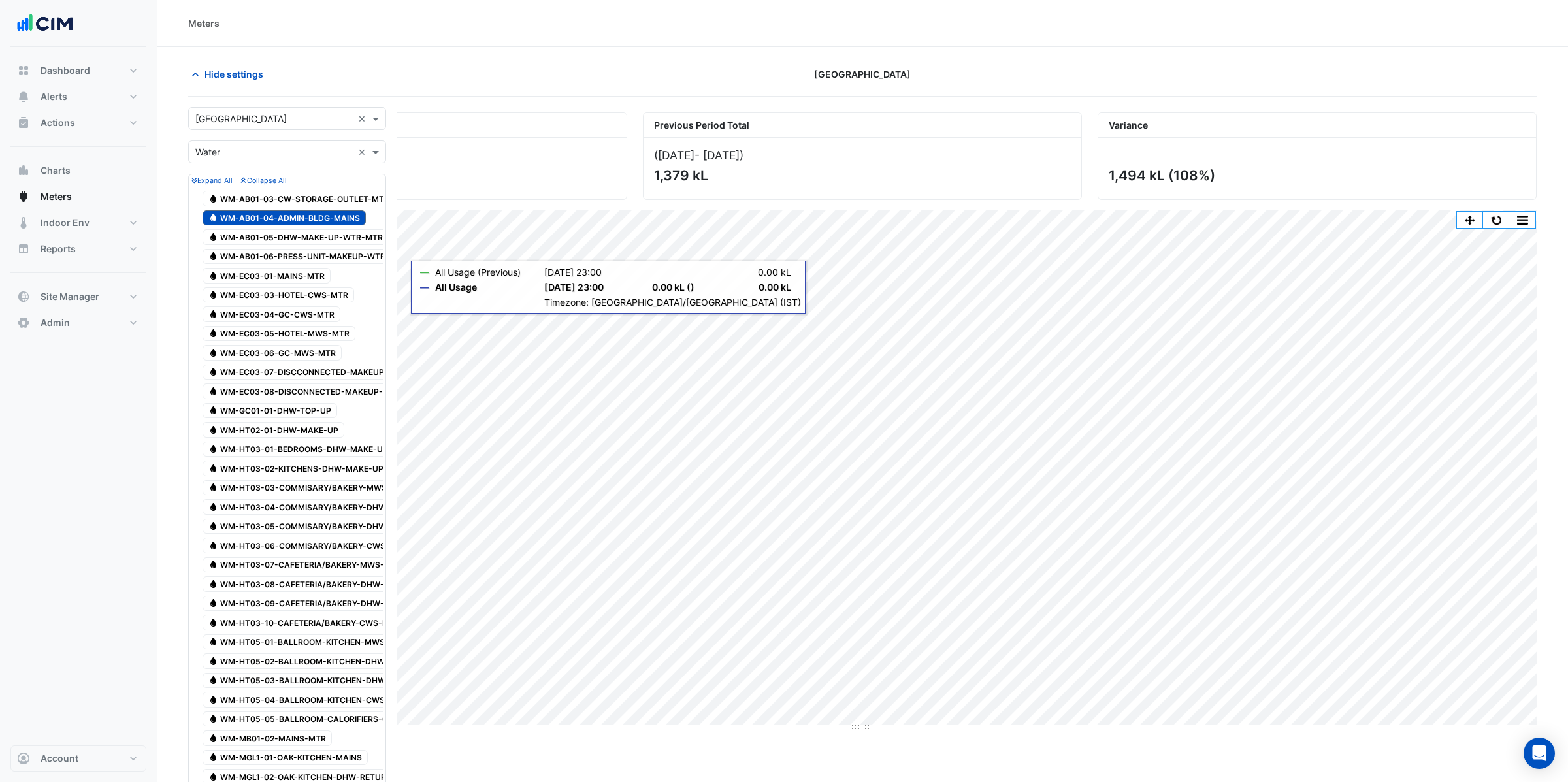
click at [221, 148] on input "text" at bounding box center [274, 153] width 157 height 14
click at [223, 175] on span "Electricity" at bounding box center [220, 181] width 42 height 11
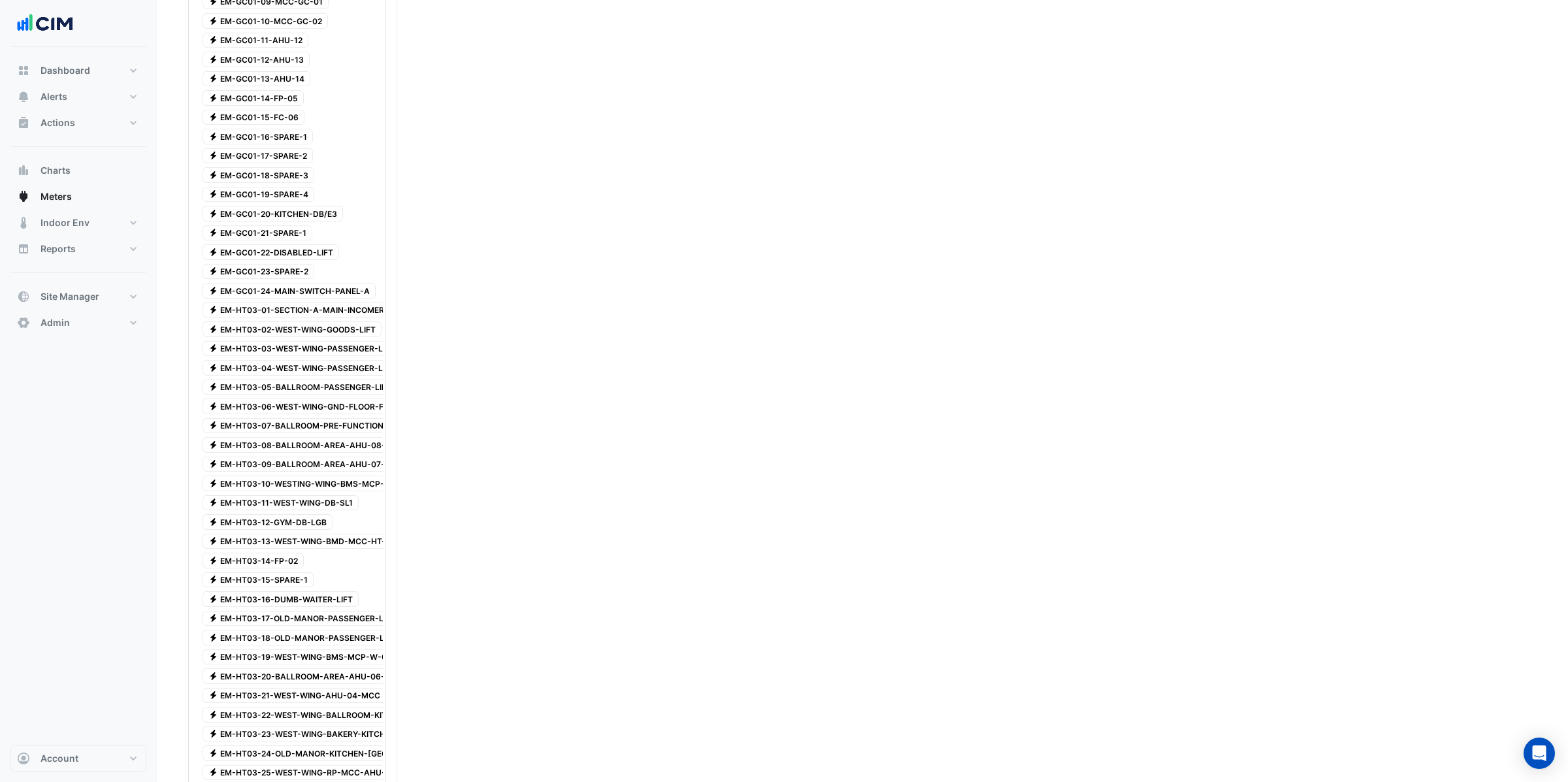
scroll to position [806, 0]
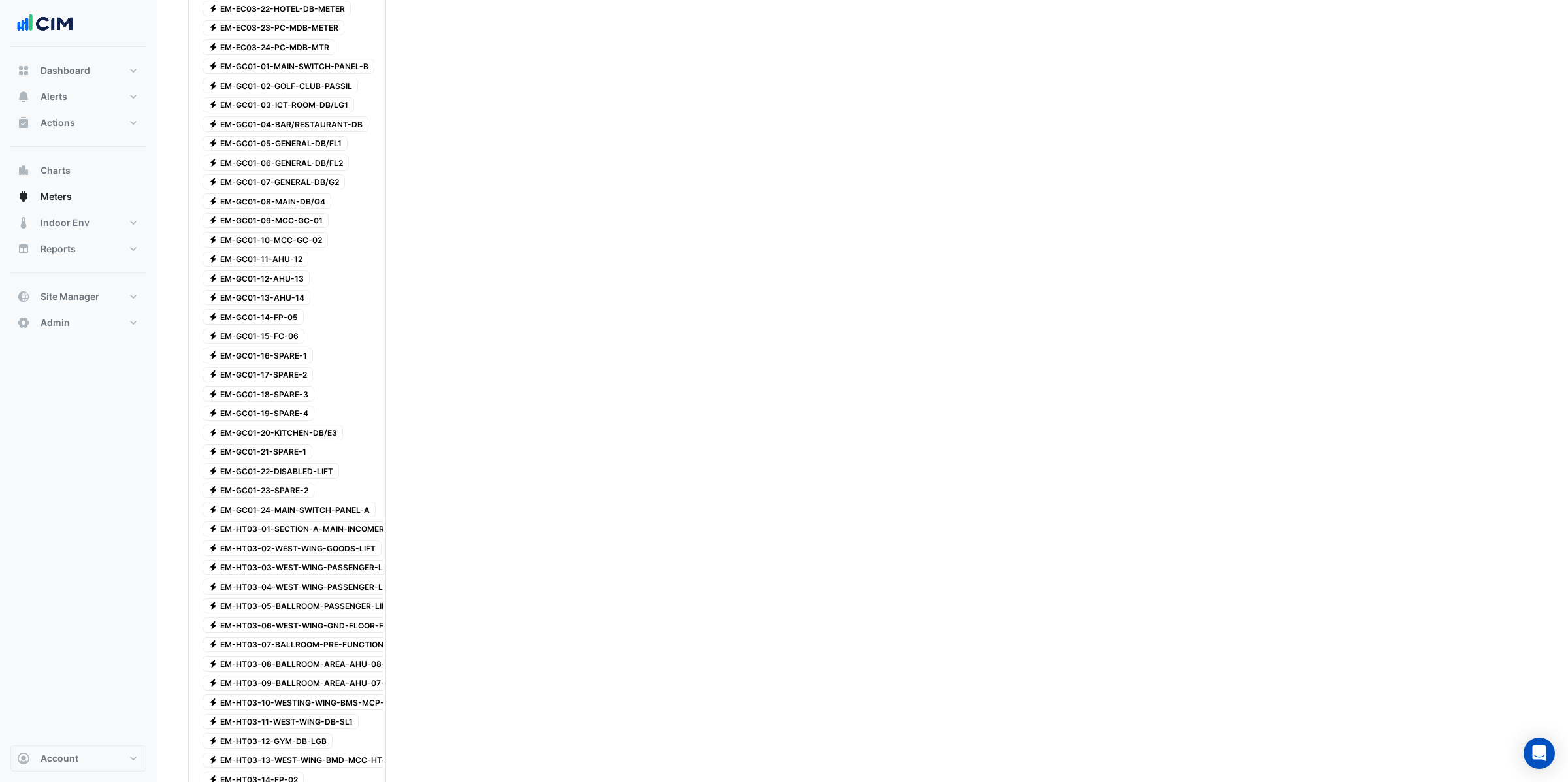
click at [278, 209] on span "Electricity EM-GC01-08-MAIN-DB/G4" at bounding box center [266, 200] width 128 height 16
click at [288, 209] on span "Electricity EM-GC01-08-MAIN-DB/G4" at bounding box center [266, 200] width 128 height 16
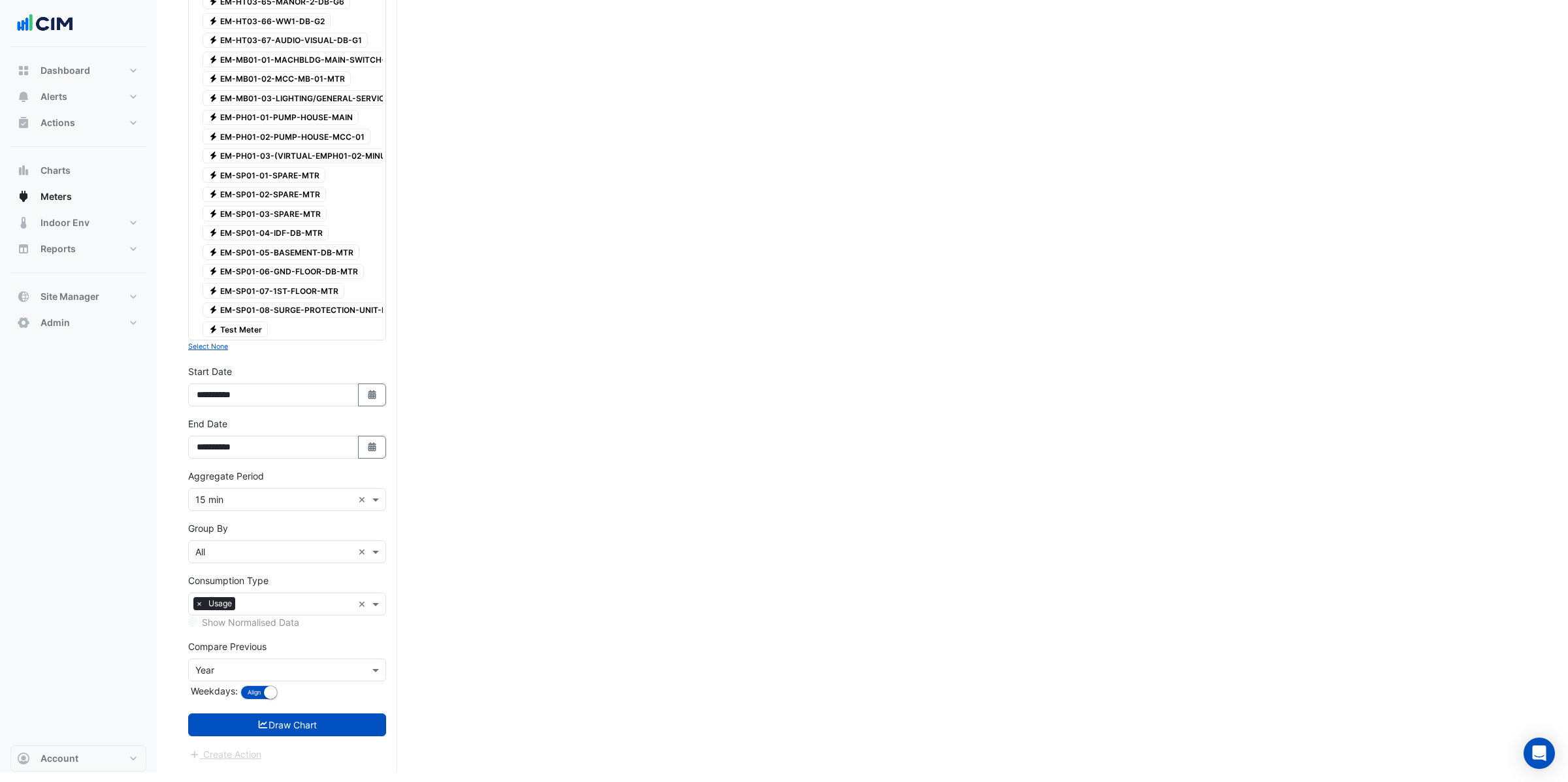
scroll to position [2601, 0]
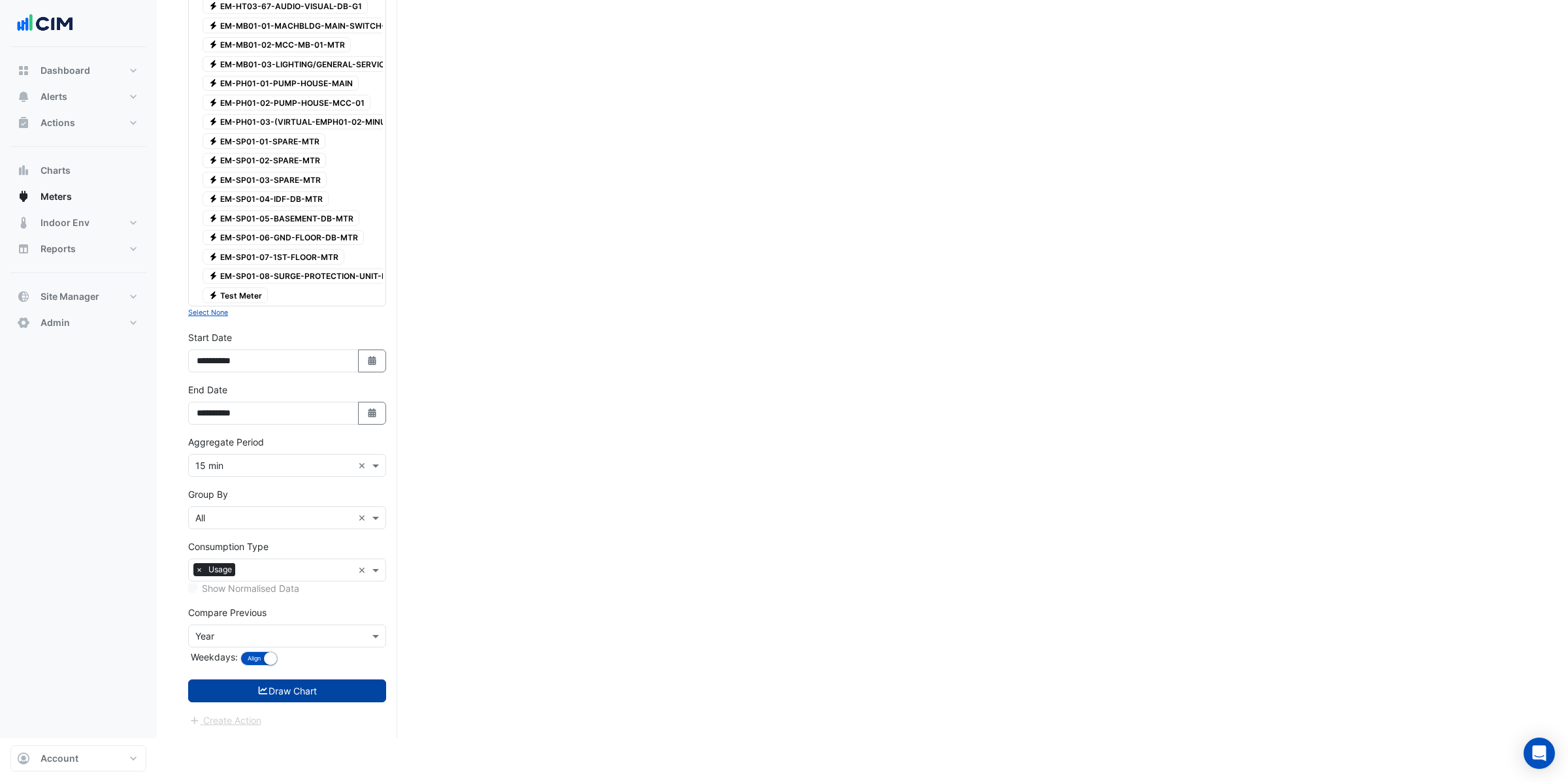
click at [290, 702] on button "Draw Chart" at bounding box center [287, 690] width 198 height 22
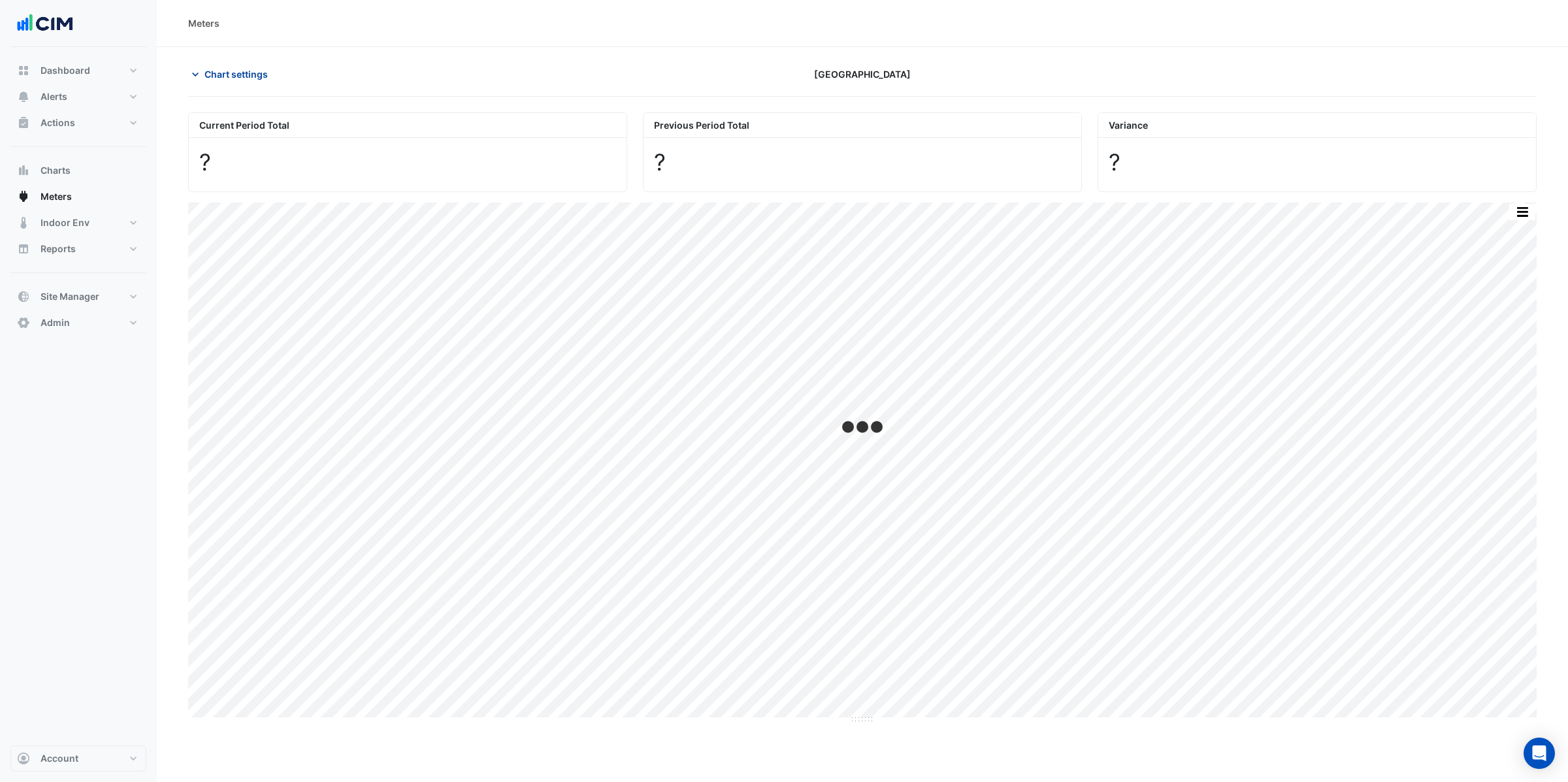
click at [229, 77] on span "Chart settings" at bounding box center [236, 74] width 64 height 14
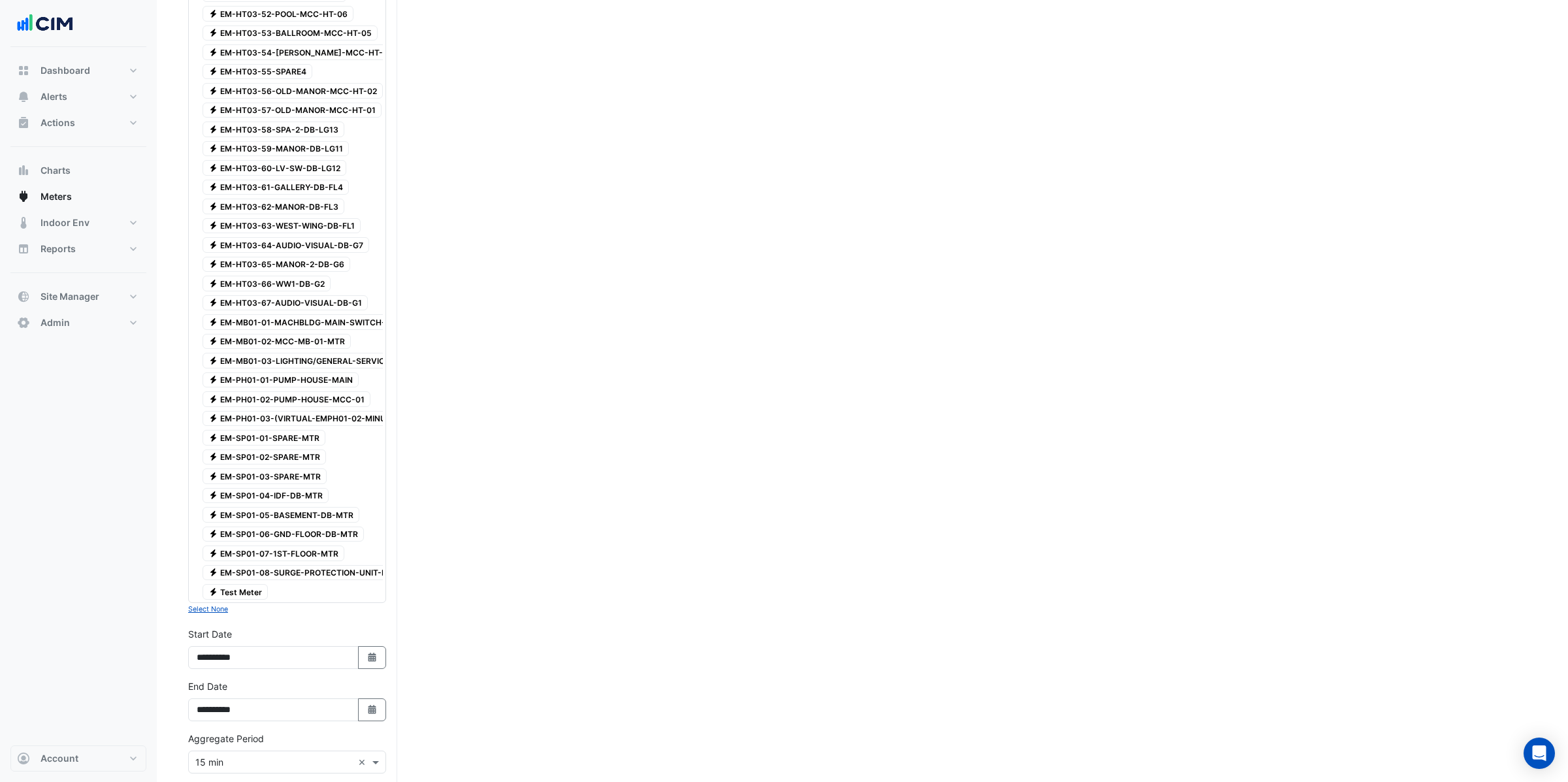
scroll to position [2601, 0]
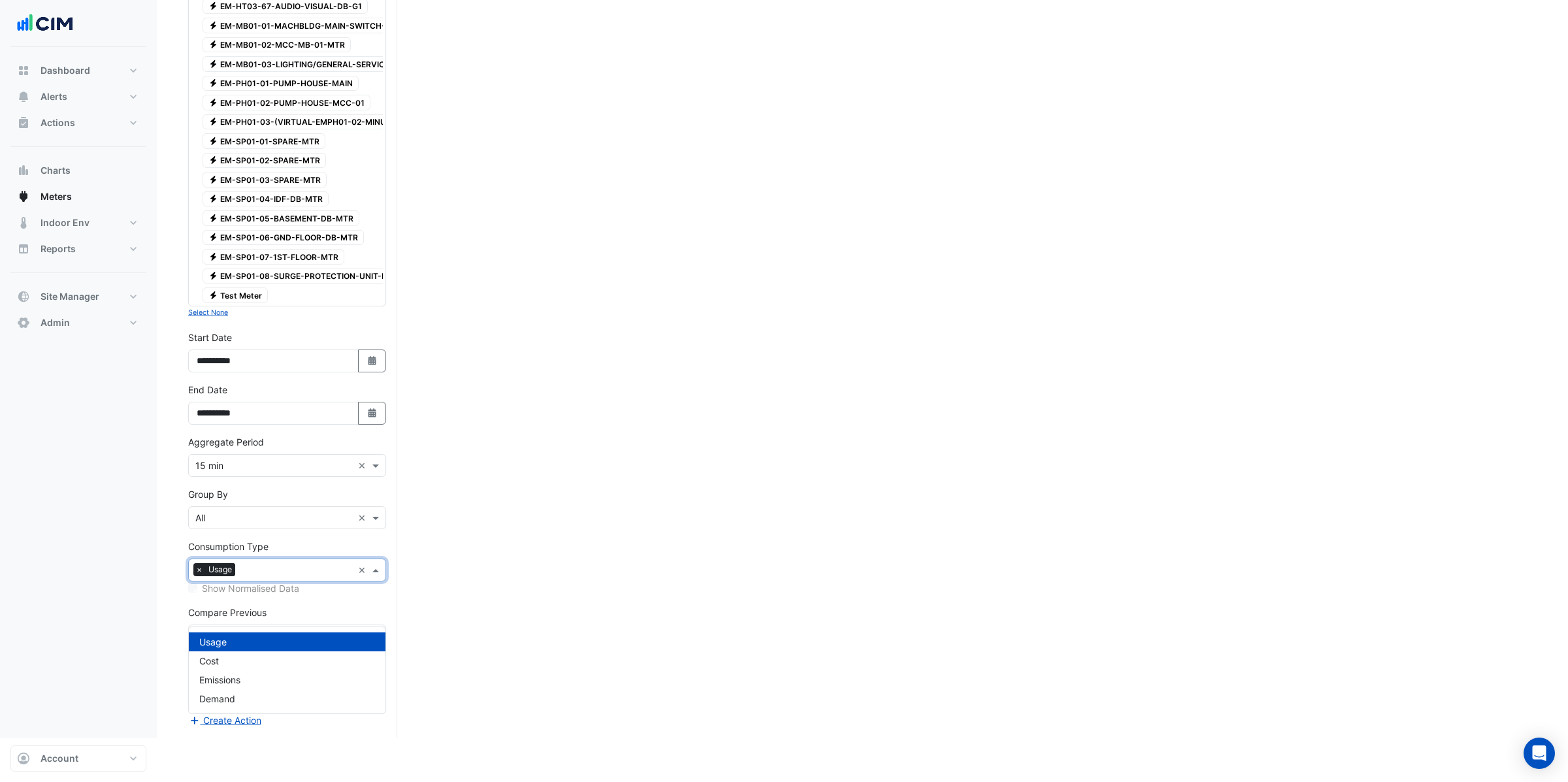
click at [266, 578] on input "text" at bounding box center [297, 570] width 112 height 14
click at [223, 679] on span "Emissions" at bounding box center [220, 680] width 41 height 11
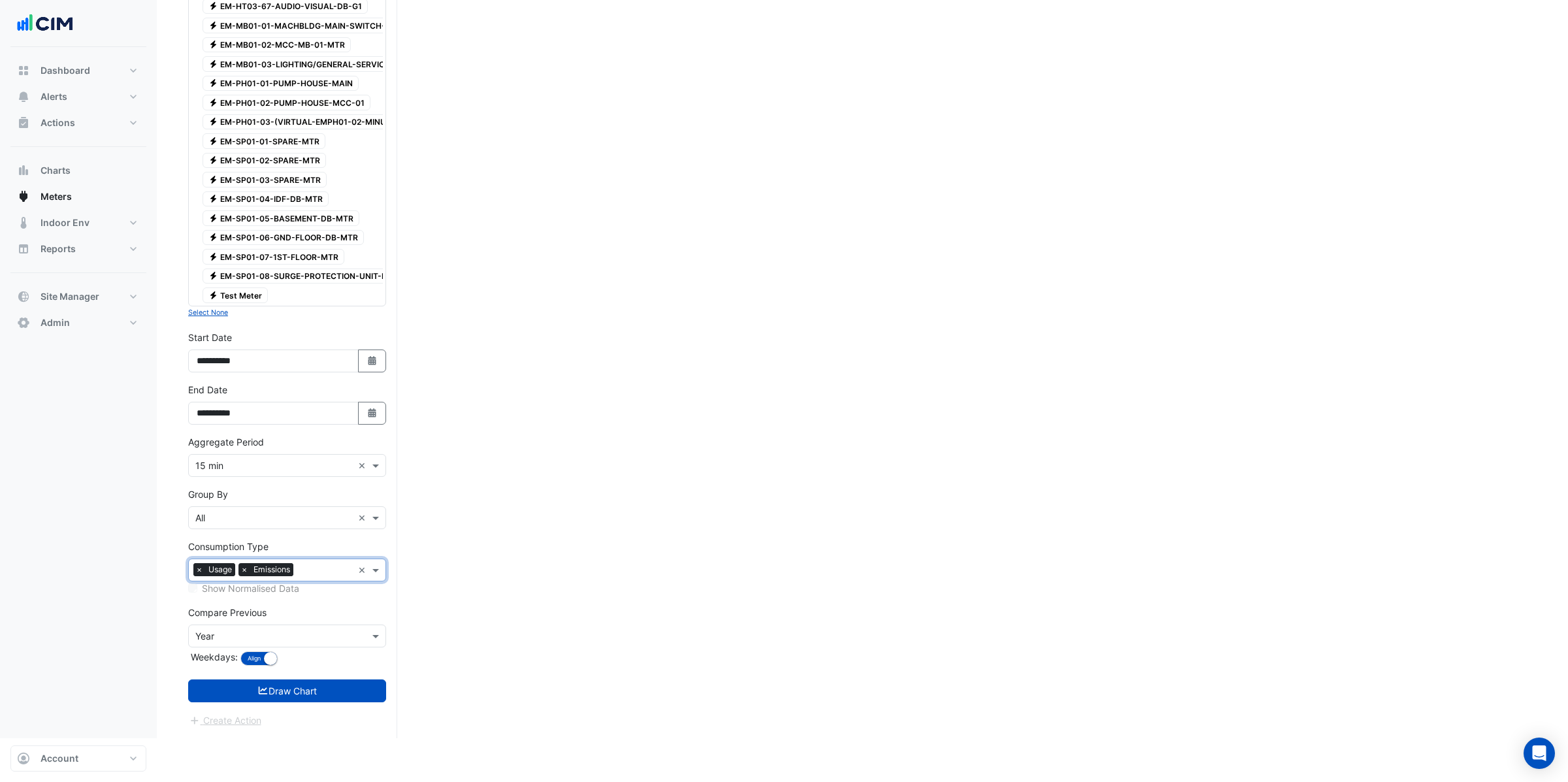
click at [200, 576] on span "×" at bounding box center [199, 569] width 12 height 13
click at [290, 578] on input "text" at bounding box center [303, 570] width 99 height 14
click at [318, 702] on button "Draw Chart" at bounding box center [287, 690] width 198 height 22
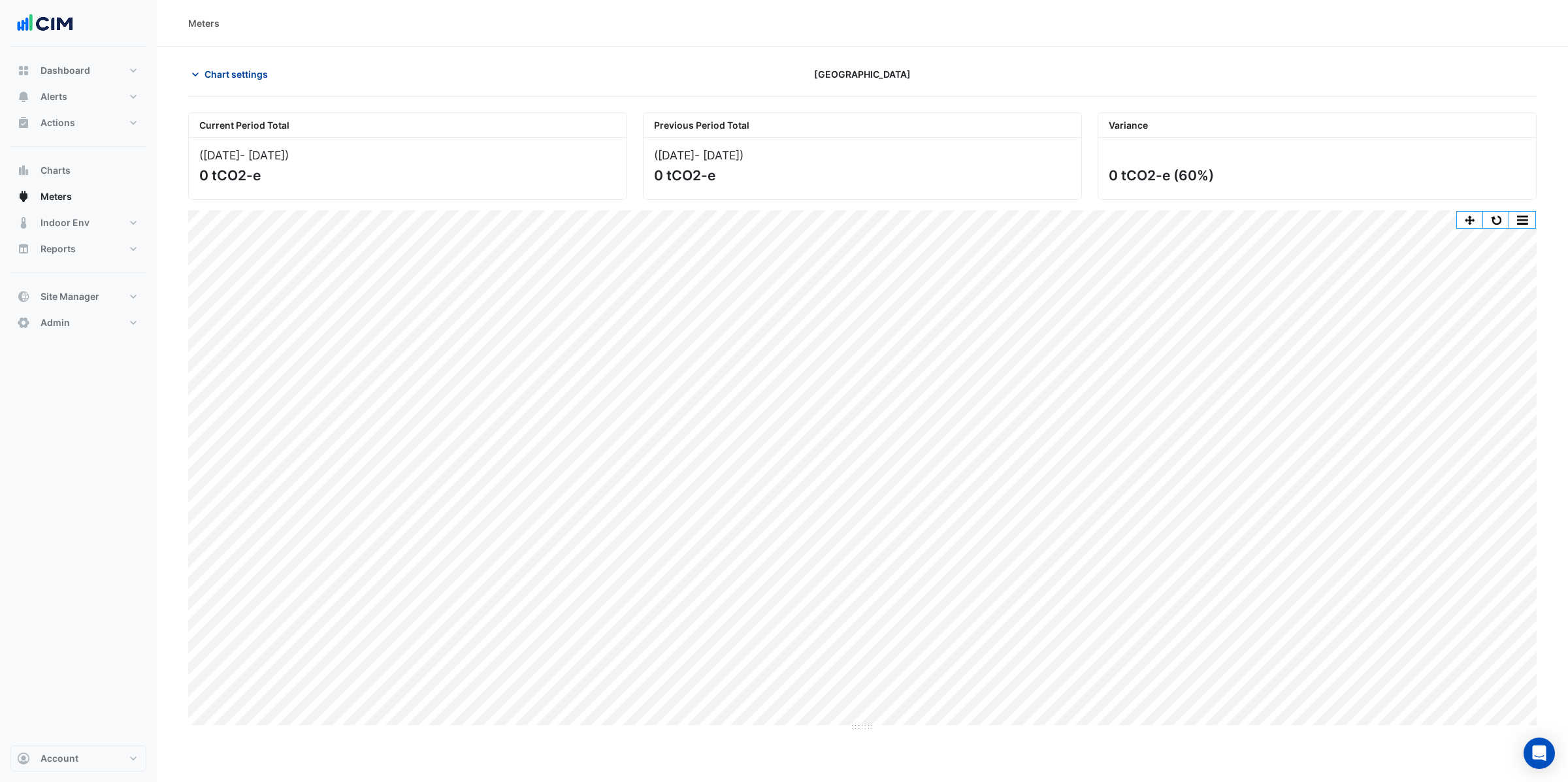
click at [228, 70] on span "Chart settings" at bounding box center [236, 74] width 64 height 14
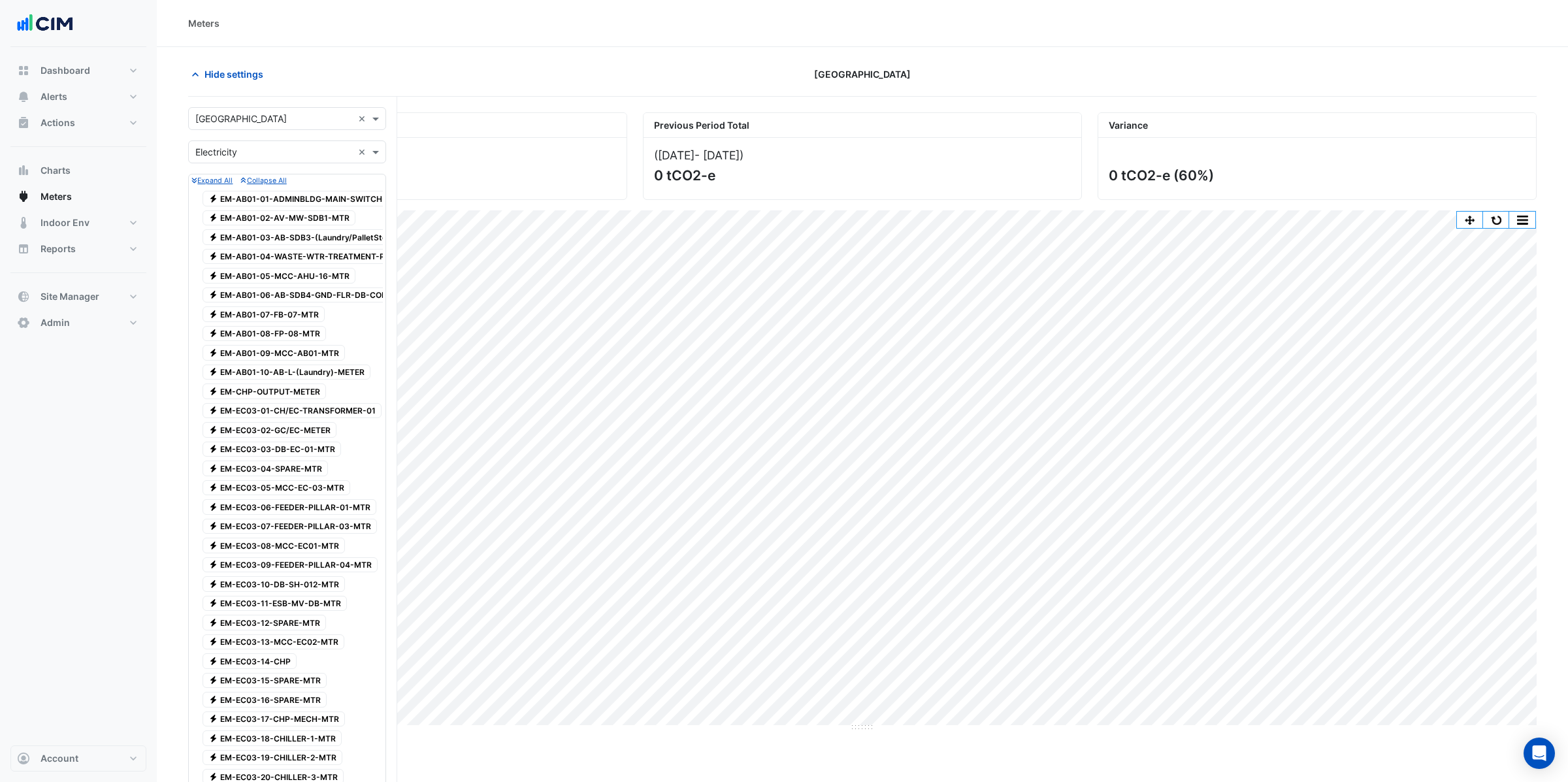
click at [325, 196] on span "Electricity EM-AB01-01-ADMINBLDG-MAIN-SWITCH-METER" at bounding box center [310, 199] width 216 height 16
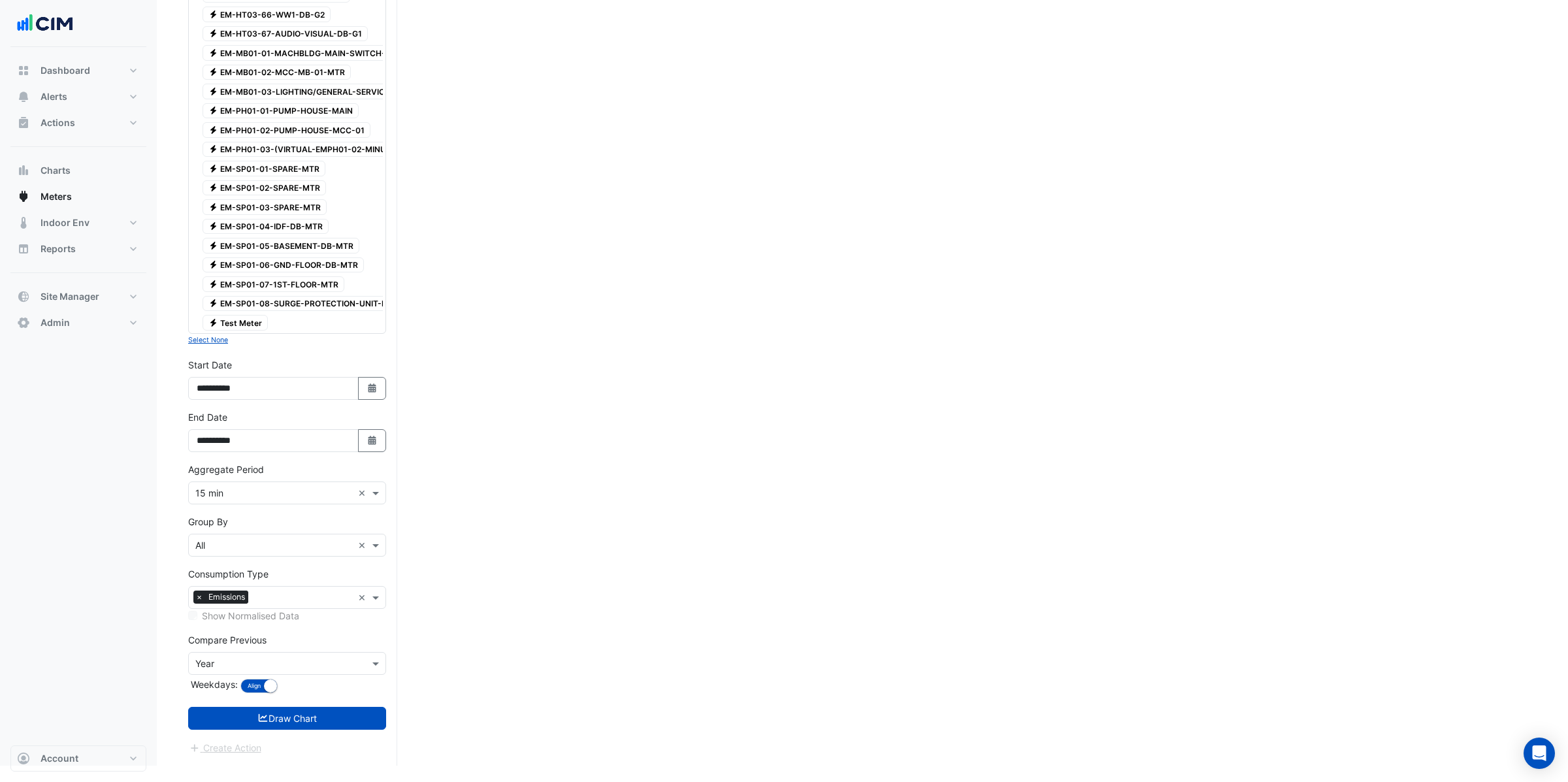
scroll to position [2601, 0]
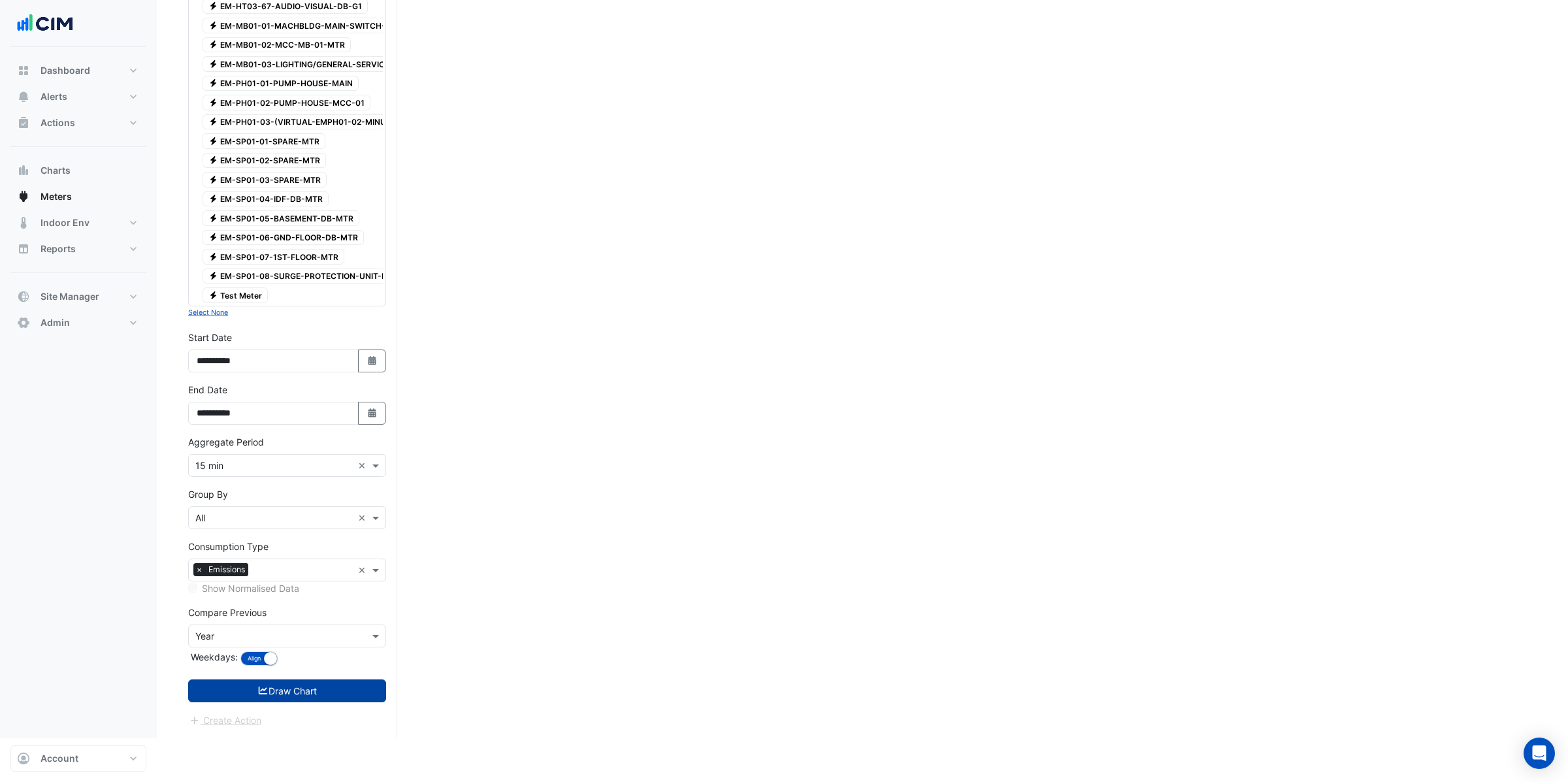
click at [282, 702] on button "Draw Chart" at bounding box center [287, 690] width 198 height 22
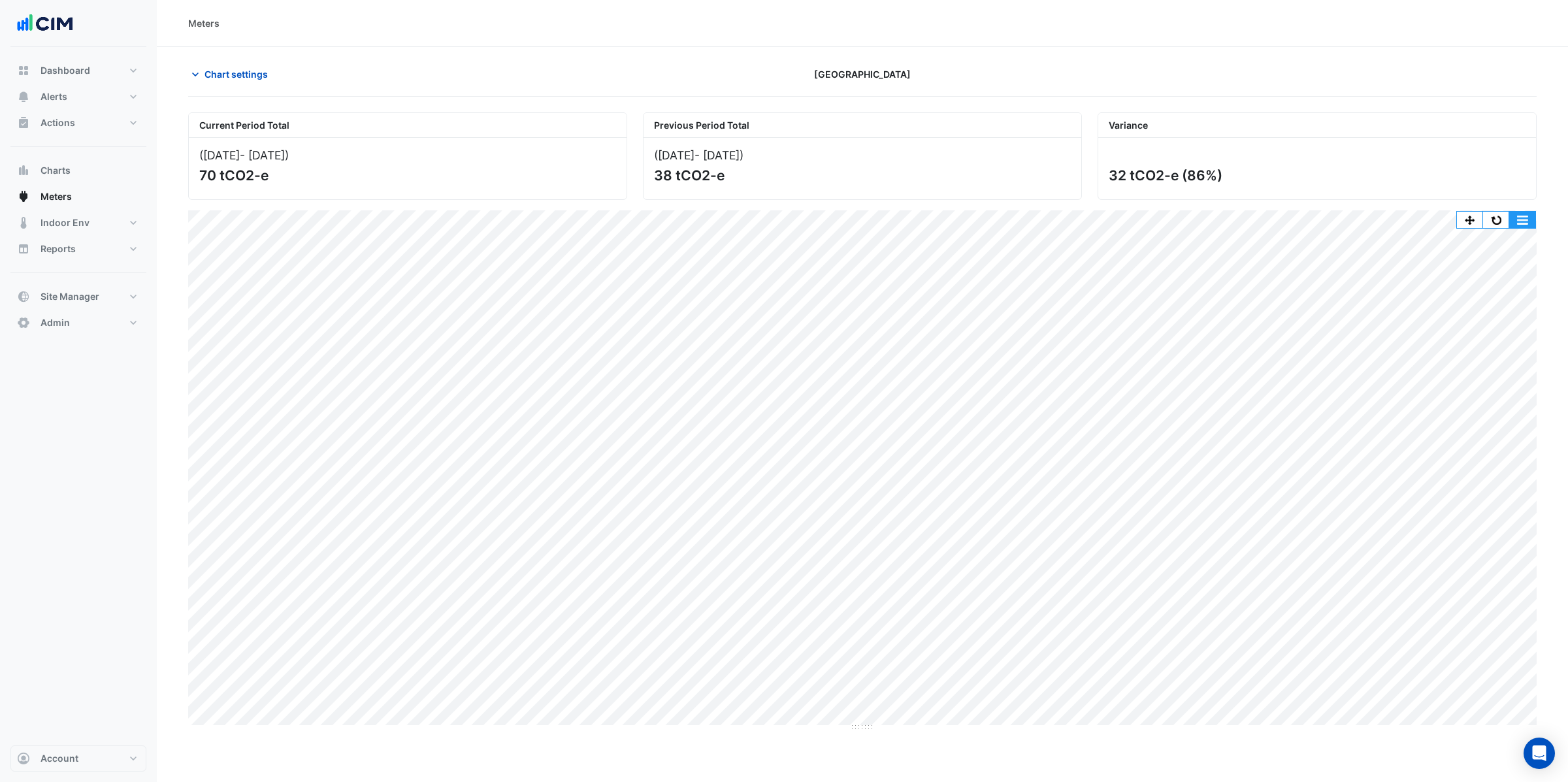
click at [1525, 225] on button "button" at bounding box center [1522, 219] width 26 height 16
click at [69, 94] on button "Alerts" at bounding box center [78, 96] width 136 height 26
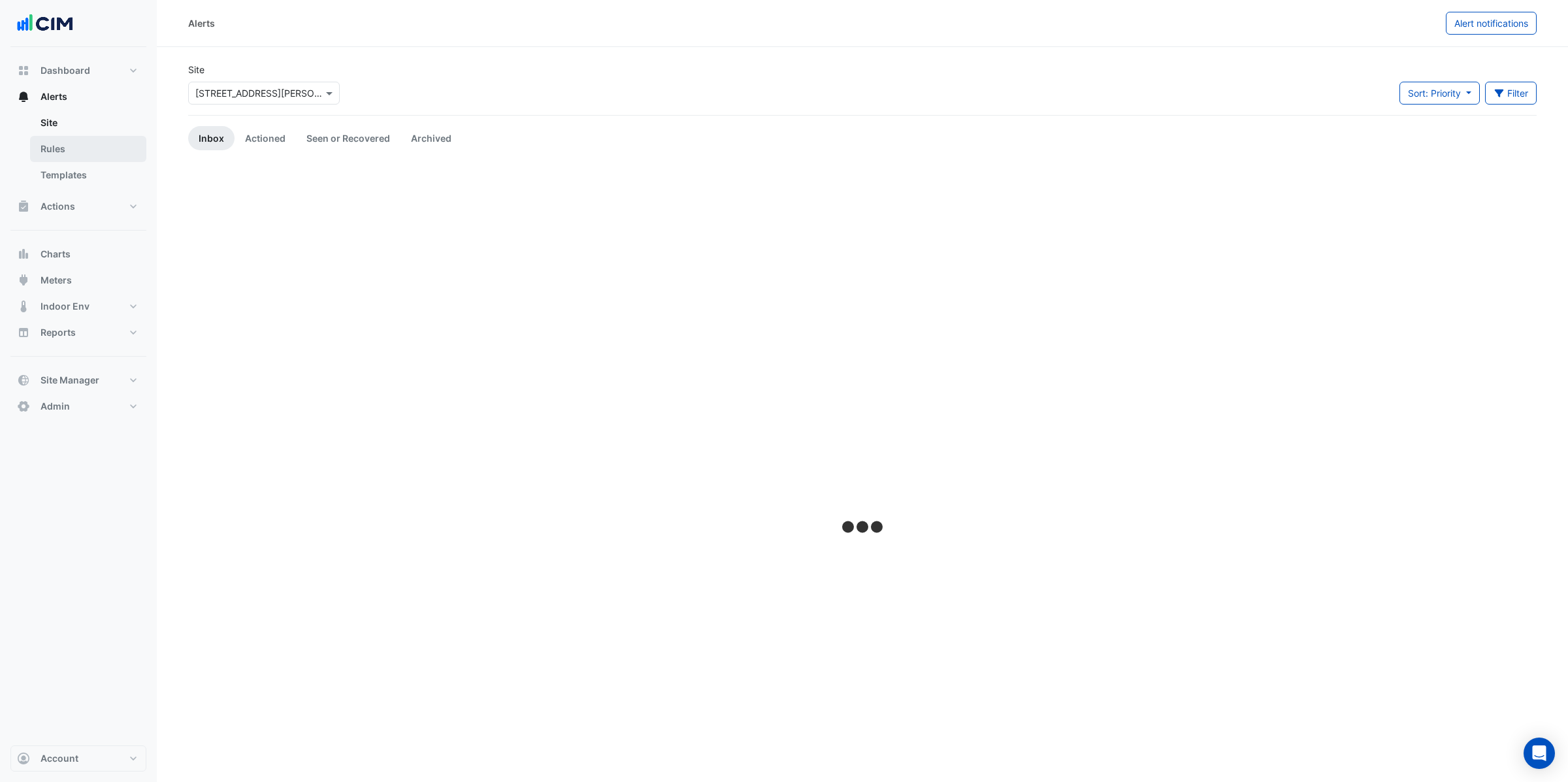
click at [66, 154] on link "Rules" at bounding box center [88, 149] width 116 height 26
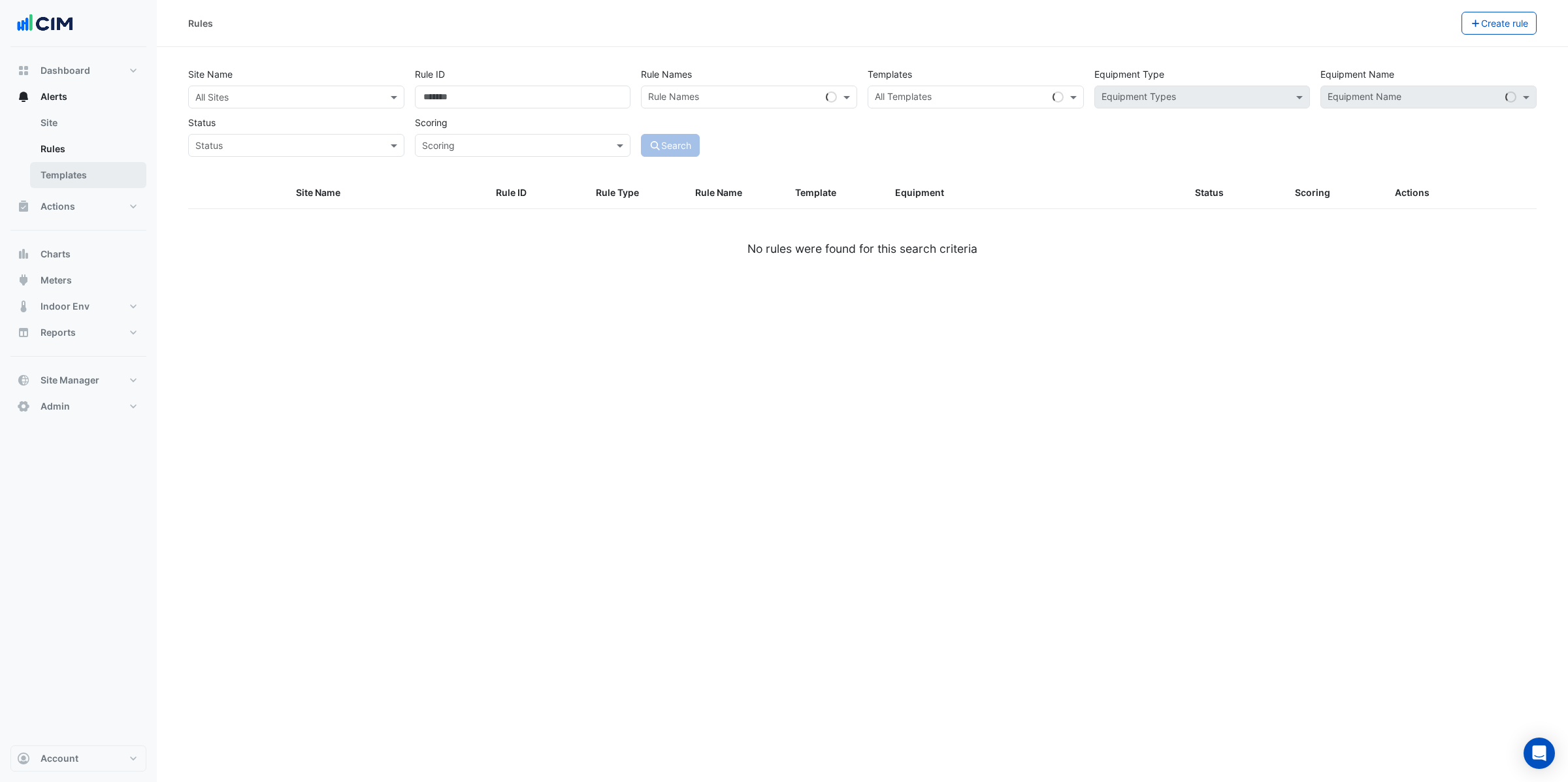
click at [68, 171] on link "Templates" at bounding box center [88, 175] width 116 height 26
select select
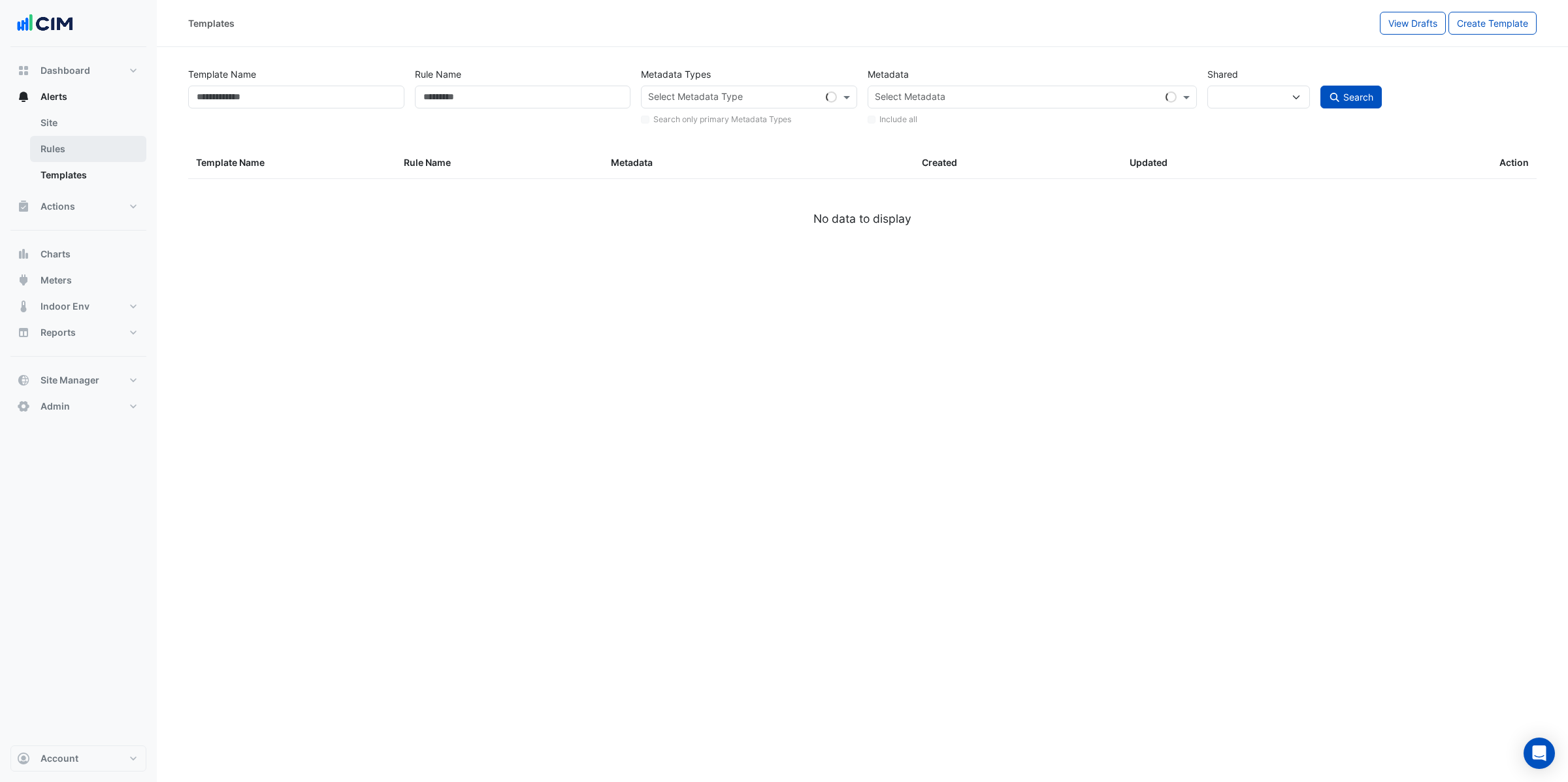
click at [68, 150] on link "Rules" at bounding box center [88, 149] width 116 height 26
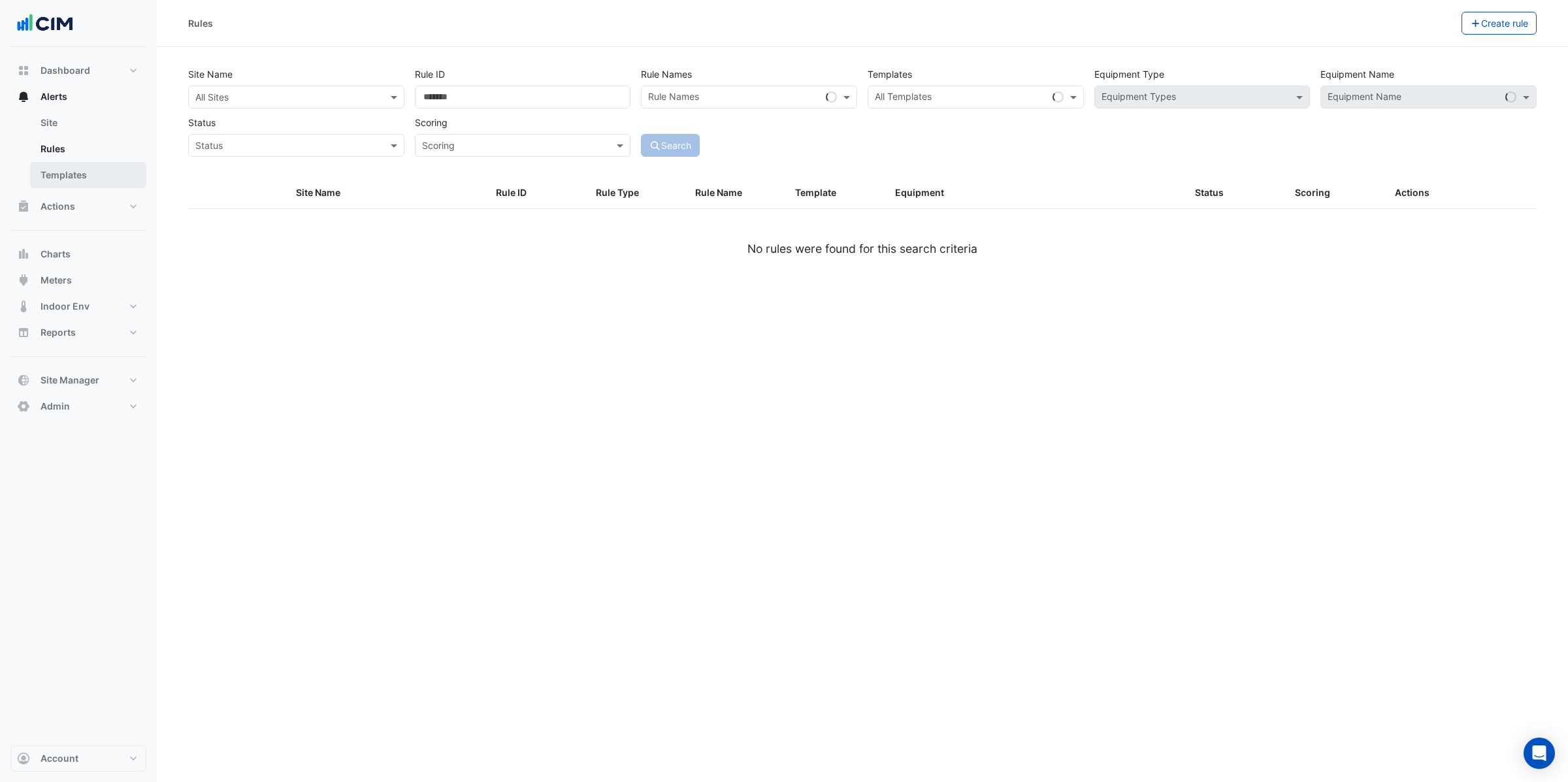
click at [65, 180] on link "Templates" at bounding box center [88, 175] width 116 height 26
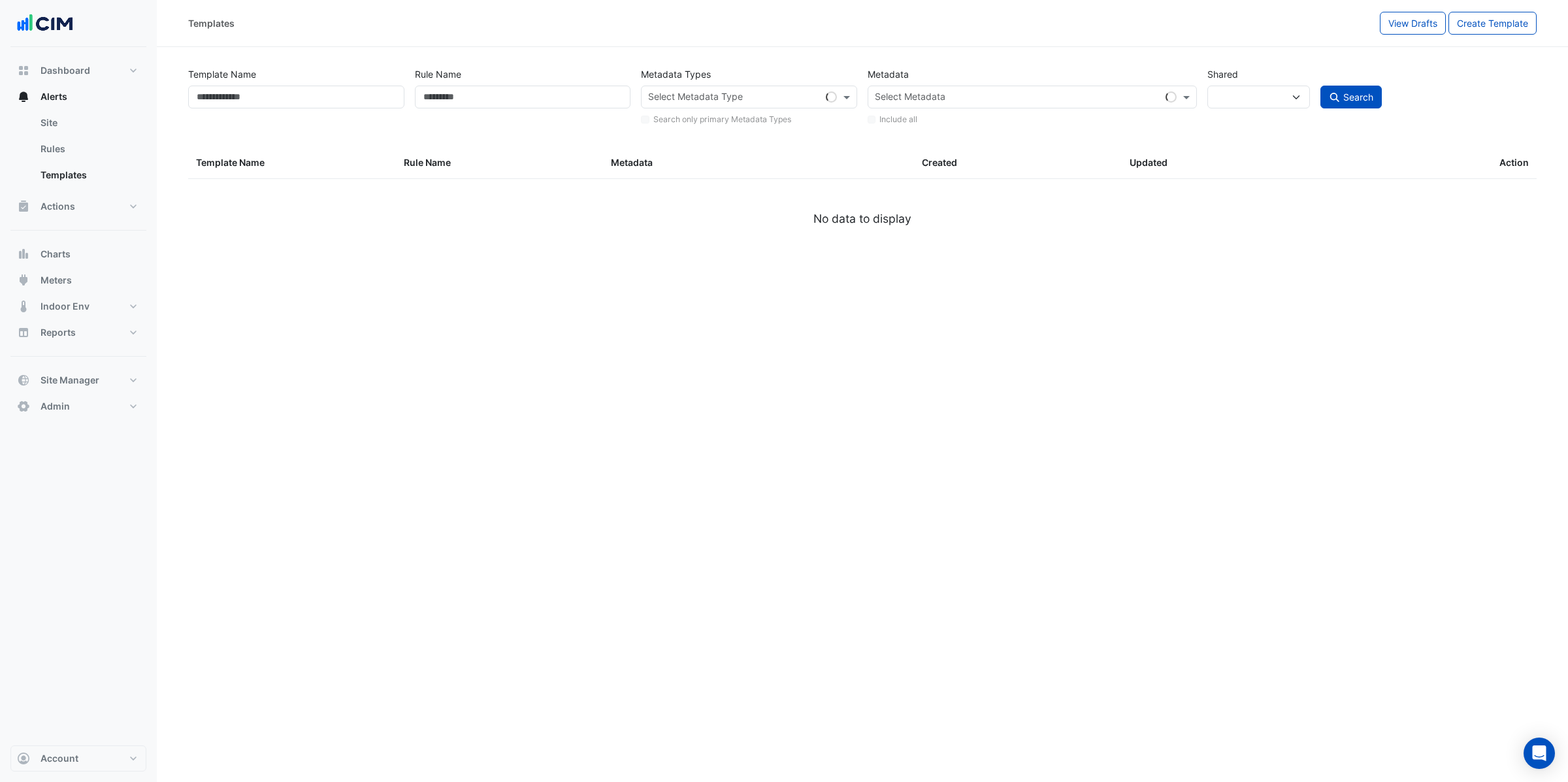
select select
select select "**"
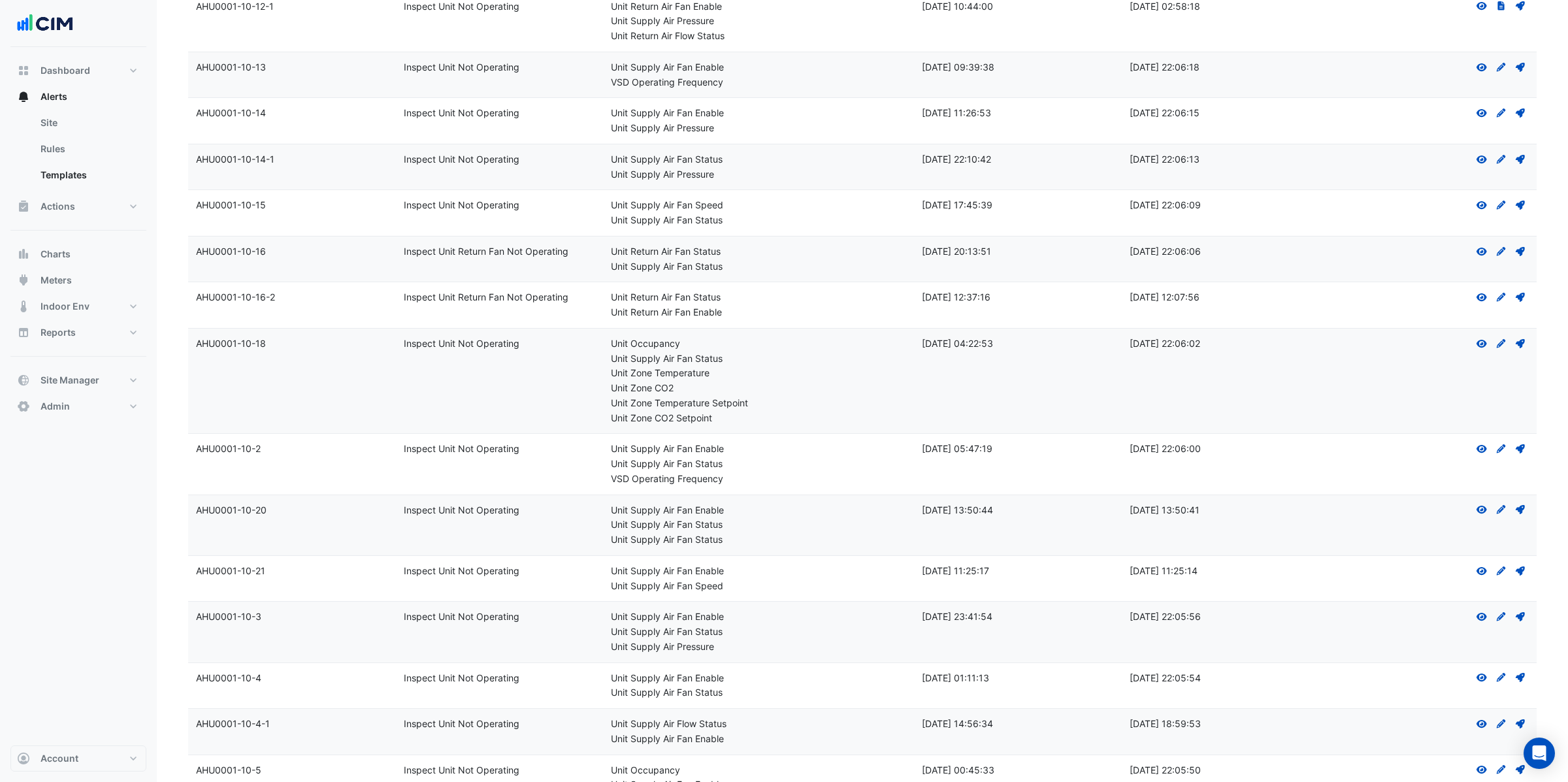
scroll to position [3064, 0]
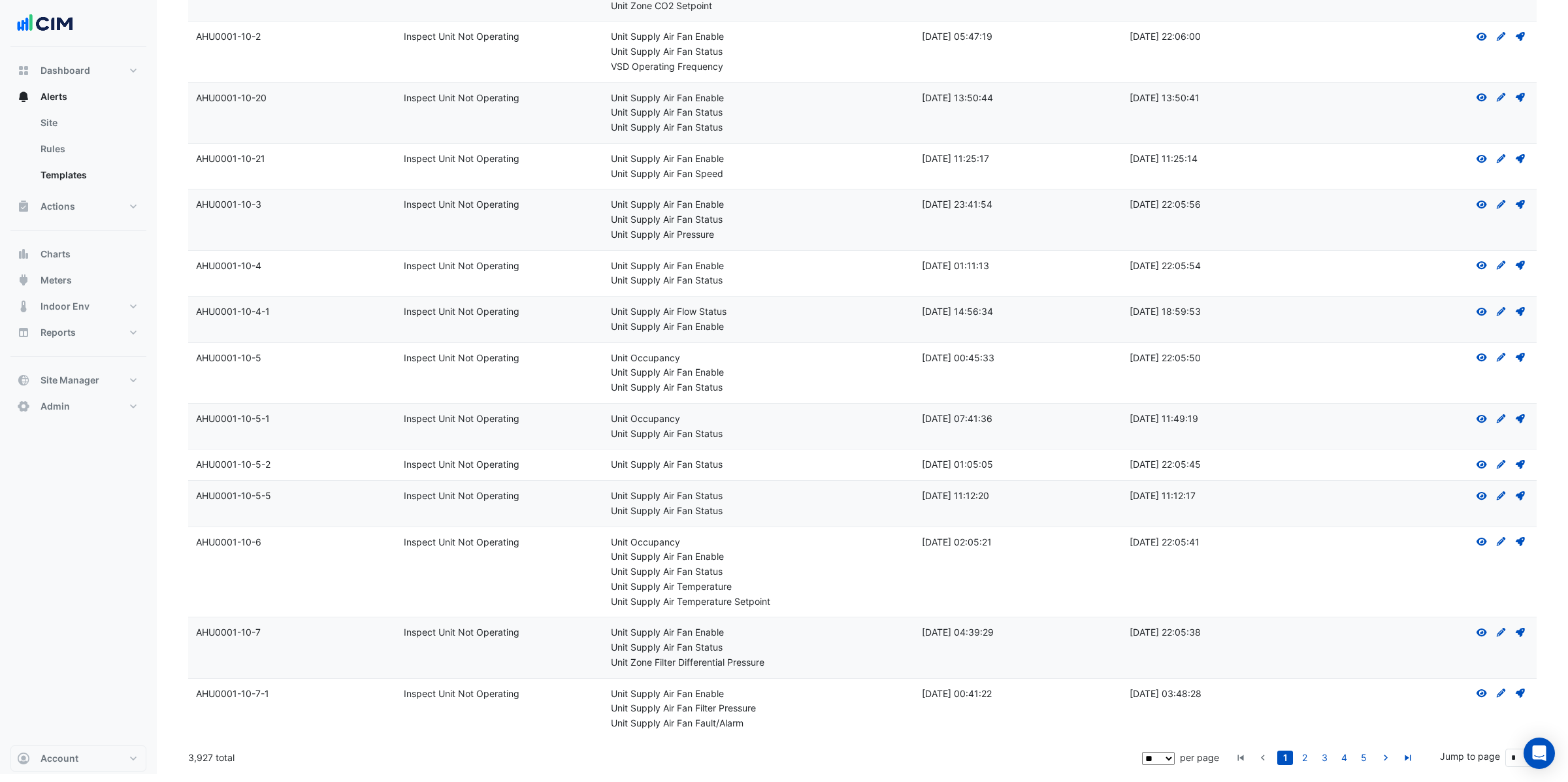
drag, startPoint x: 188, startPoint y: 766, endPoint x: 221, endPoint y: 765, distance: 33.0
click at [221, 765] on div "3,927 total" at bounding box center [663, 757] width 951 height 33
click at [1309, 765] on link "2" at bounding box center [1304, 757] width 16 height 14
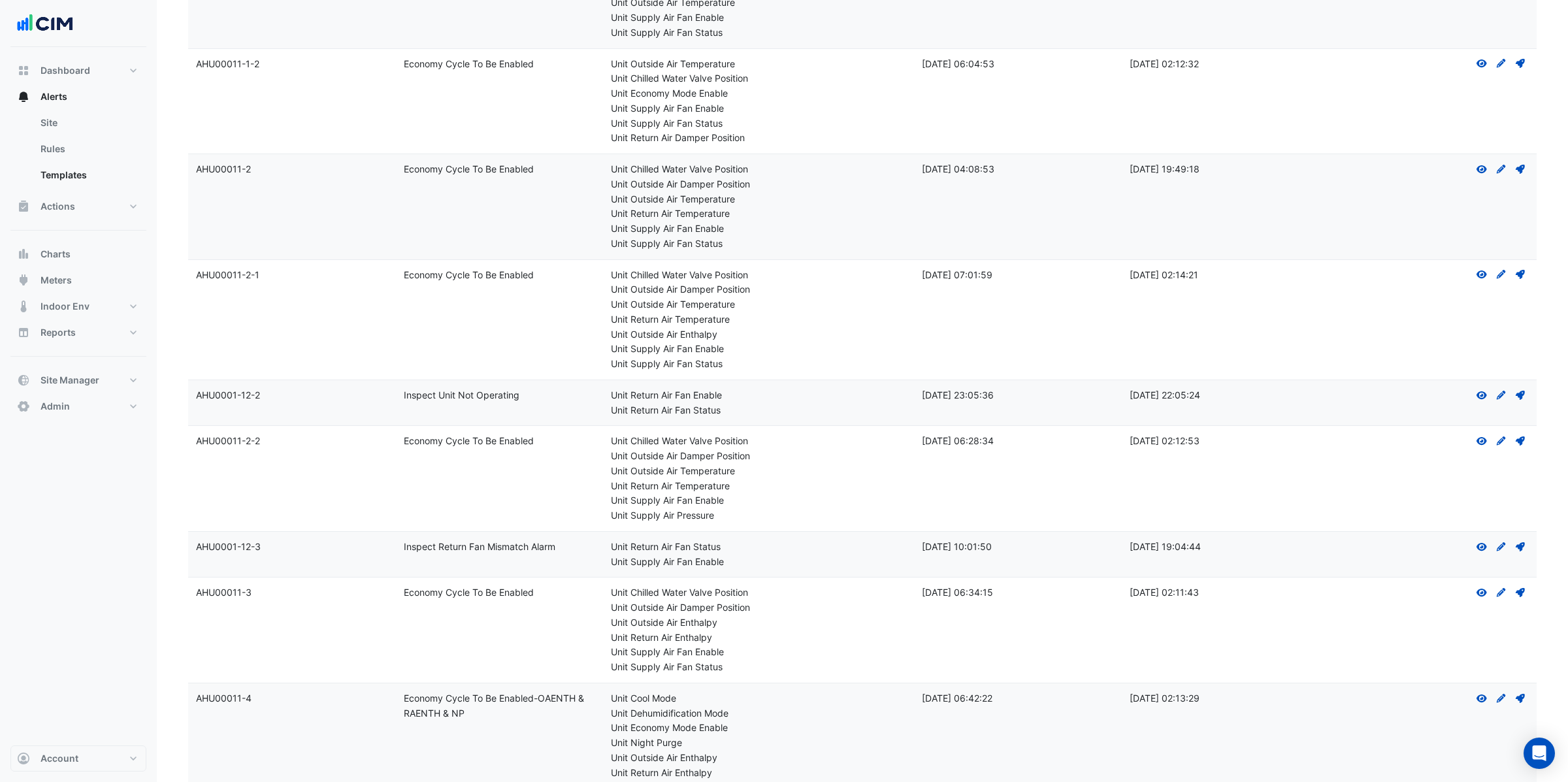
scroll to position [435, 0]
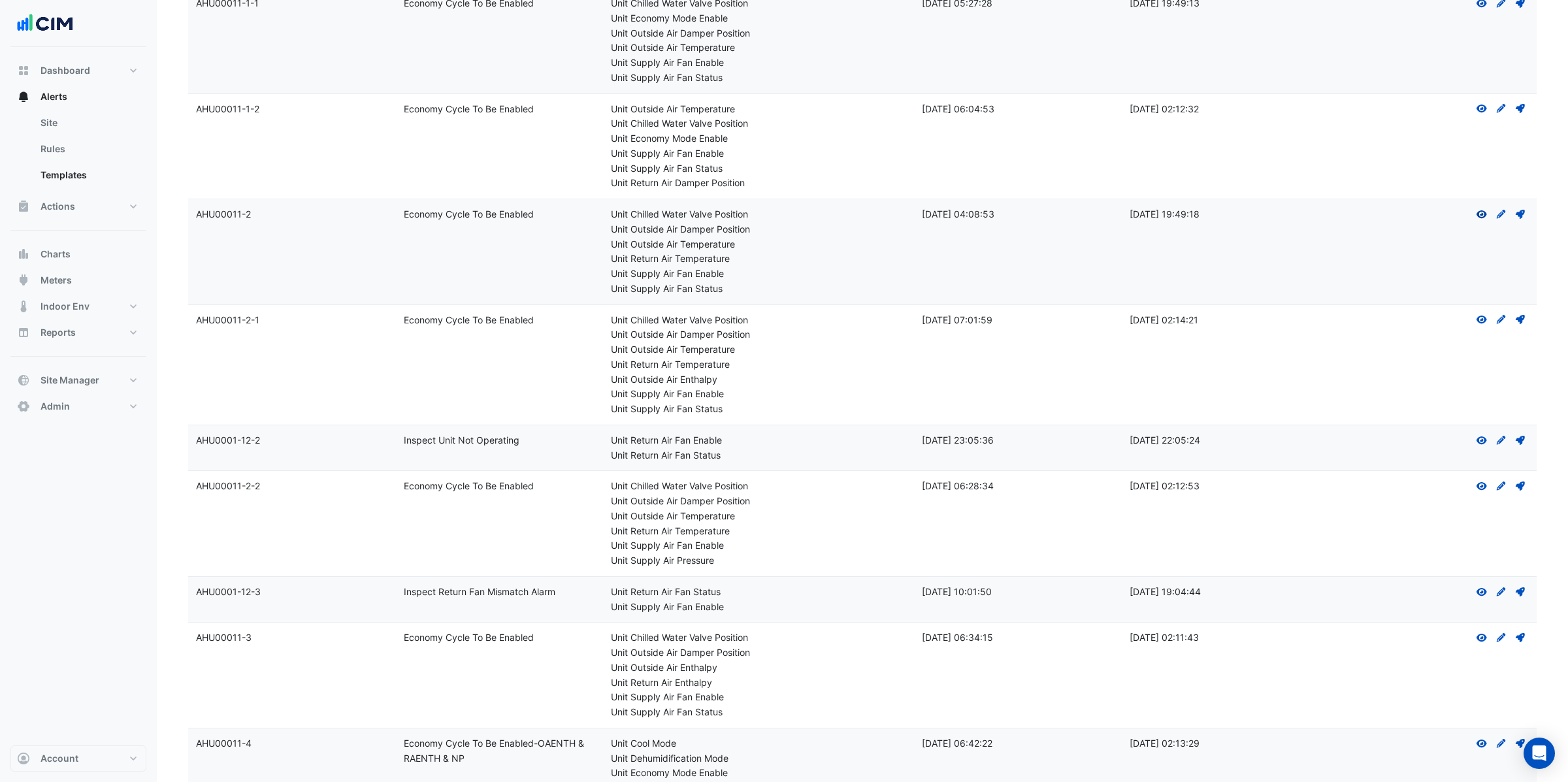
click at [1481, 216] on icon at bounding box center [1481, 214] width 10 height 7
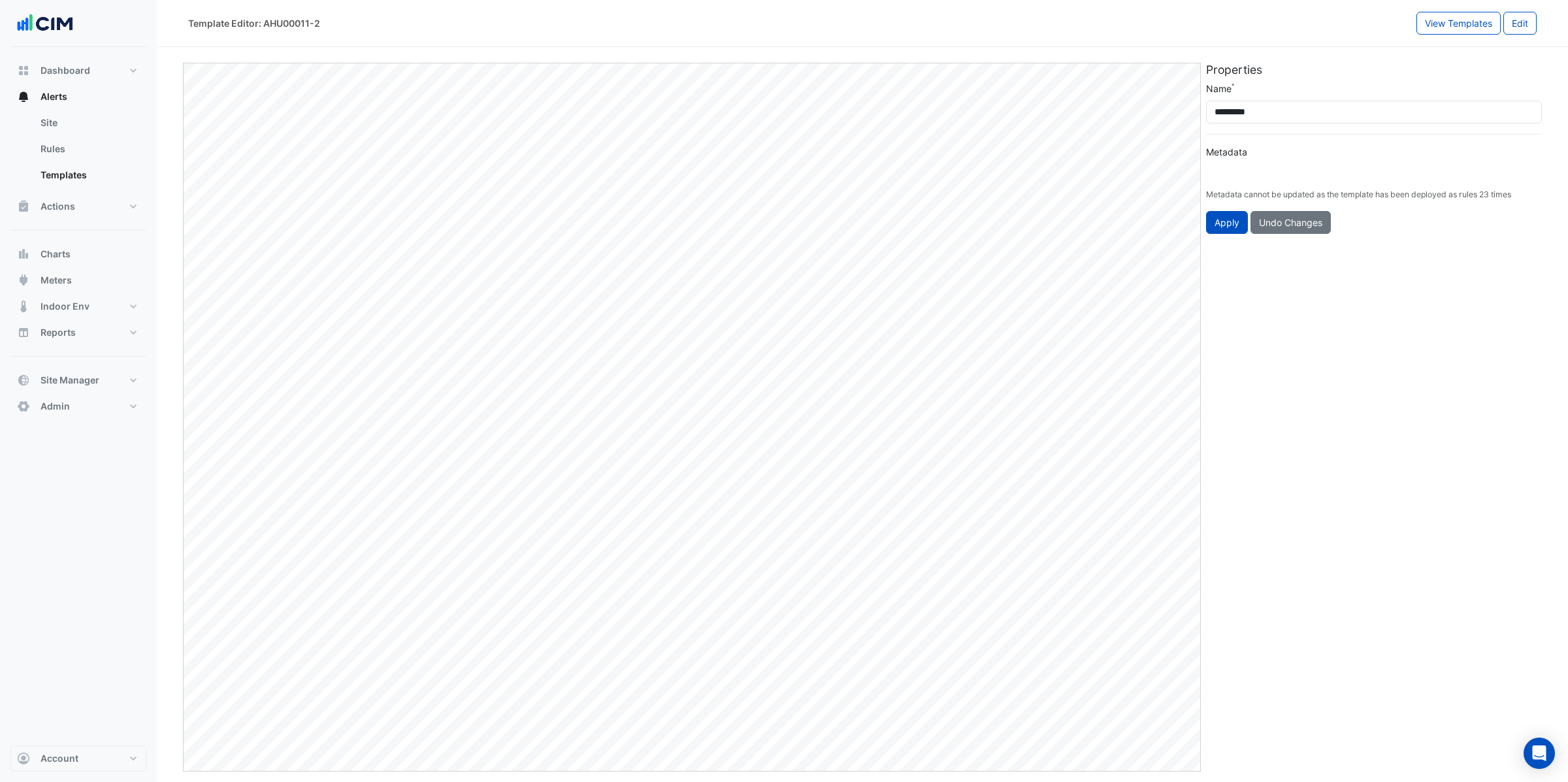
type input "**********"
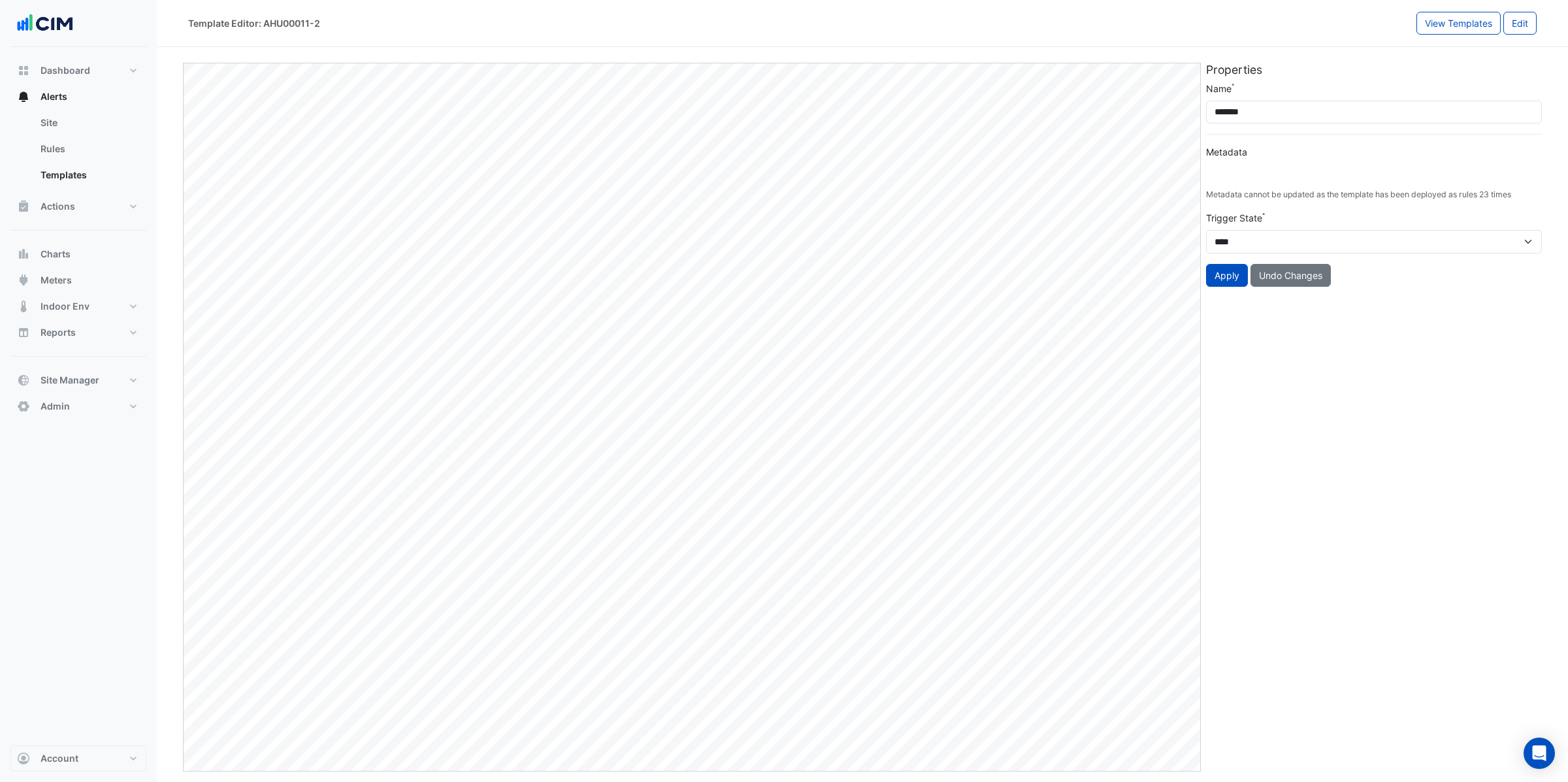
type input "**********"
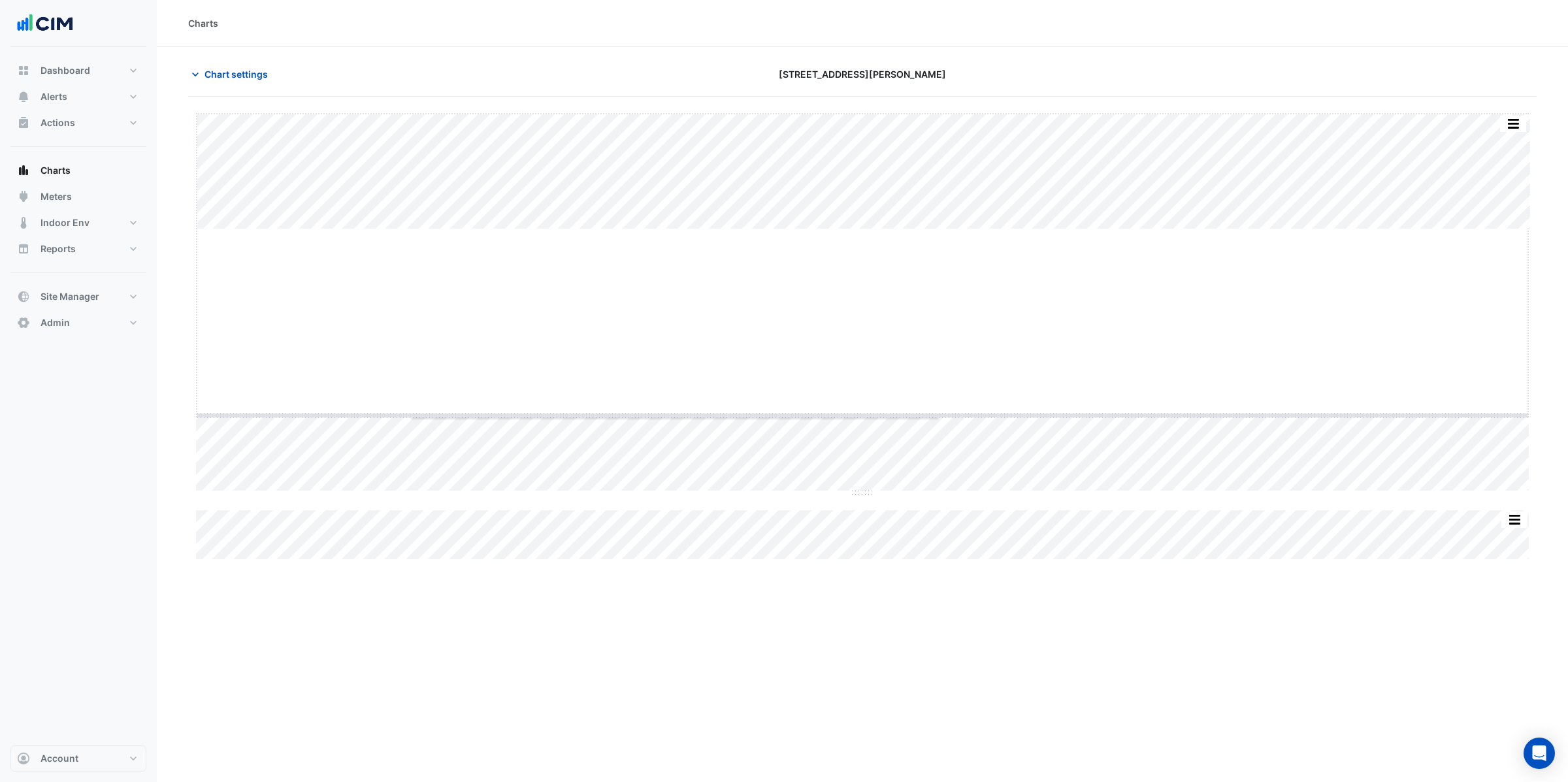
drag, startPoint x: 857, startPoint y: 237, endPoint x: 833, endPoint y: 420, distance: 184.6
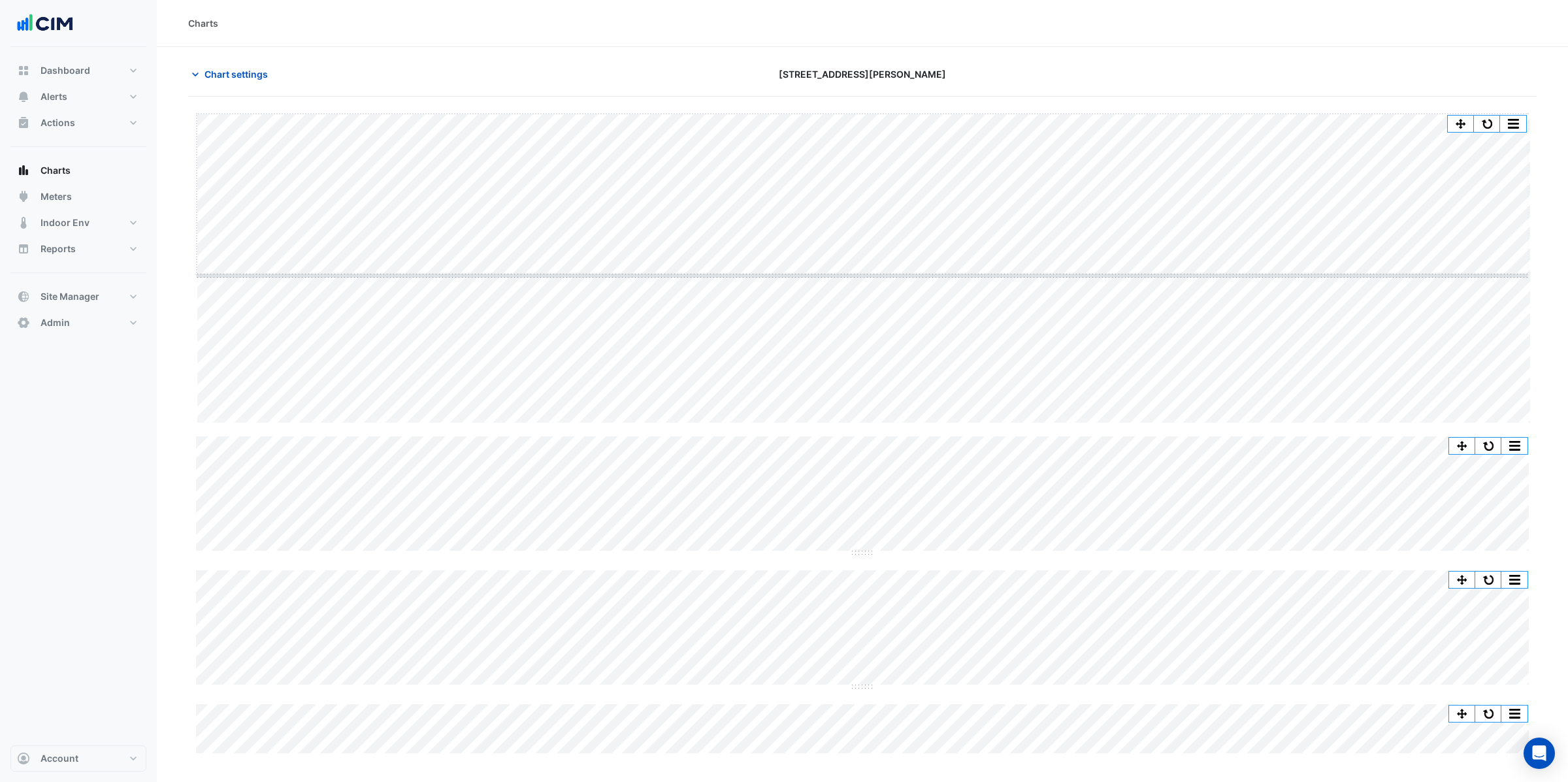
drag, startPoint x: 851, startPoint y: 423, endPoint x: 865, endPoint y: 275, distance: 148.7
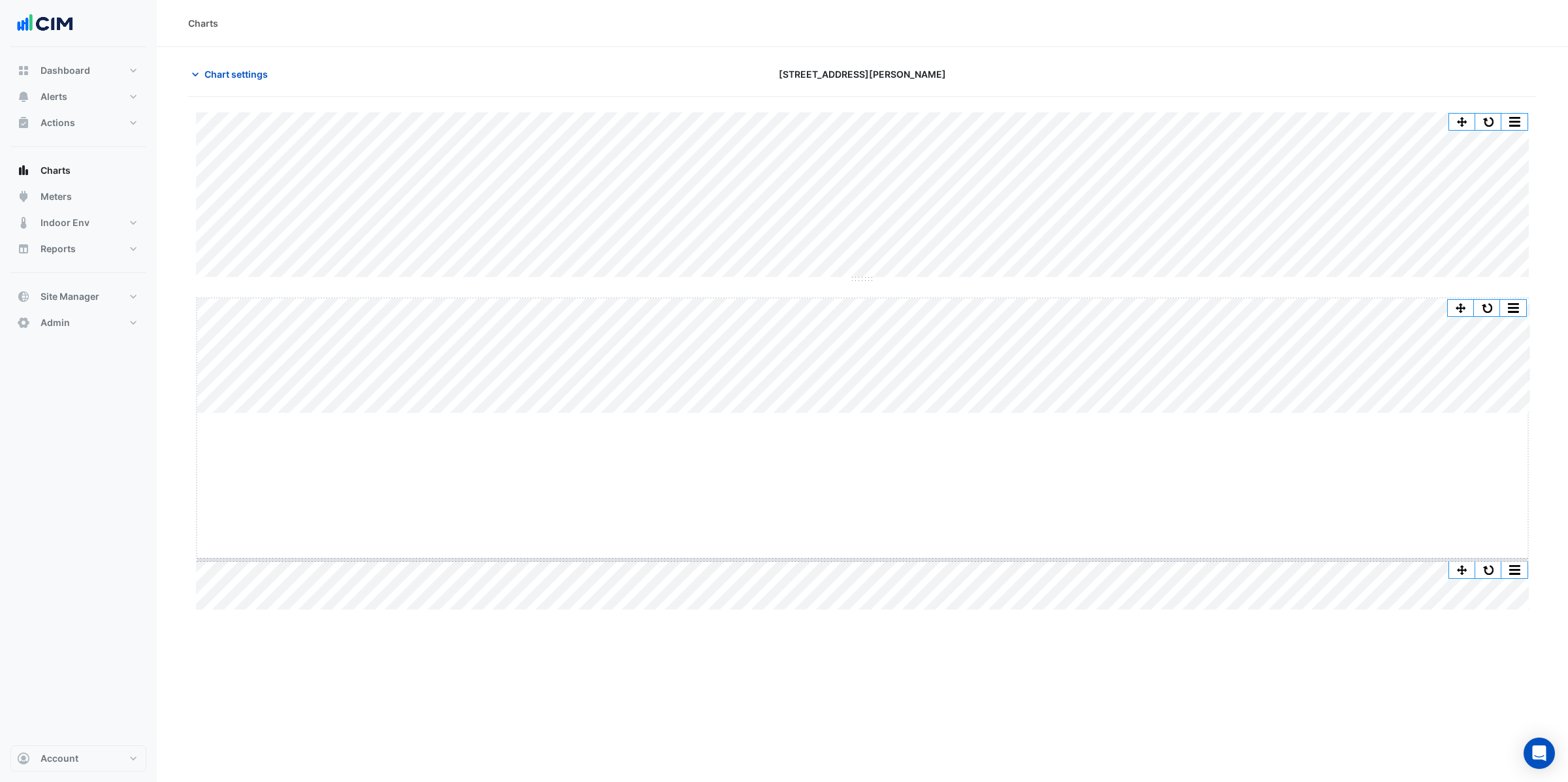
drag, startPoint x: 866, startPoint y: 412, endPoint x: 860, endPoint y: 558, distance: 146.1
drag, startPoint x: 860, startPoint y: 561, endPoint x: 826, endPoint y: 406, distance: 158.7
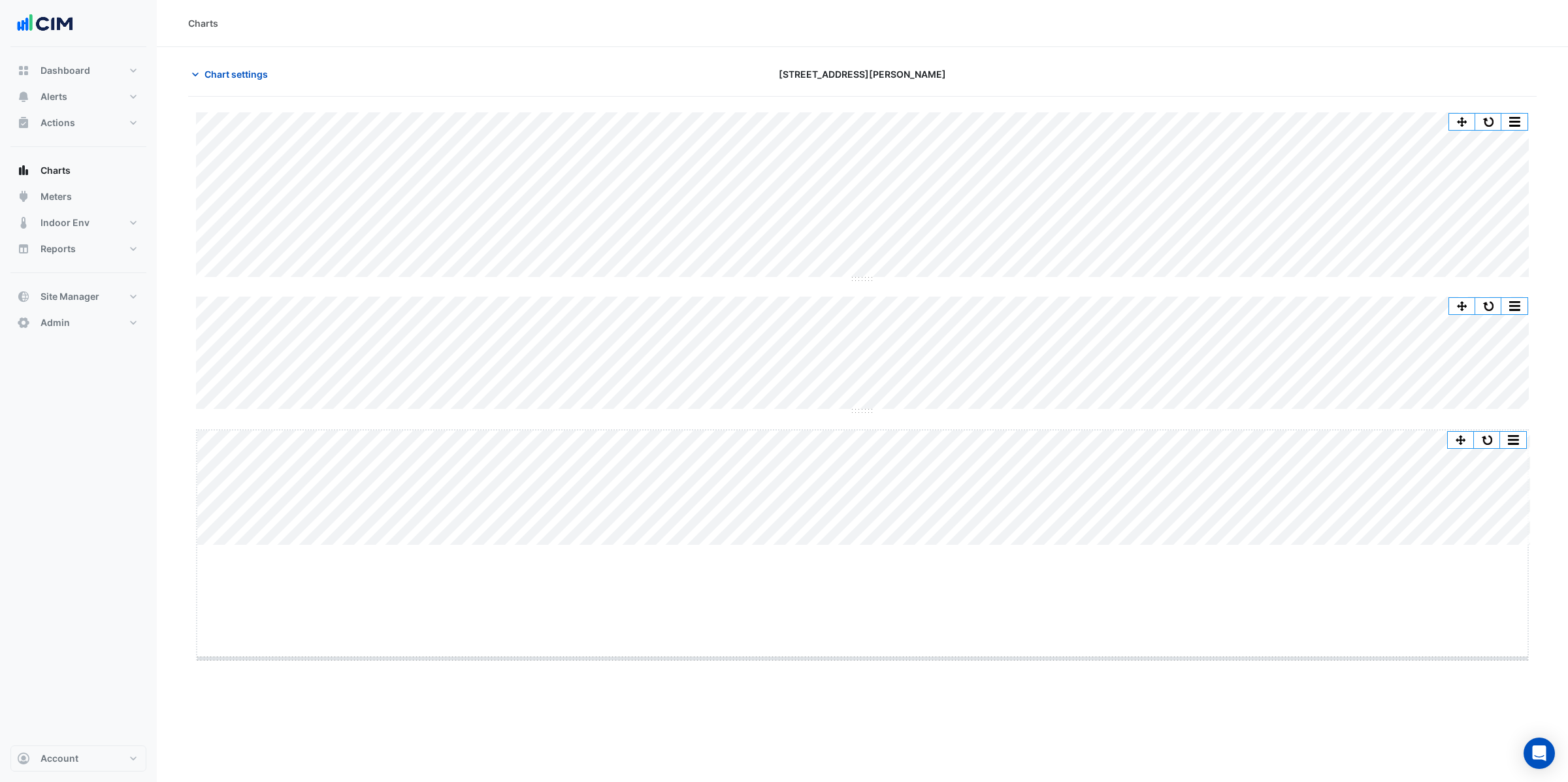
drag, startPoint x: 857, startPoint y: 546, endPoint x: 845, endPoint y: 659, distance: 113.6
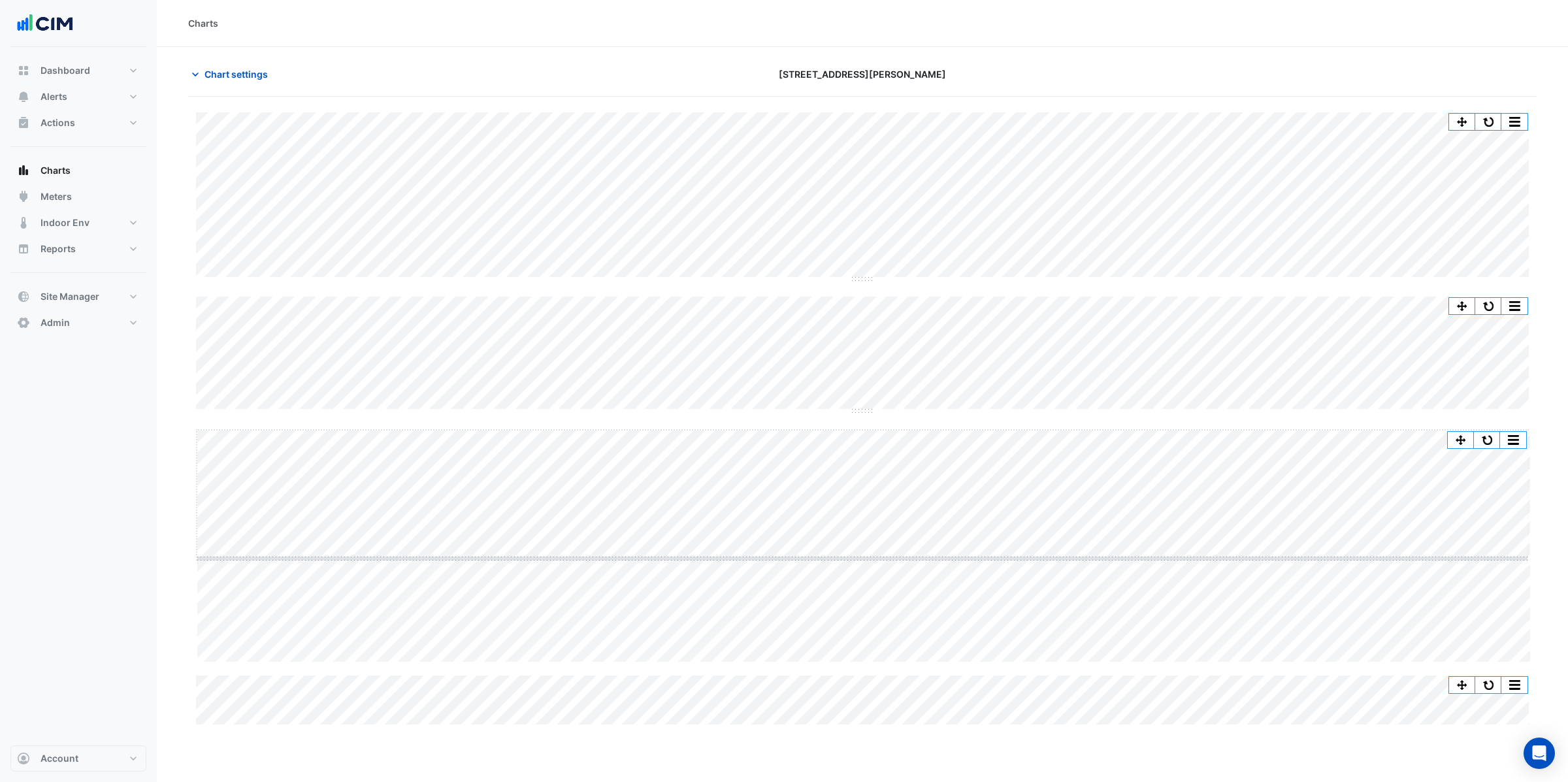
drag, startPoint x: 858, startPoint y: 661, endPoint x: 868, endPoint y: 557, distance: 104.5
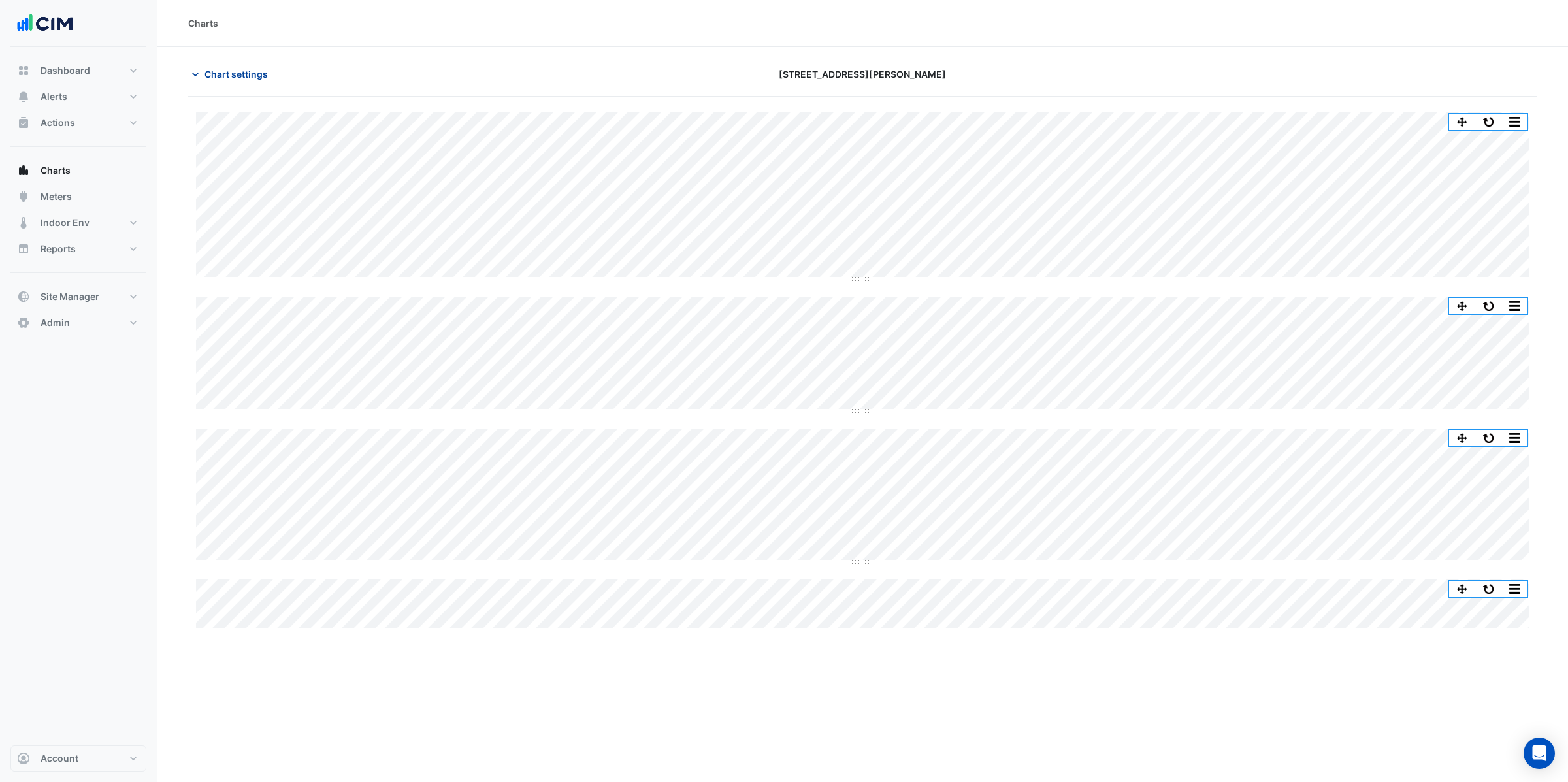
click at [236, 74] on span "Chart settings" at bounding box center [236, 74] width 64 height 14
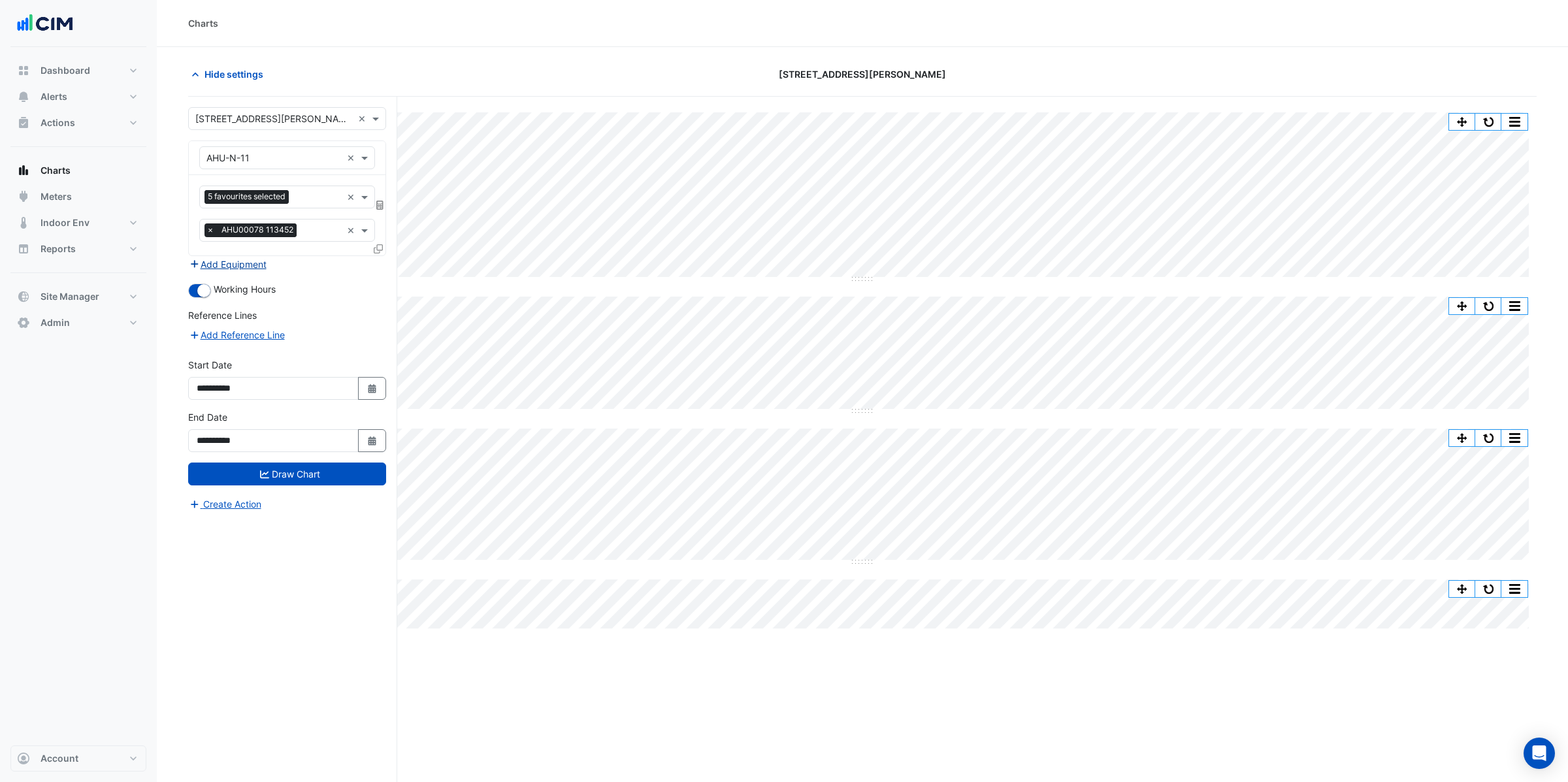
click at [250, 264] on button "Add Equipment" at bounding box center [228, 264] width 79 height 15
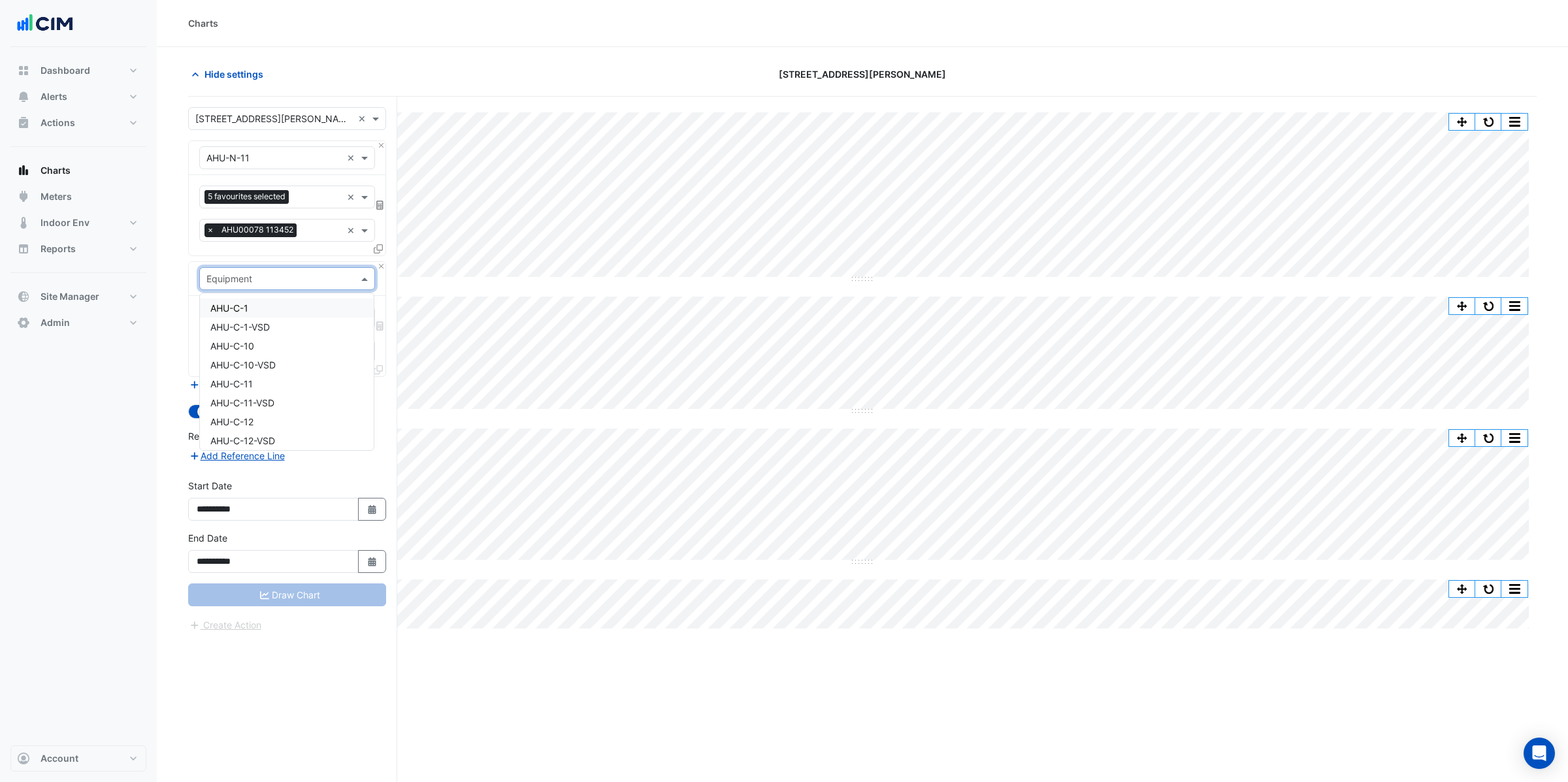
click at [243, 284] on input "text" at bounding box center [274, 279] width 135 height 14
type input "**"
click at [239, 313] on div "CH-01" at bounding box center [286, 308] width 173 height 19
click at [277, 317] on input "text" at bounding box center [272, 318] width 132 height 14
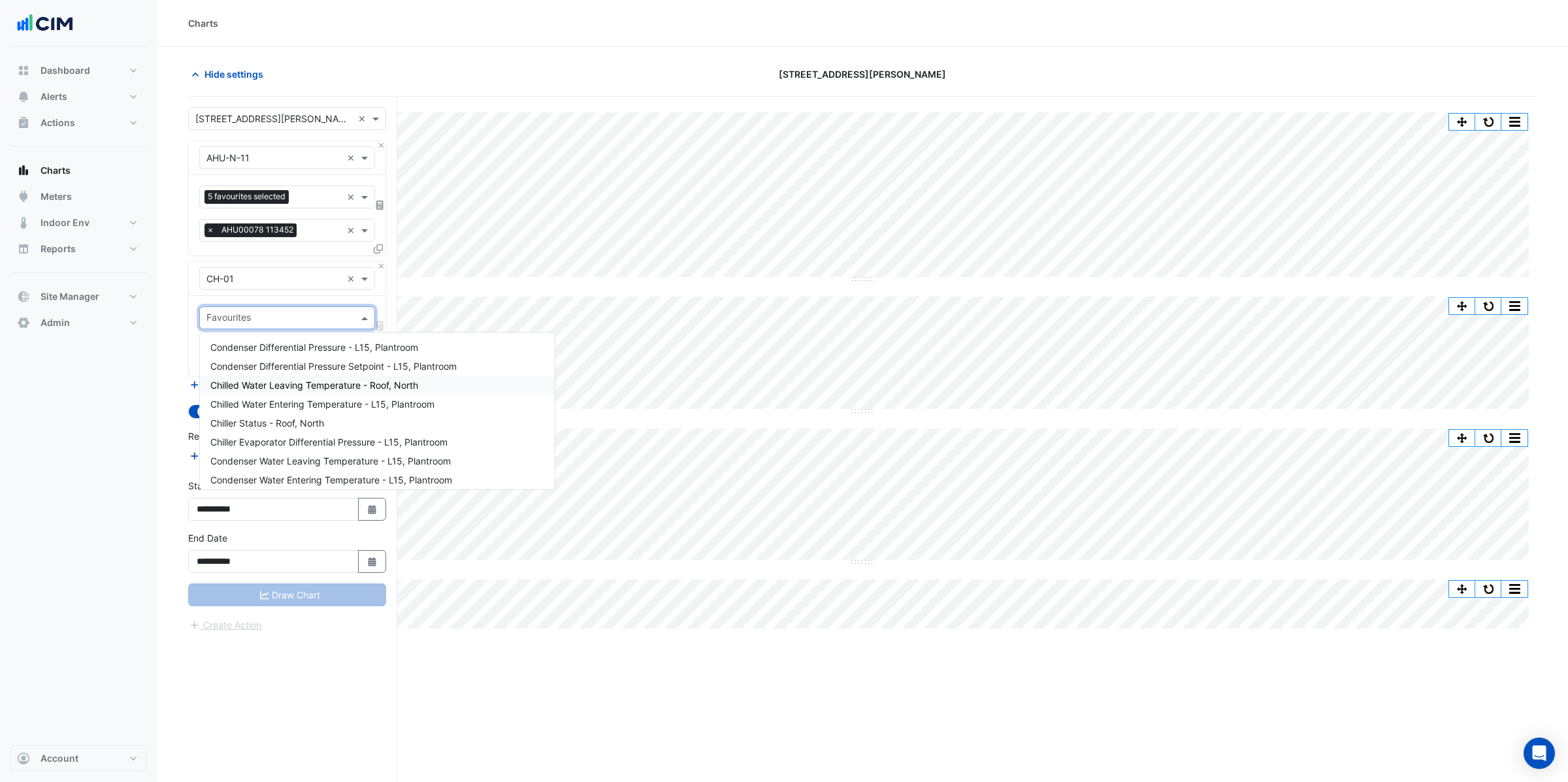
click at [303, 387] on span "Chilled Water Leaving Temperature - Roof, North" at bounding box center [315, 385] width 208 height 11
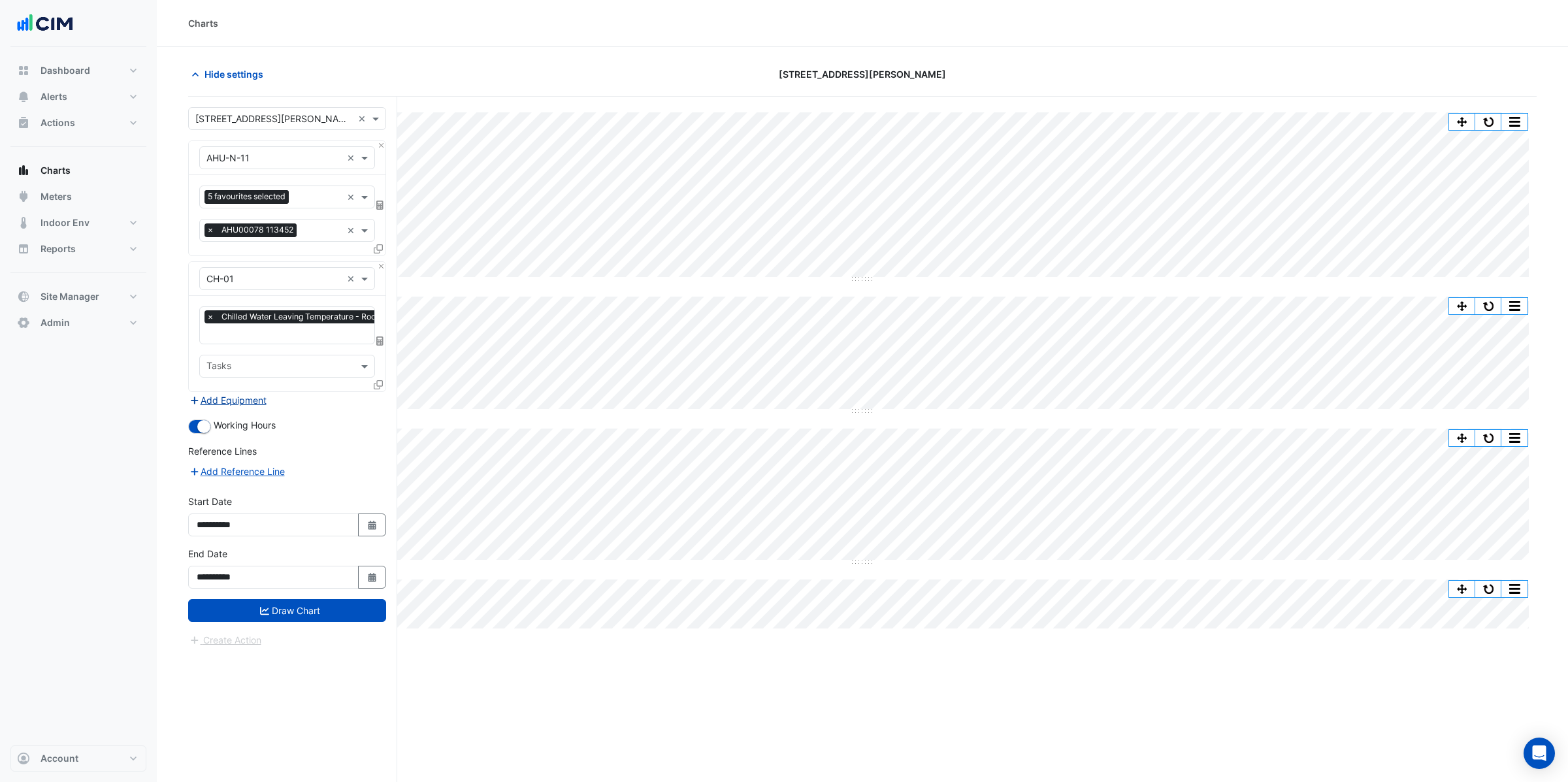
click at [247, 400] on button "Add Equipment" at bounding box center [228, 400] width 79 height 15
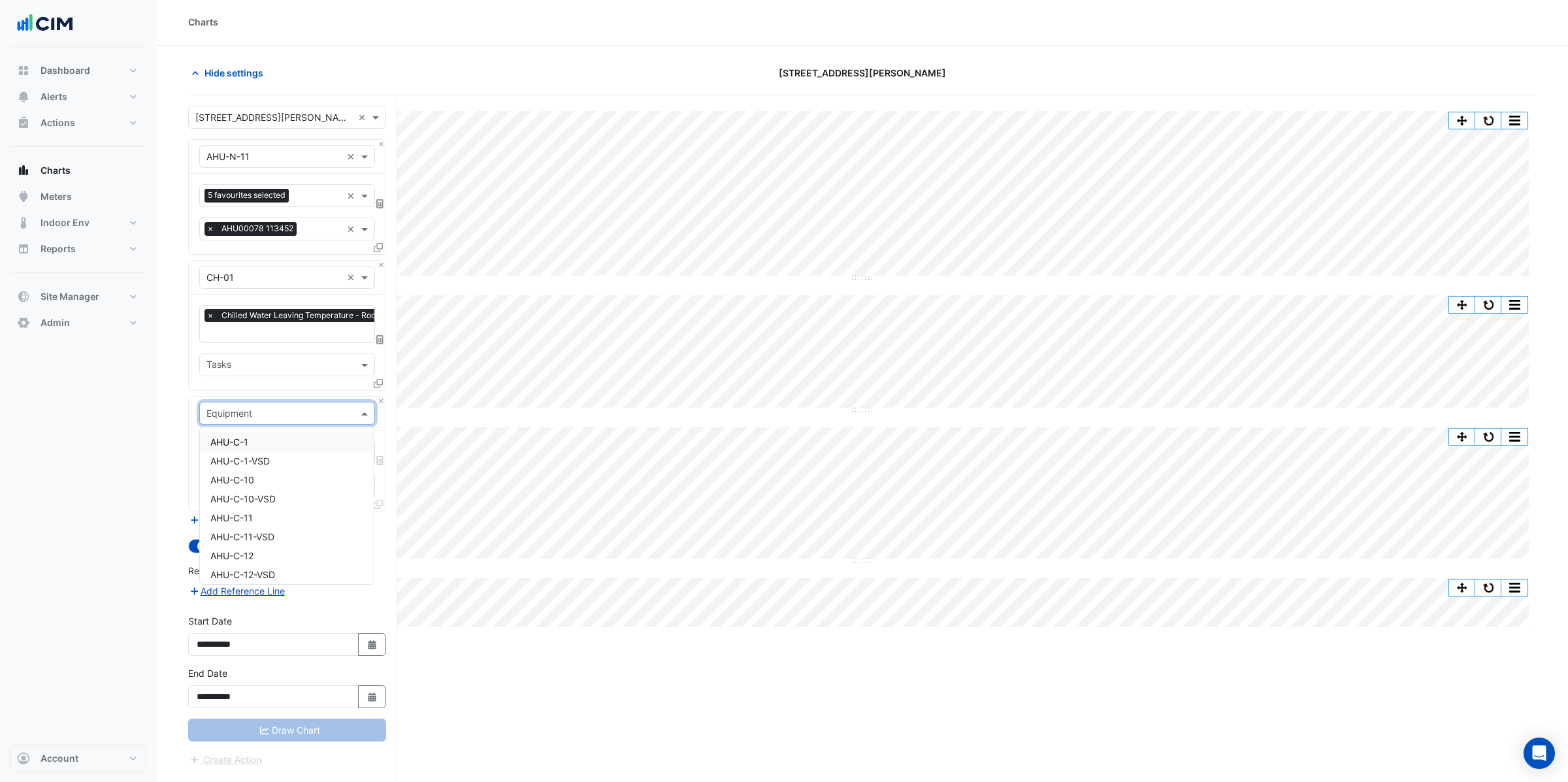
scroll to position [3, 0]
click at [236, 413] on input "text" at bounding box center [274, 411] width 135 height 14
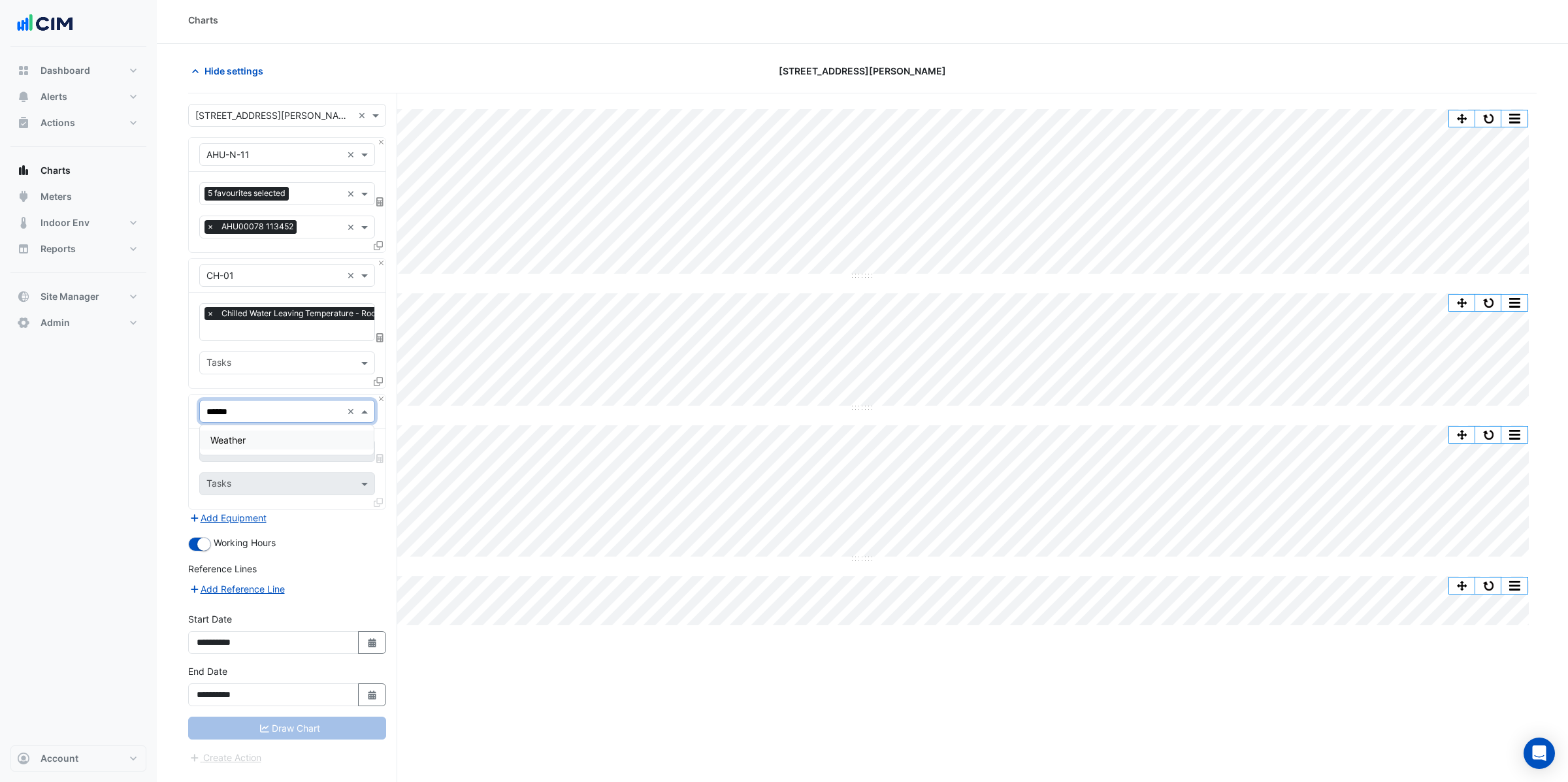
type input "*******"
click at [236, 443] on span "Weather" at bounding box center [229, 440] width 36 height 11
click at [232, 452] on input "text" at bounding box center [279, 451] width 146 height 14
click at [244, 515] on span "Temperature (Celcius)" at bounding box center [279, 517] width 138 height 11
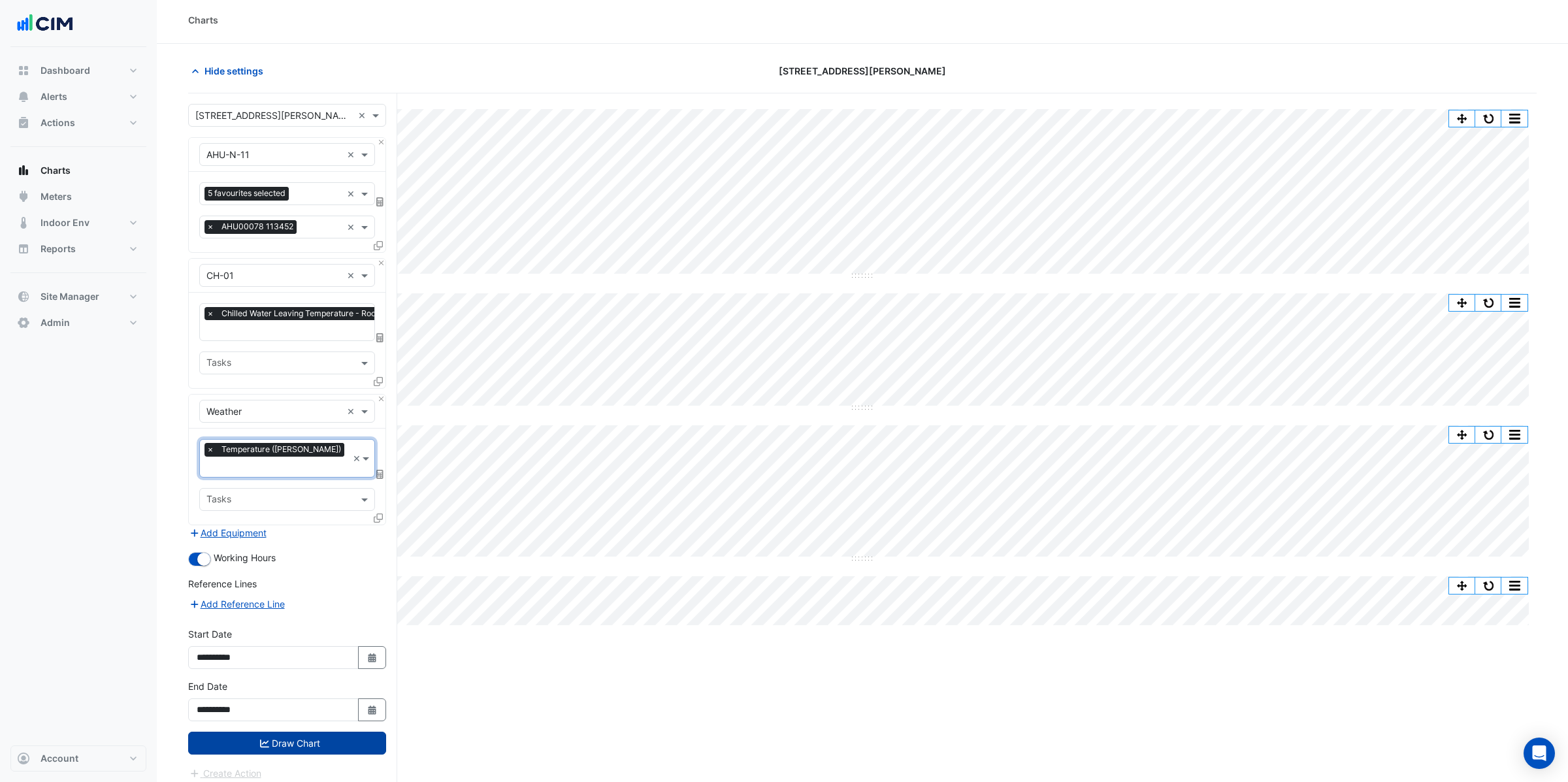
click at [286, 731] on button "Draw Chart" at bounding box center [287, 743] width 198 height 22
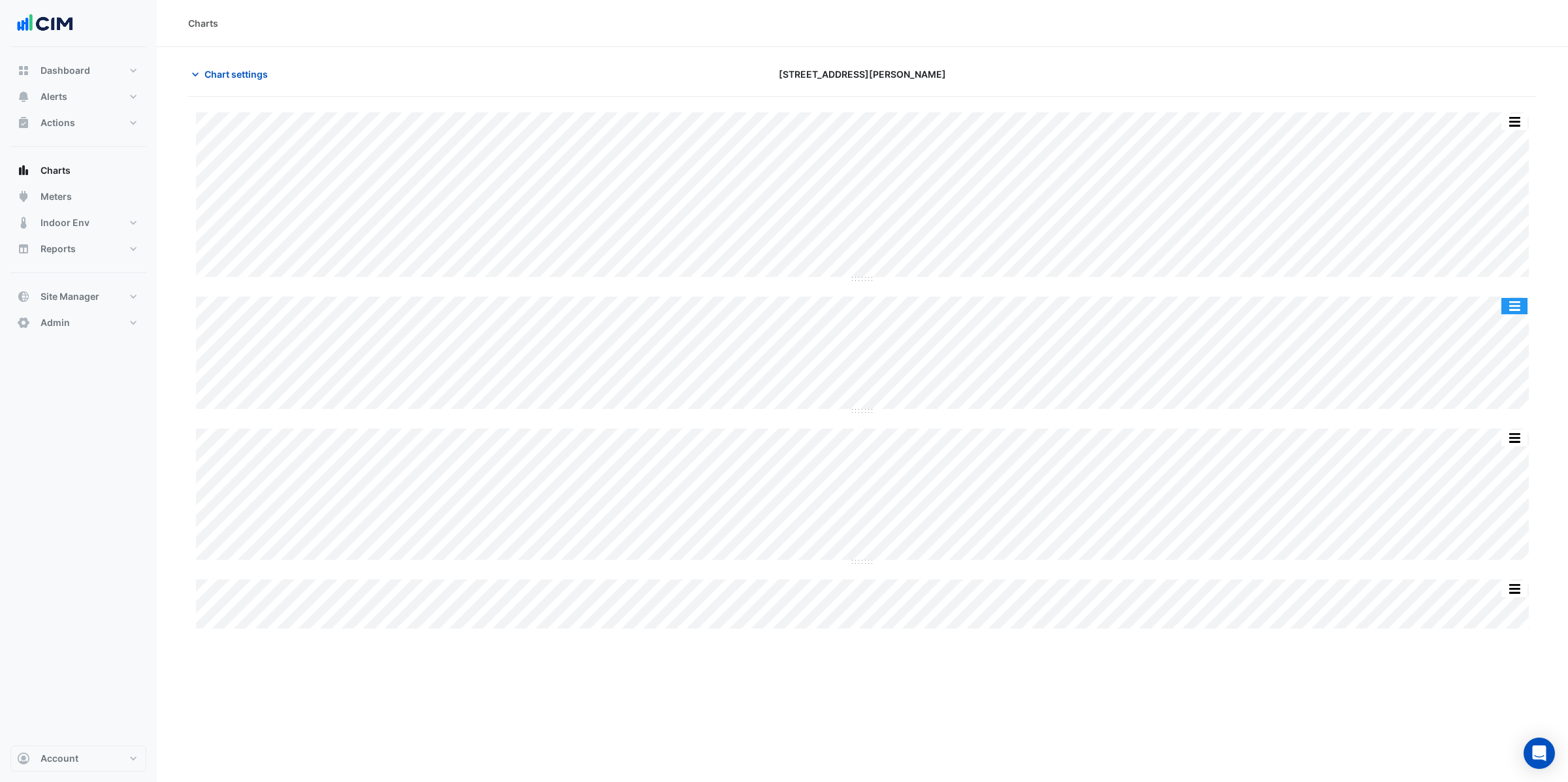
click at [1518, 304] on button "button" at bounding box center [1514, 305] width 26 height 16
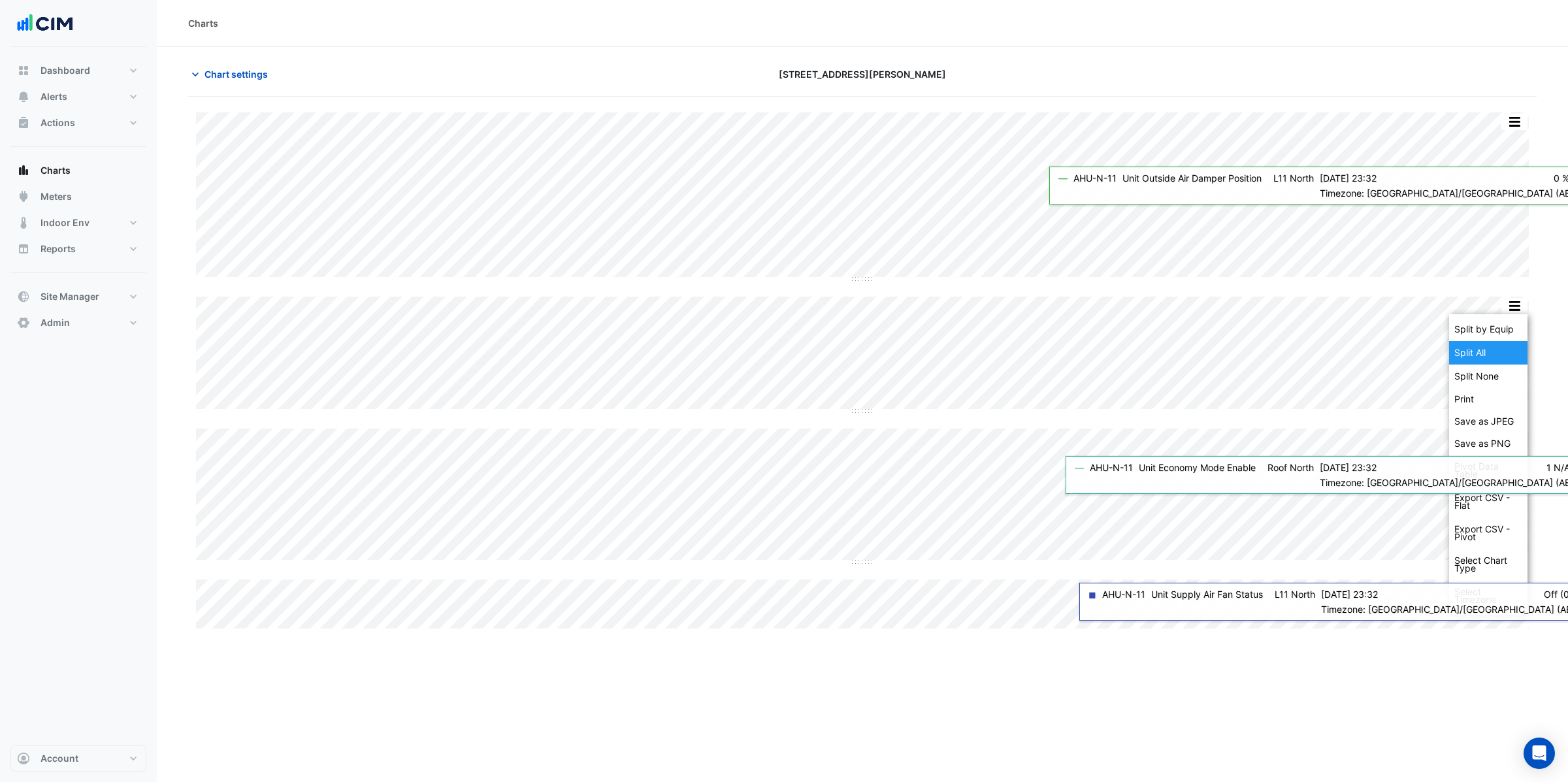
click at [1487, 353] on div "Split All" at bounding box center [1488, 352] width 79 height 23
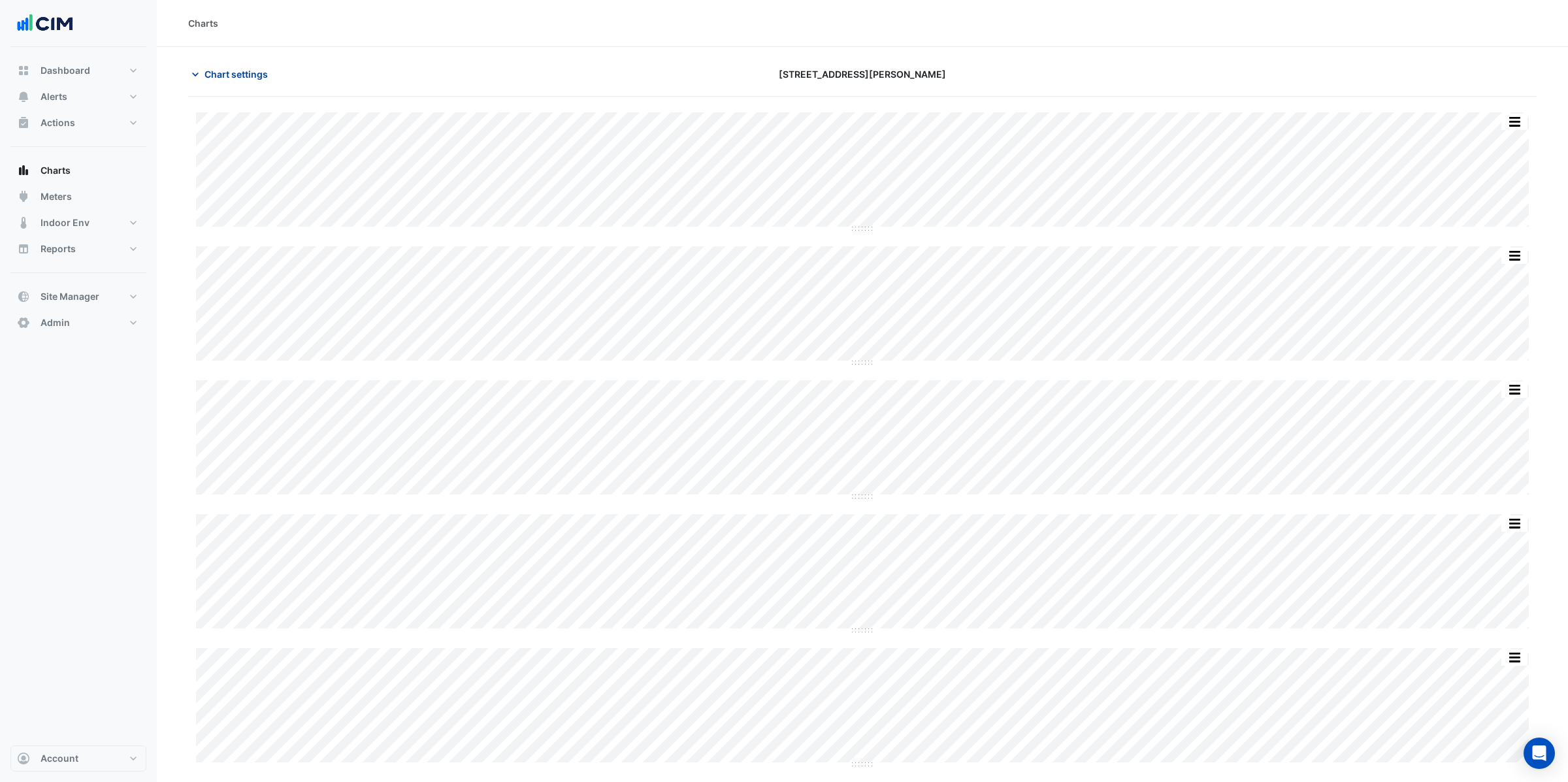
click at [223, 74] on span "Chart settings" at bounding box center [236, 74] width 64 height 14
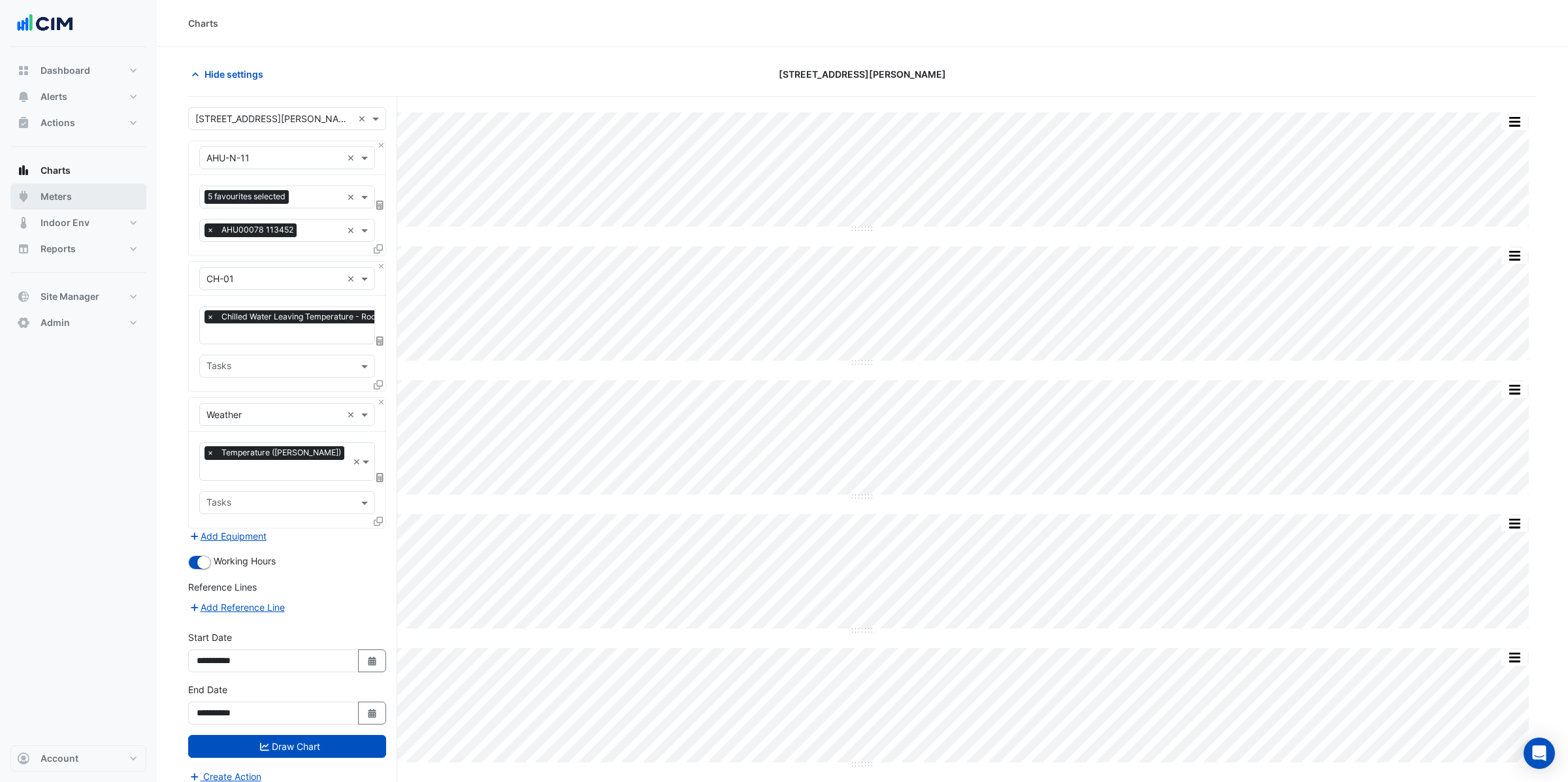
click at [60, 194] on span "Meters" at bounding box center [55, 197] width 31 height 13
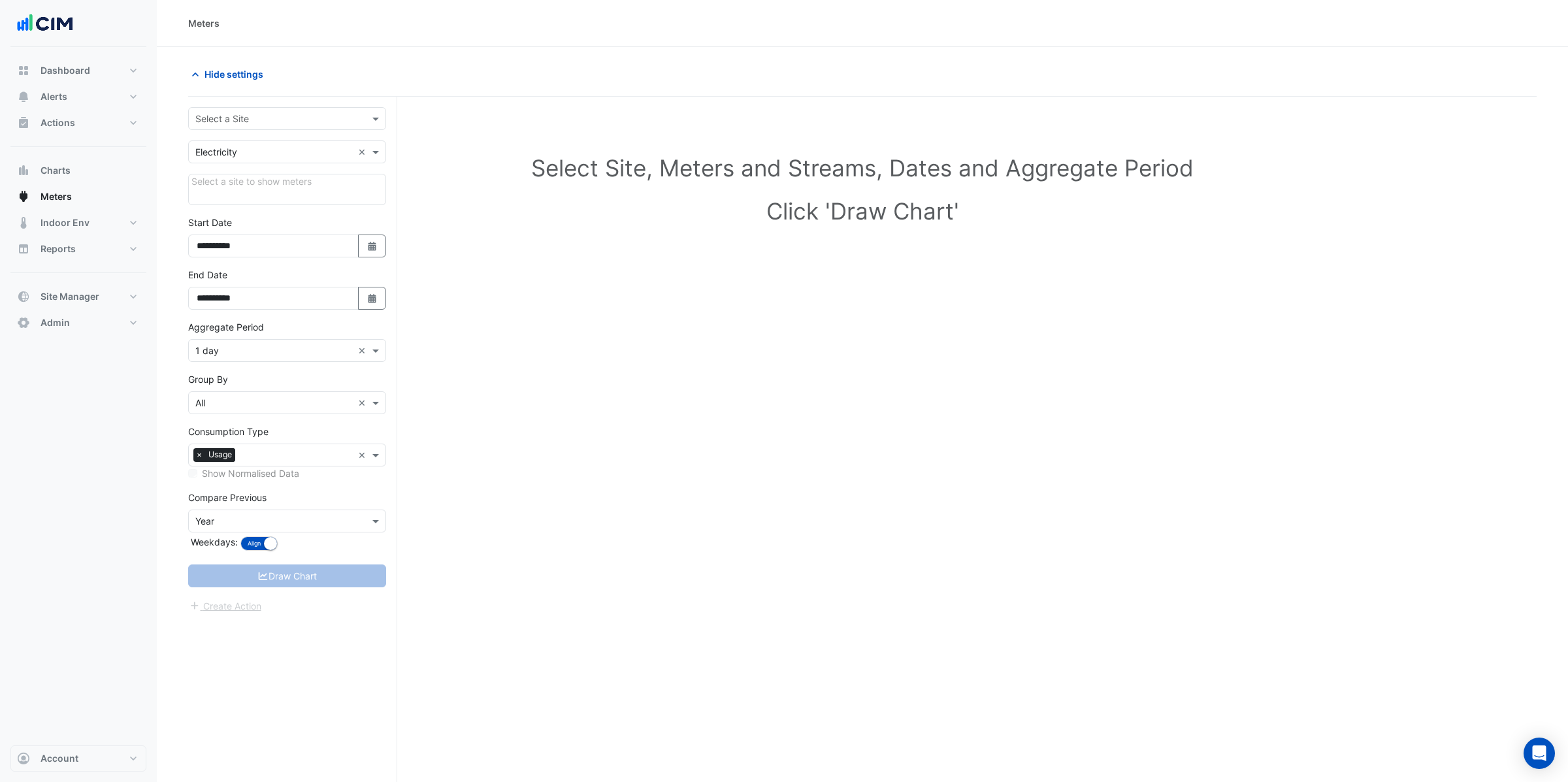
click at [233, 121] on input "text" at bounding box center [274, 119] width 157 height 14
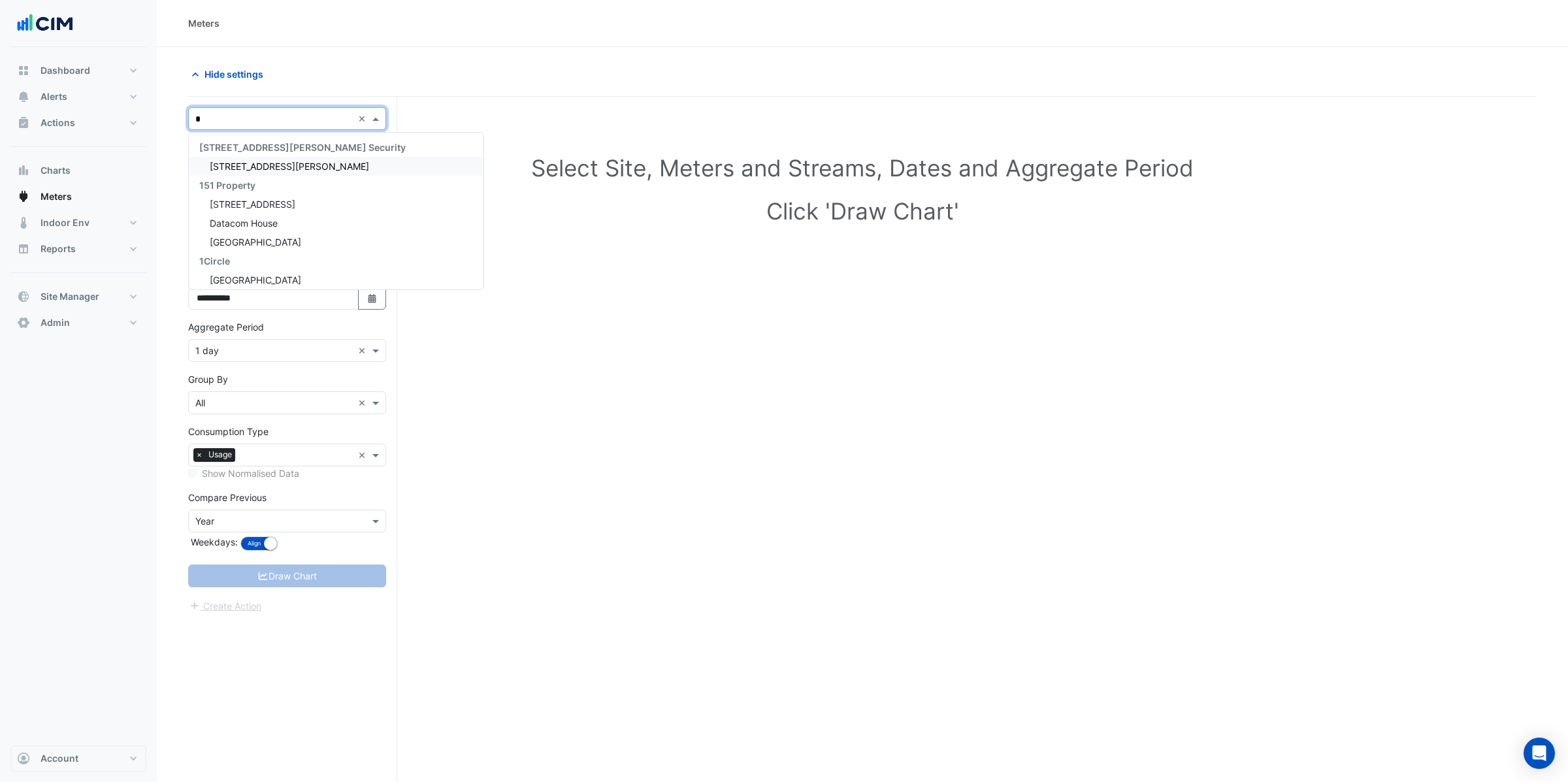
type input "**"
click at [237, 163] on span "Adare Manor" at bounding box center [256, 167] width 92 height 11
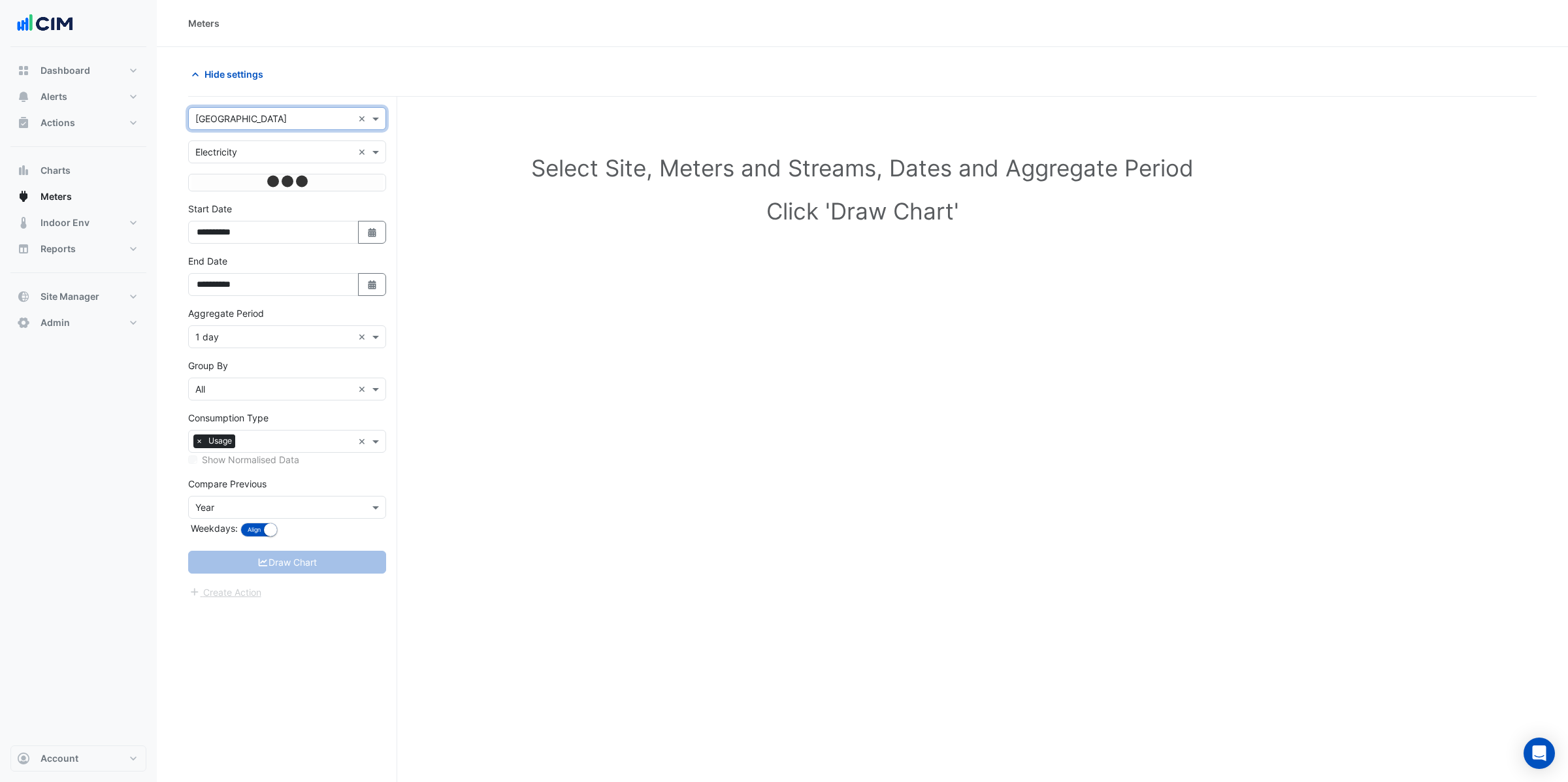
click at [239, 152] on input "text" at bounding box center [274, 153] width 157 height 14
click at [236, 184] on span "Electricity" at bounding box center [220, 181] width 42 height 11
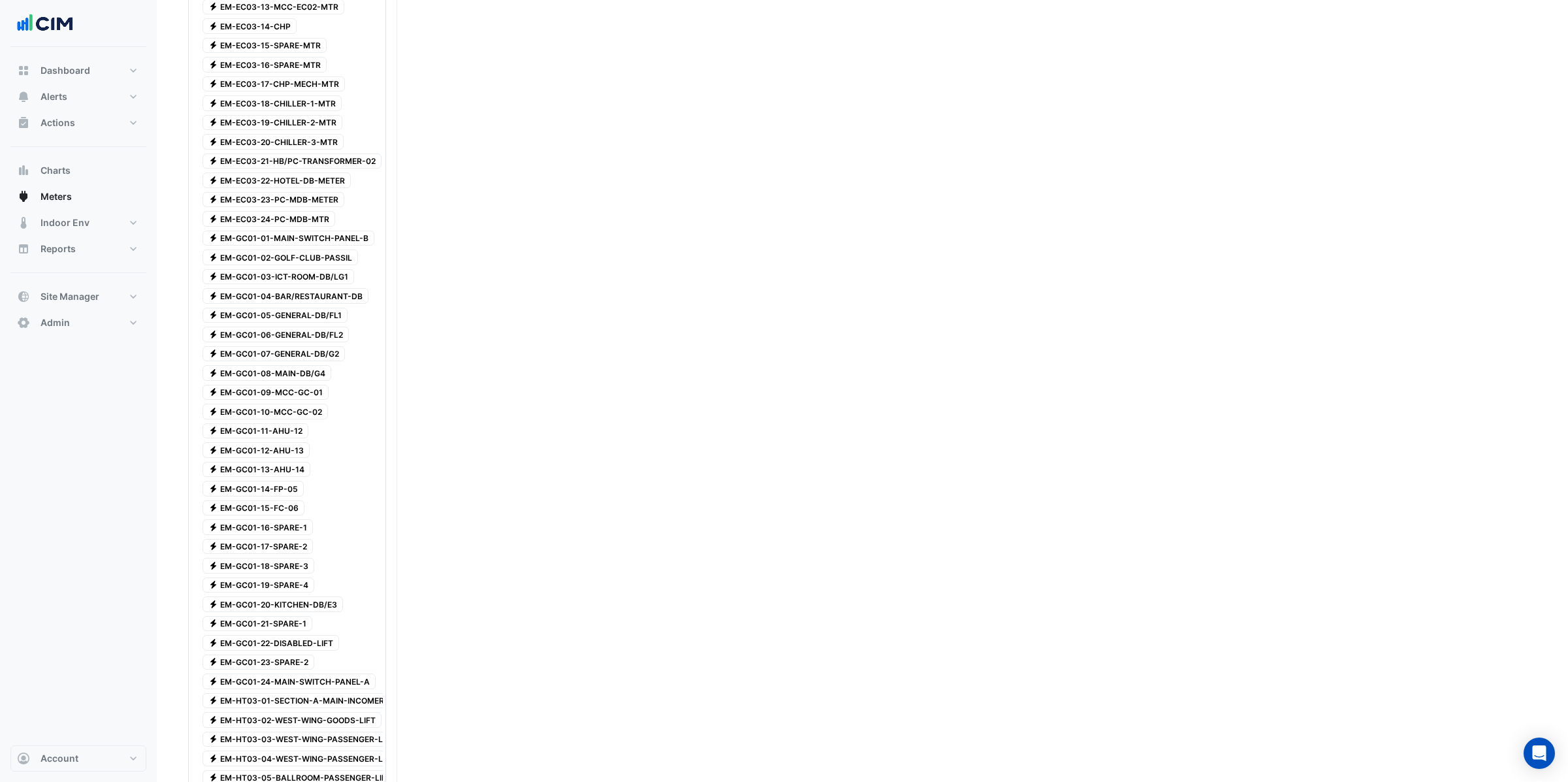
scroll to position [640, 0]
click at [287, 434] on span "Electricity EM-GC01-11-AHU-12" at bounding box center [255, 425] width 106 height 16
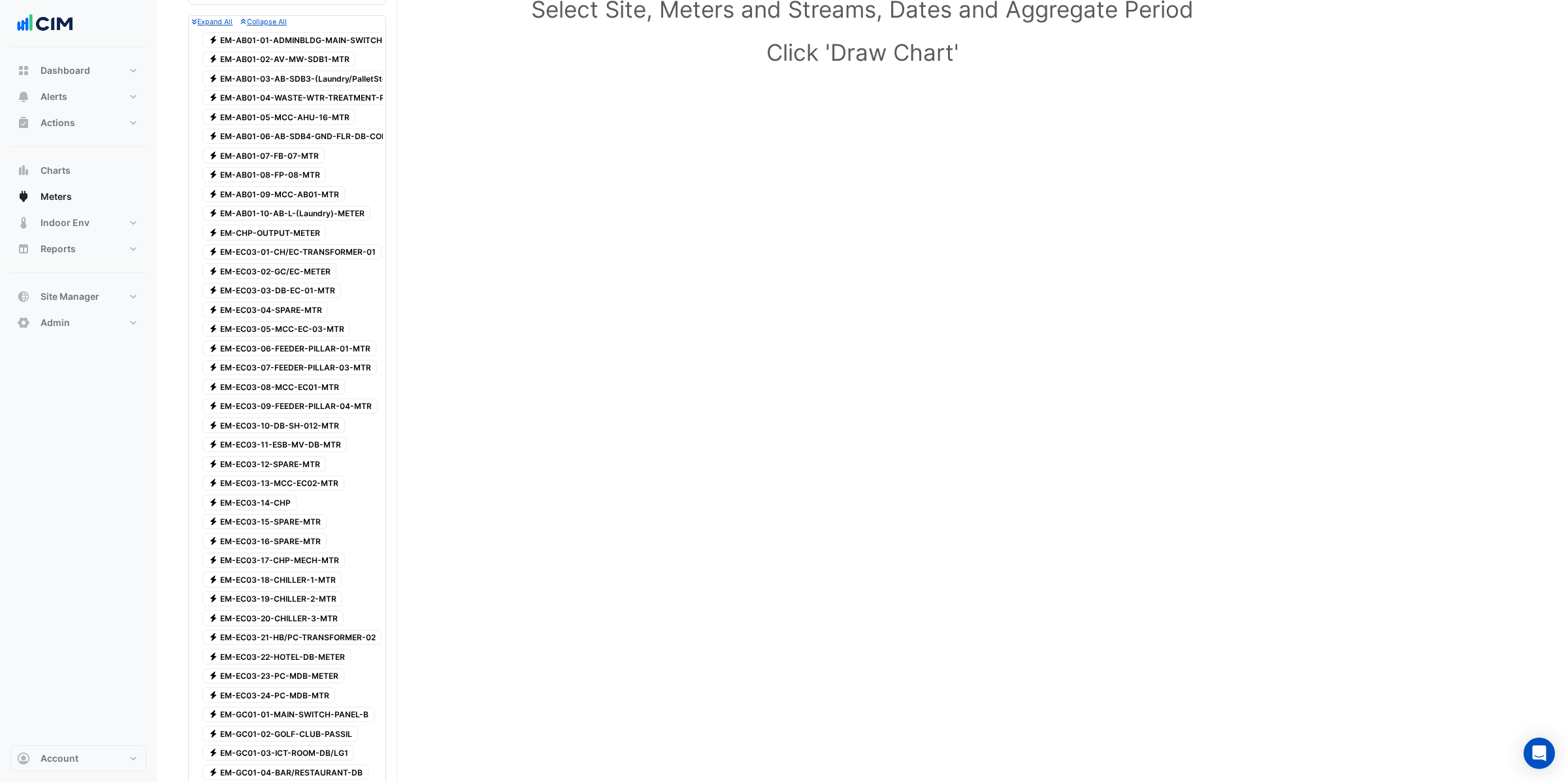
scroll to position [161, 0]
click at [81, 66] on span "Dashboard" at bounding box center [65, 70] width 50 height 13
select select "**"
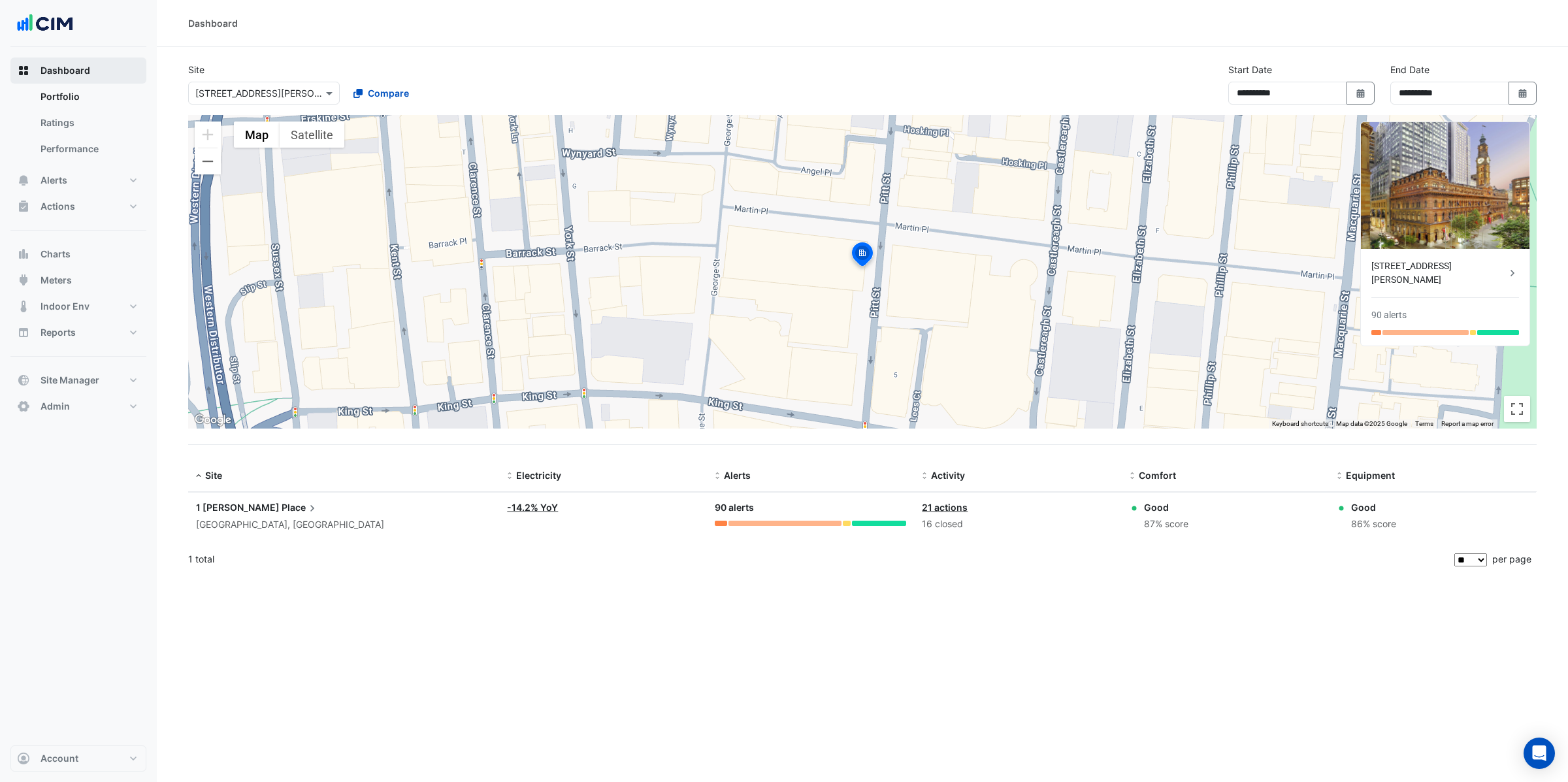
click at [64, 70] on span "Dashboard" at bounding box center [65, 70] width 50 height 13
click at [59, 186] on button "Alerts" at bounding box center [78, 181] width 136 height 26
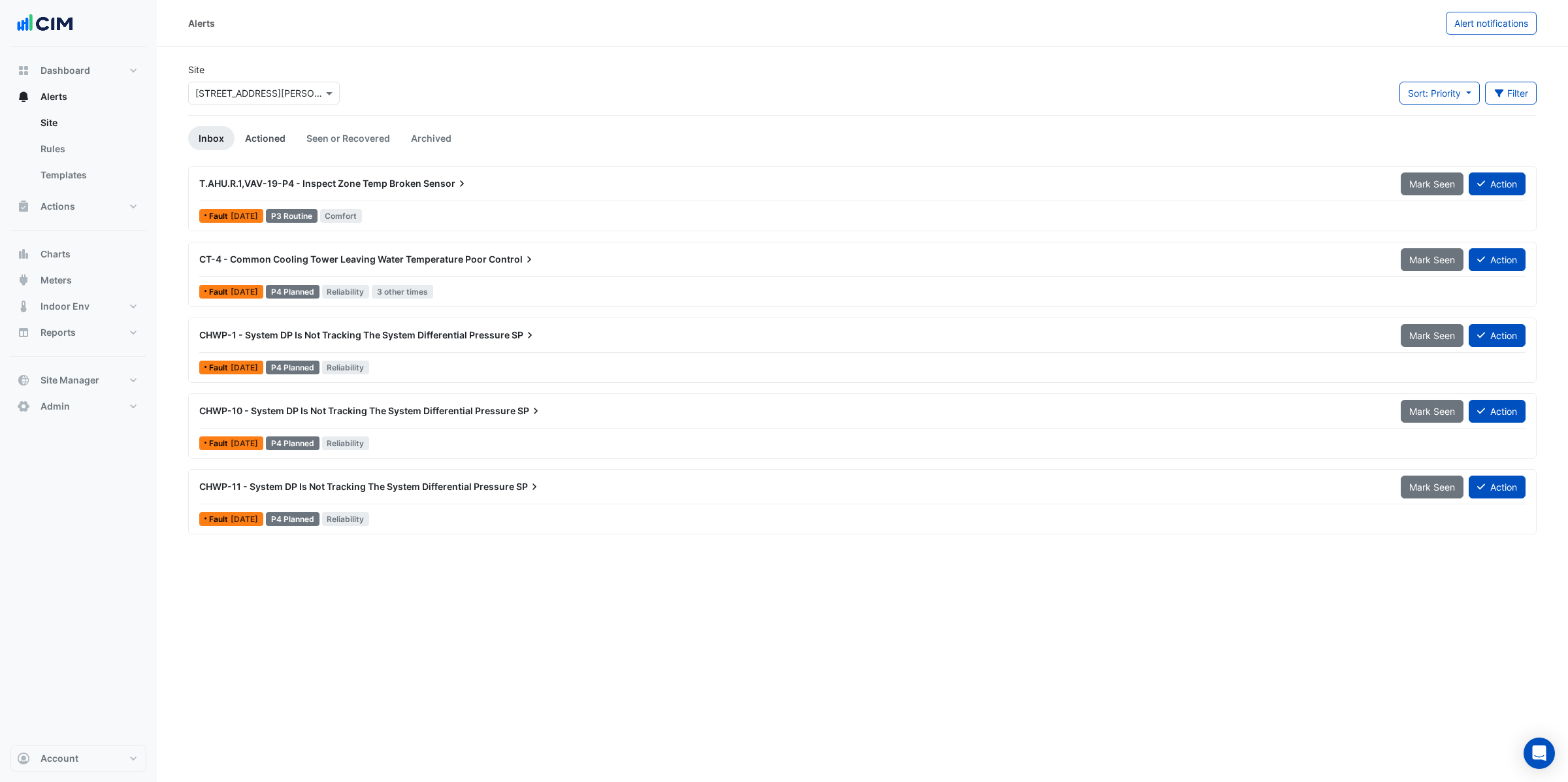
click at [271, 136] on link "Actioned" at bounding box center [265, 139] width 62 height 24
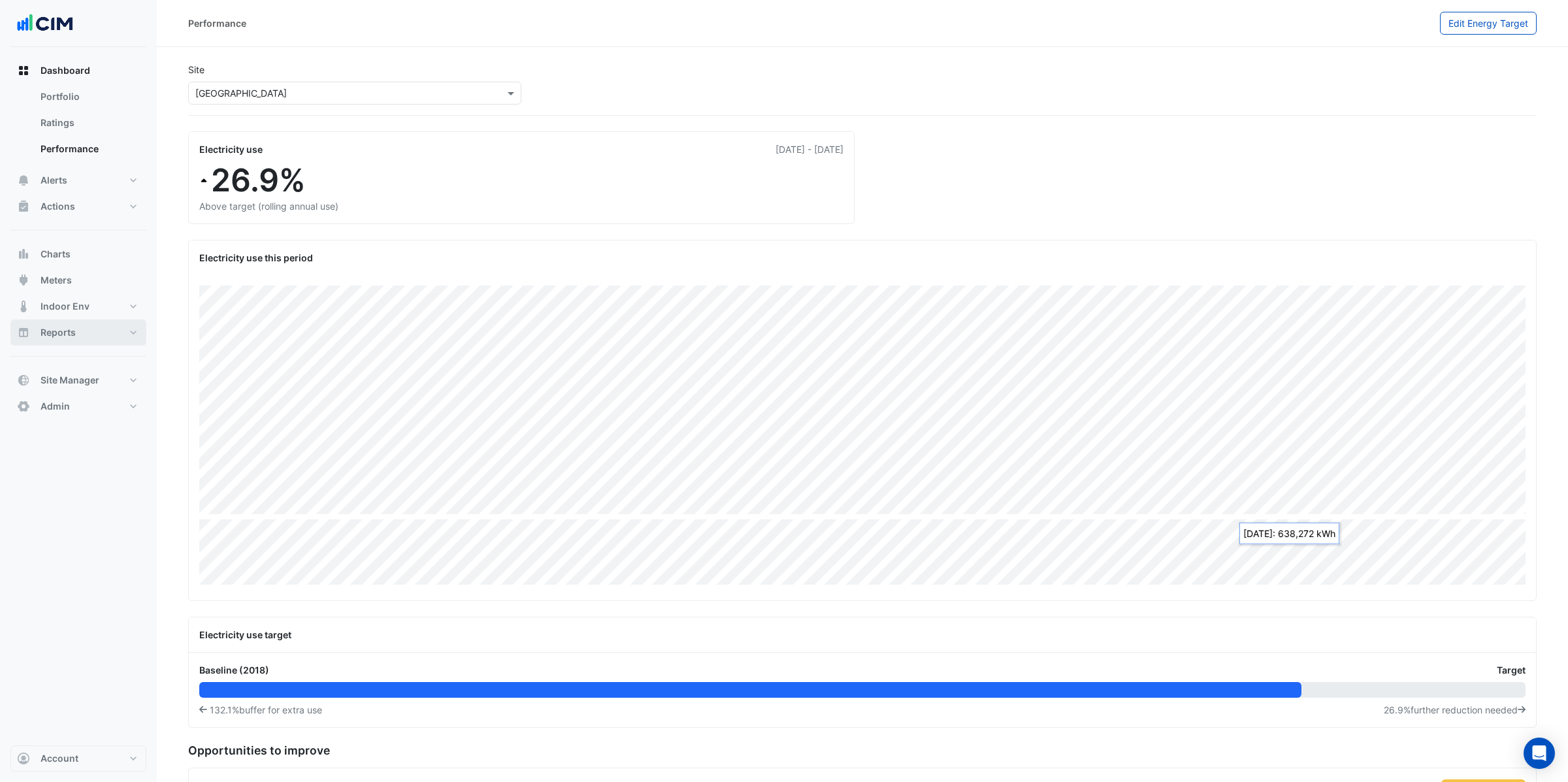
click at [67, 337] on span "Reports" at bounding box center [58, 332] width 36 height 13
select select "**"
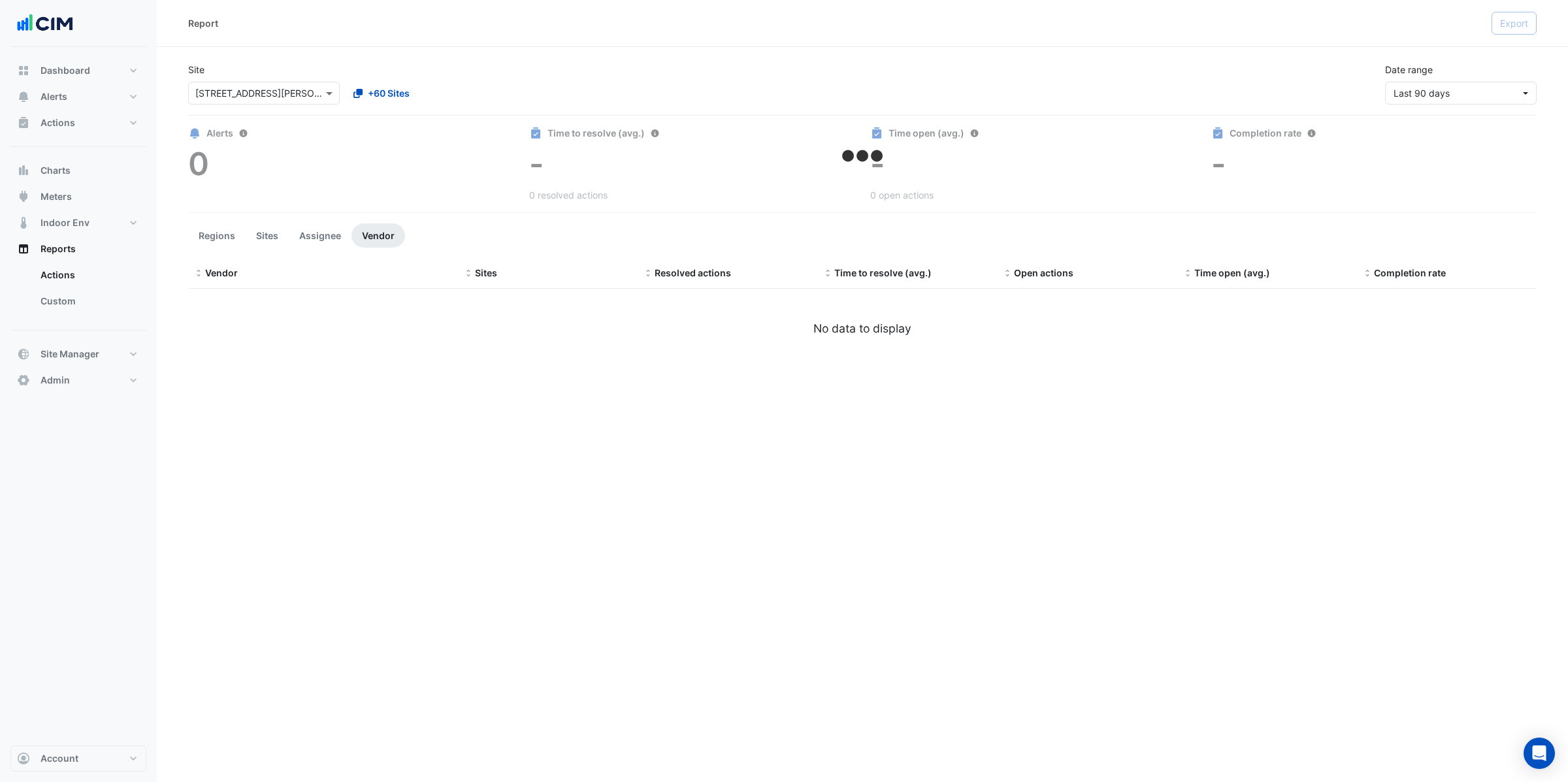
select select "**"
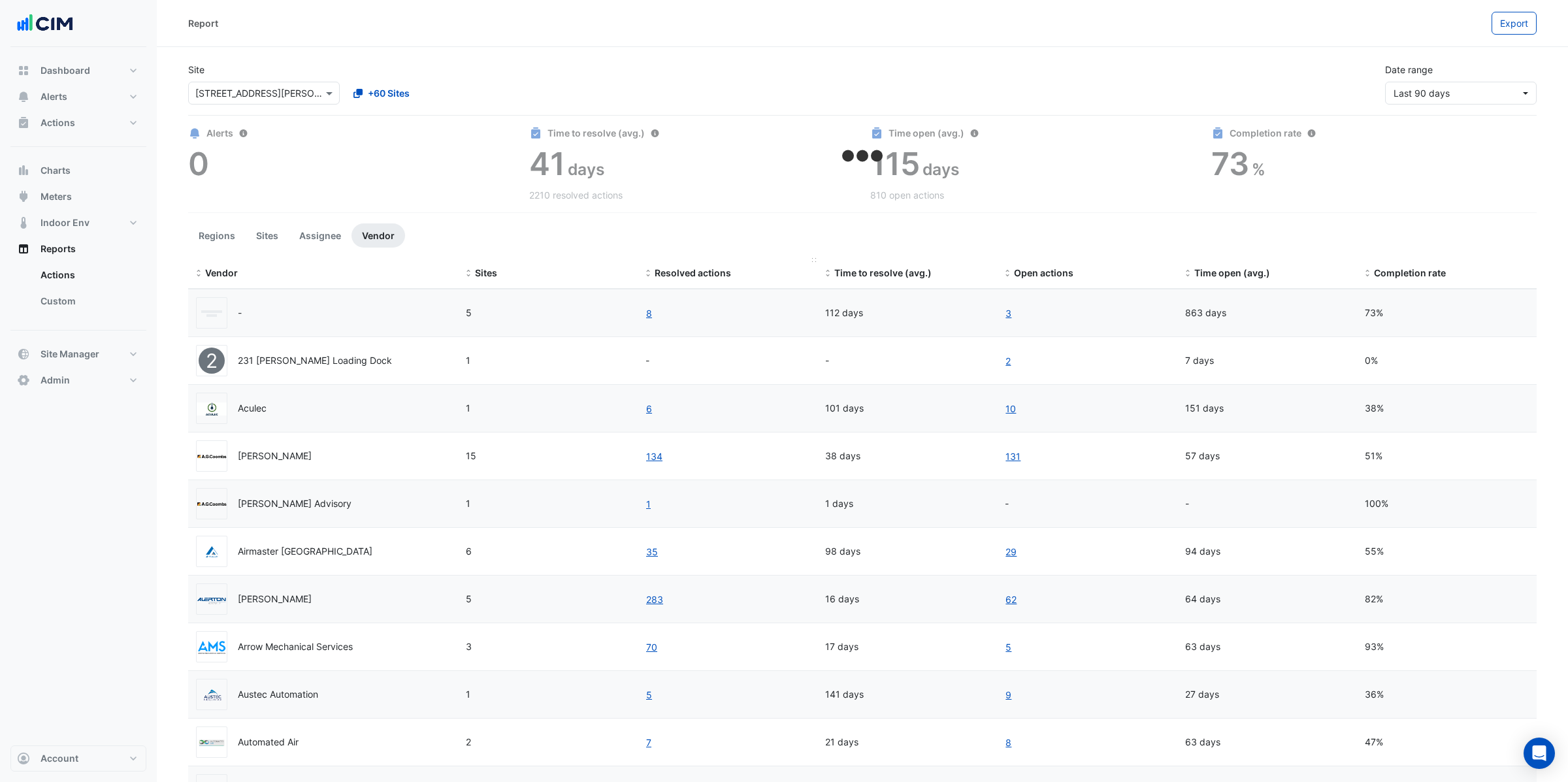
click at [672, 275] on span "Resolved actions" at bounding box center [693, 273] width 77 height 11
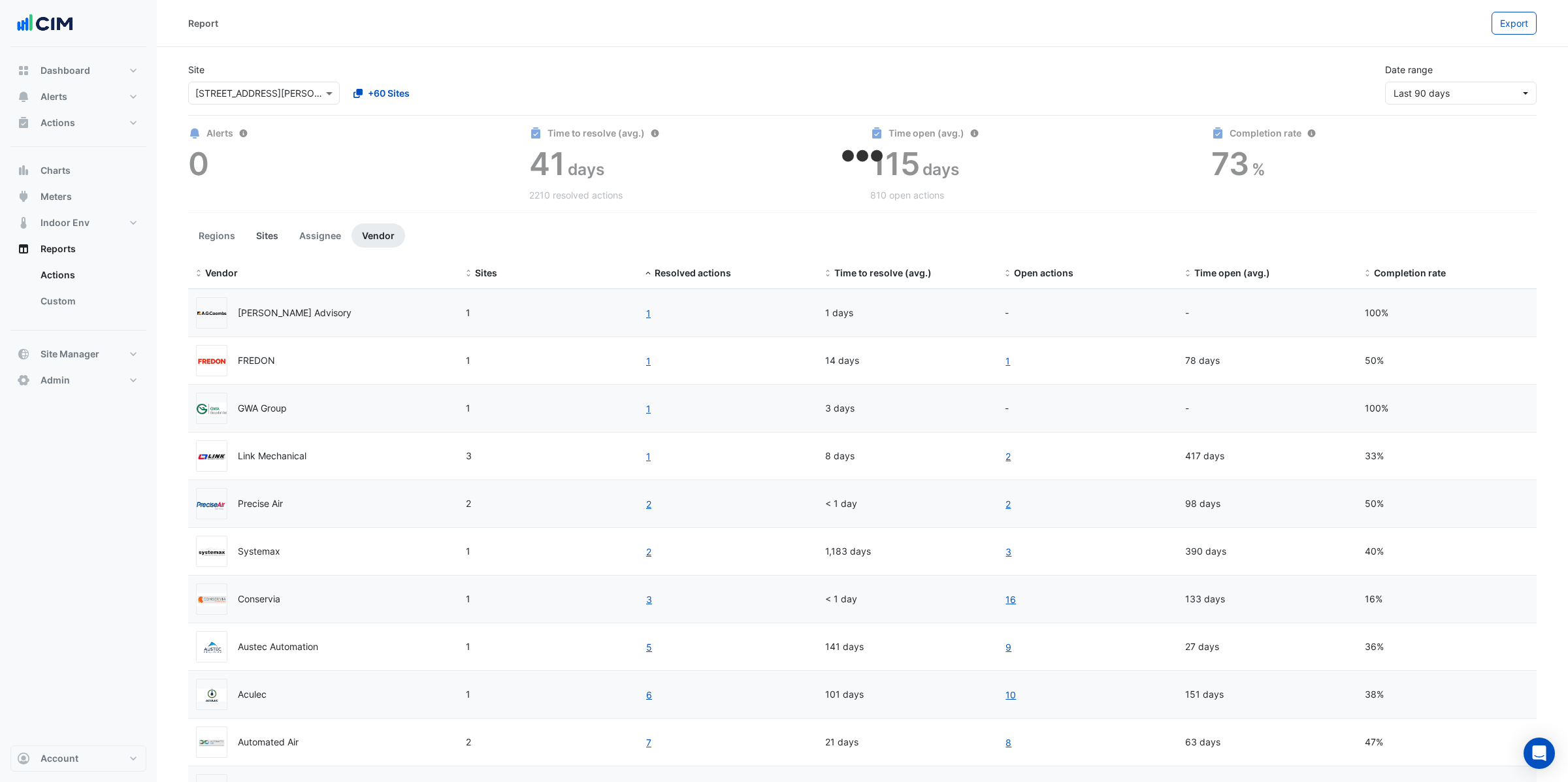
click at [261, 239] on button "Sites" at bounding box center [267, 235] width 43 height 24
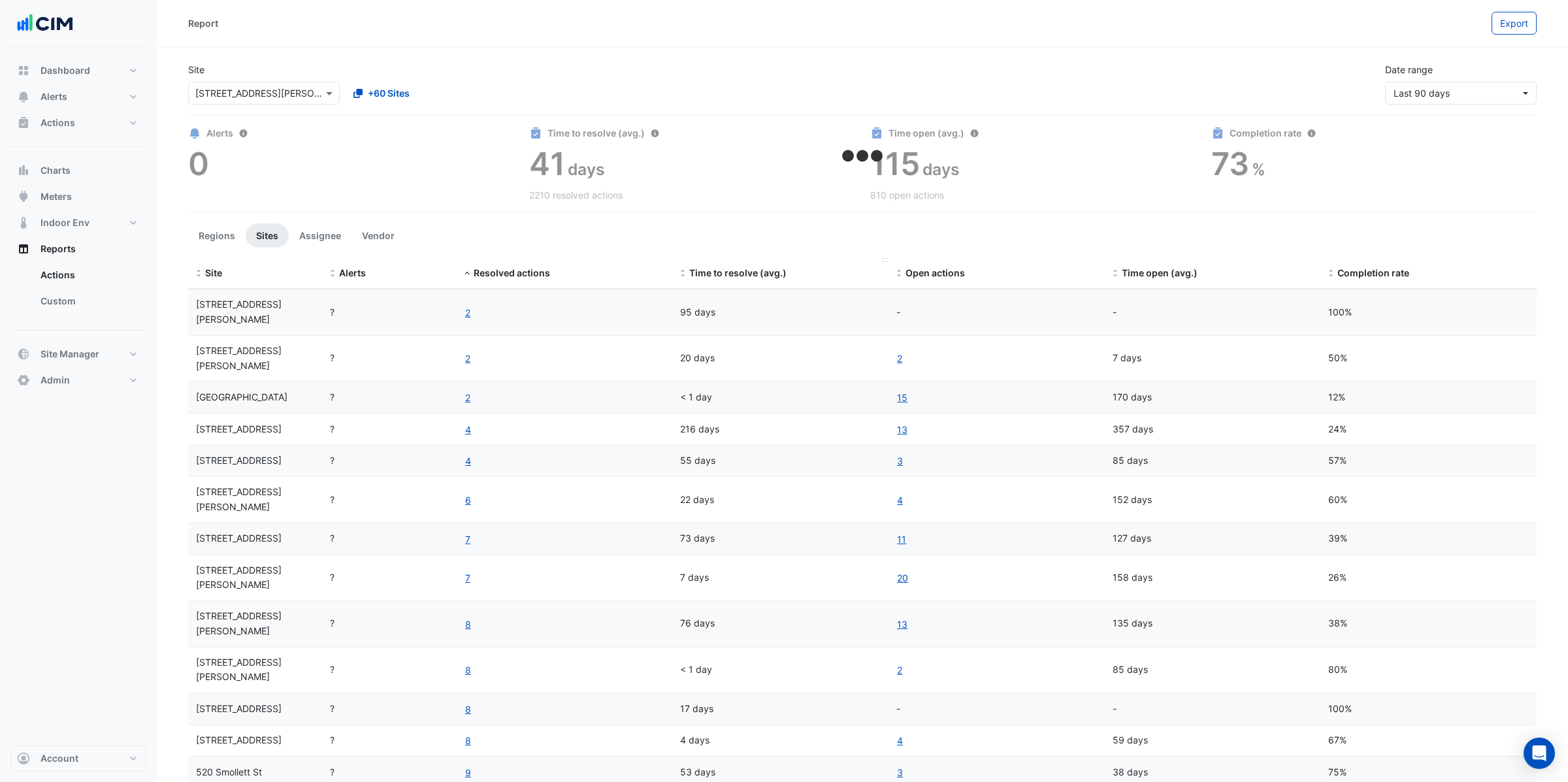
click at [746, 273] on span "Time to resolve (avg.)" at bounding box center [738, 273] width 97 height 11
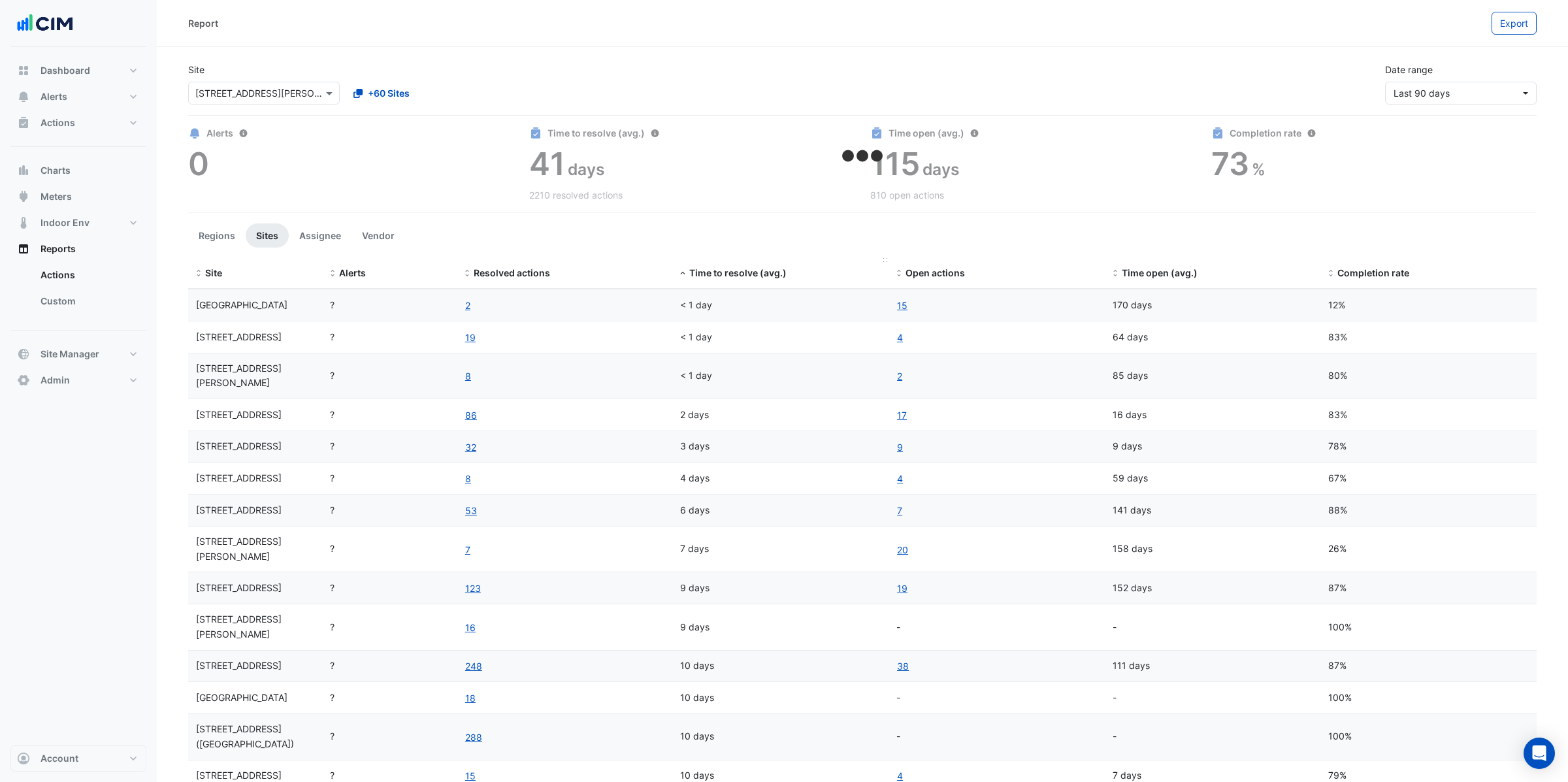
click at [746, 273] on span "Time to resolve (avg.)" at bounding box center [738, 273] width 97 height 11
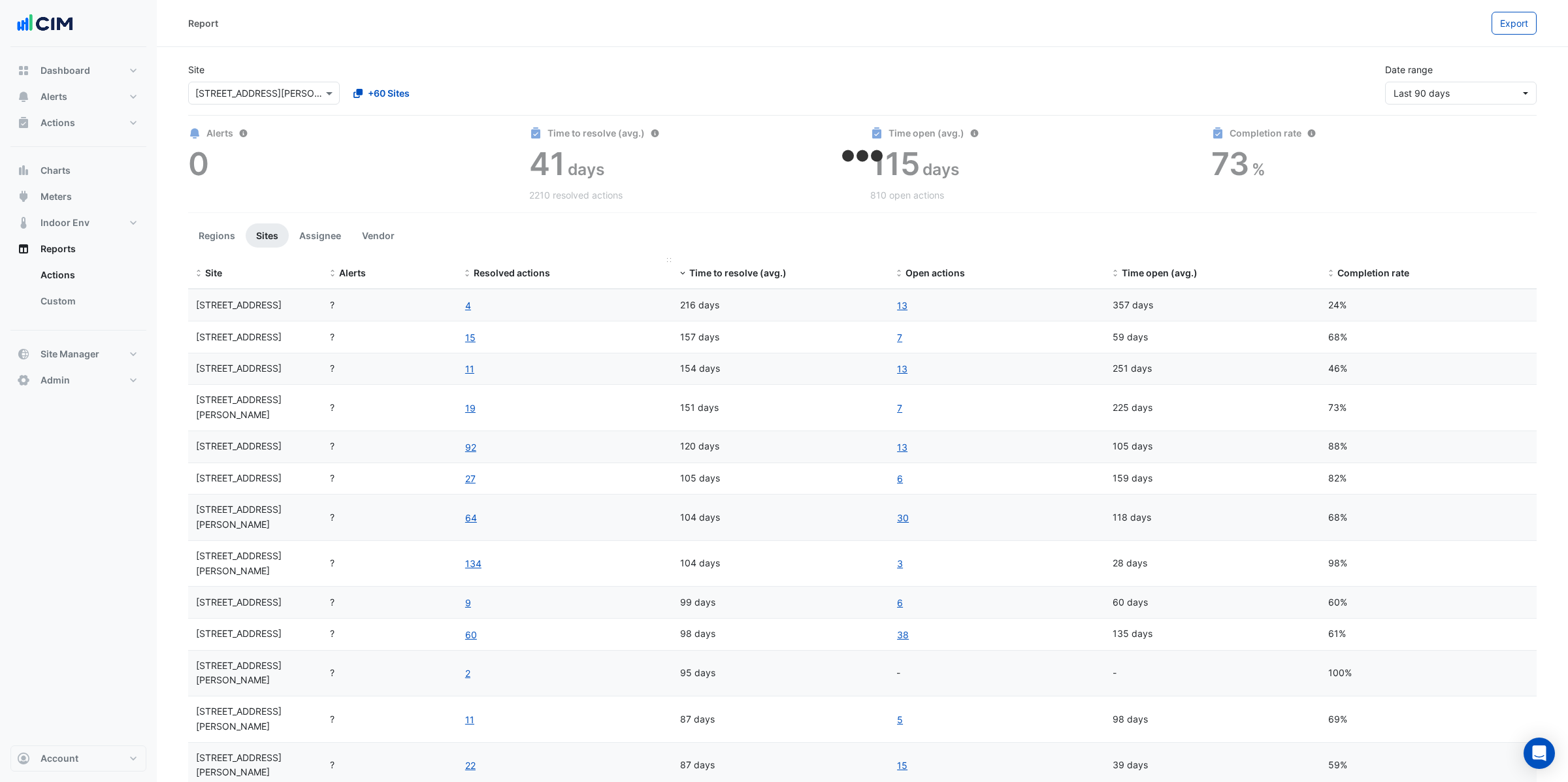
click at [519, 277] on span "Resolved actions" at bounding box center [512, 273] width 77 height 11
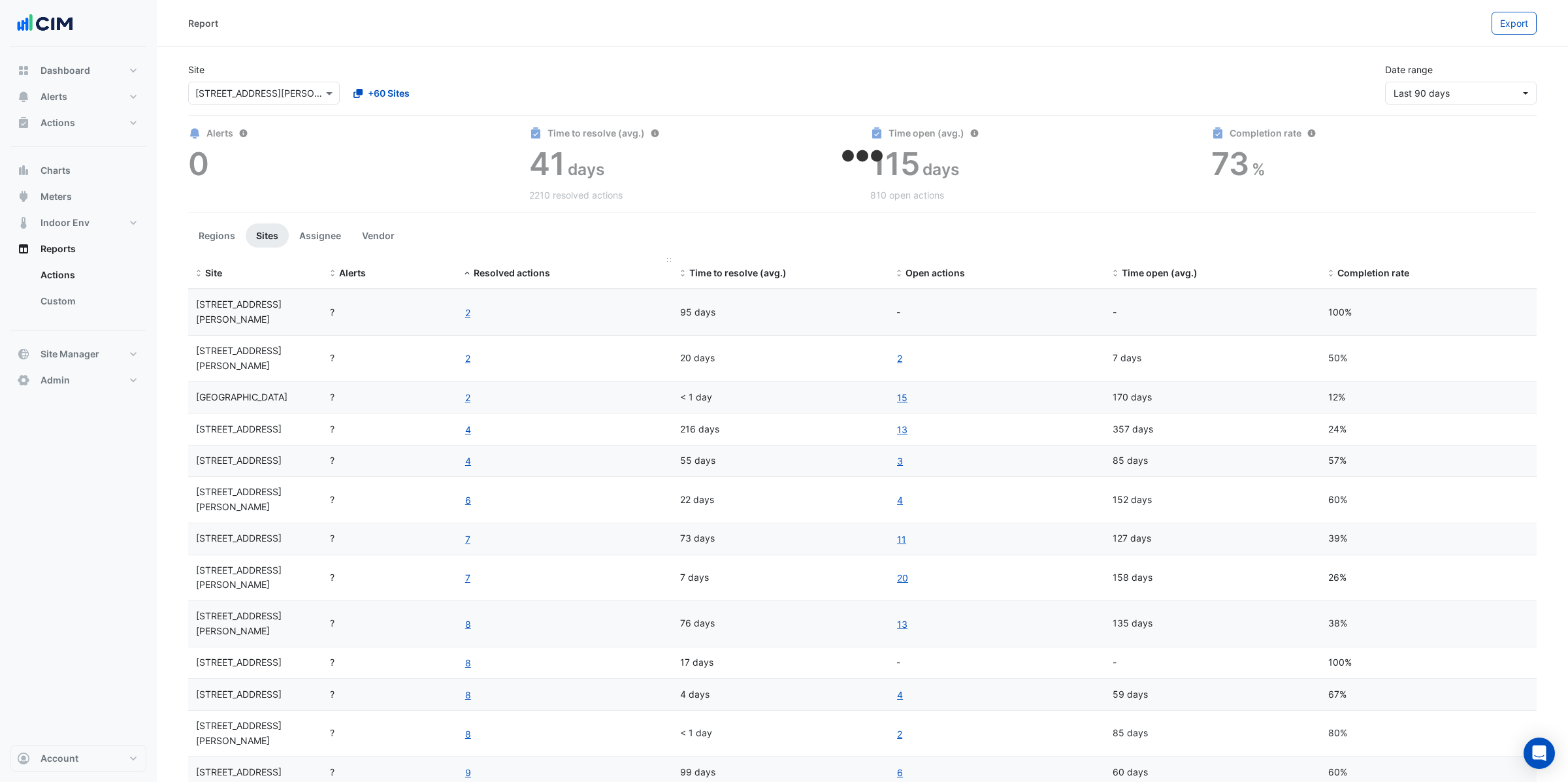
click at [519, 277] on span "Resolved actions" at bounding box center [512, 273] width 77 height 11
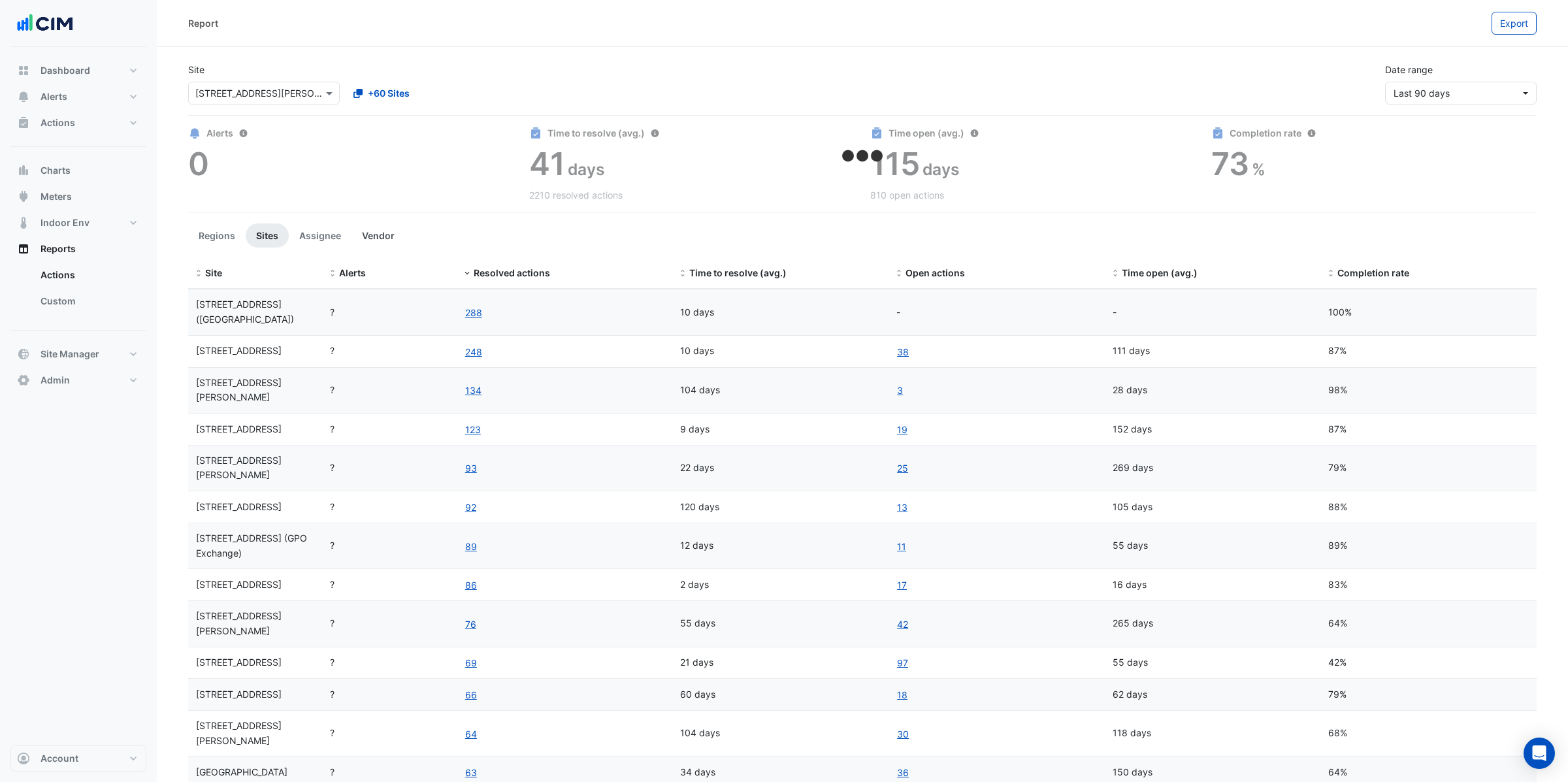
click at [381, 231] on button "Vendor" at bounding box center [377, 235] width 53 height 24
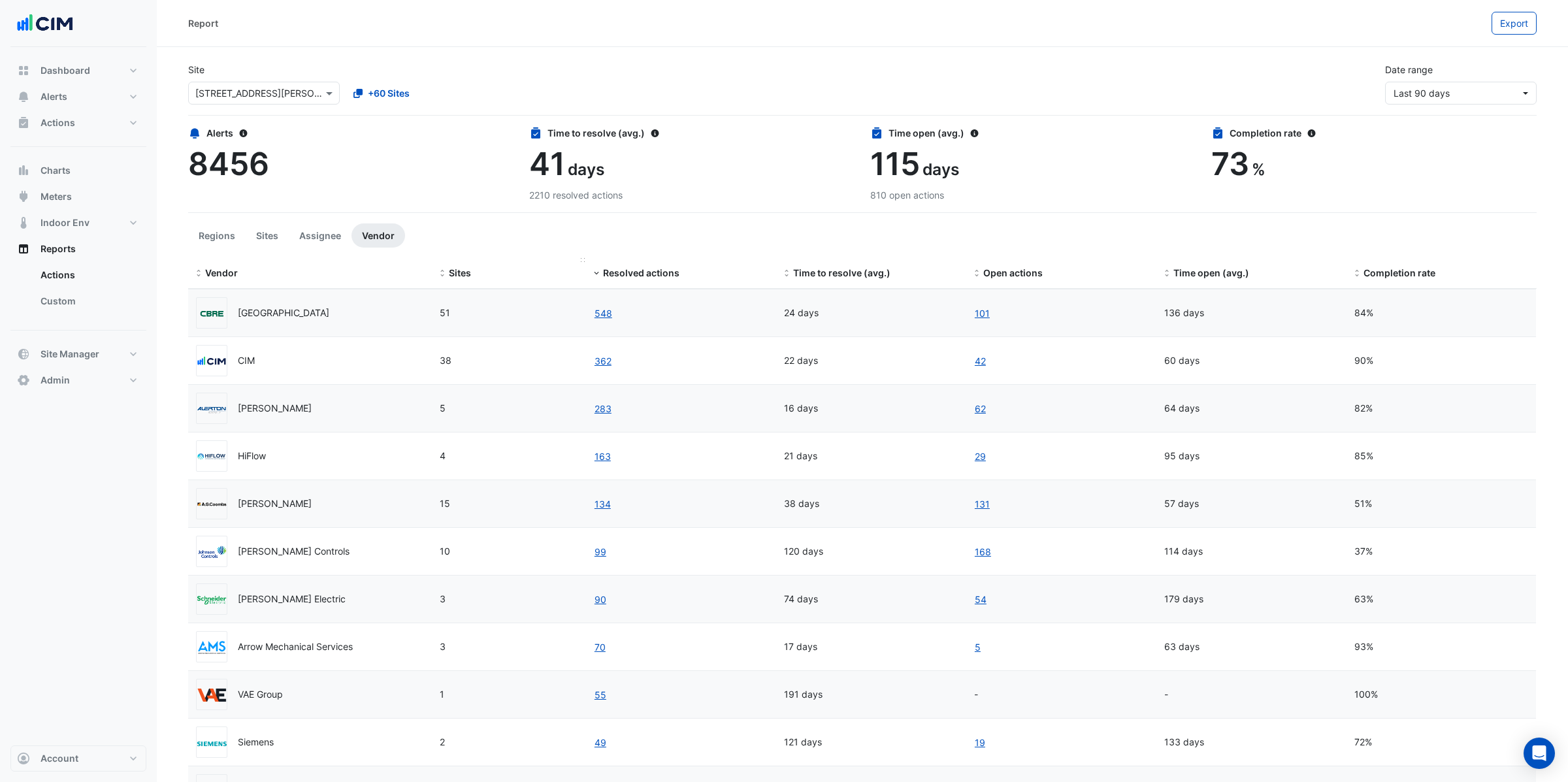
click at [469, 273] on span "Sites" at bounding box center [460, 273] width 22 height 11
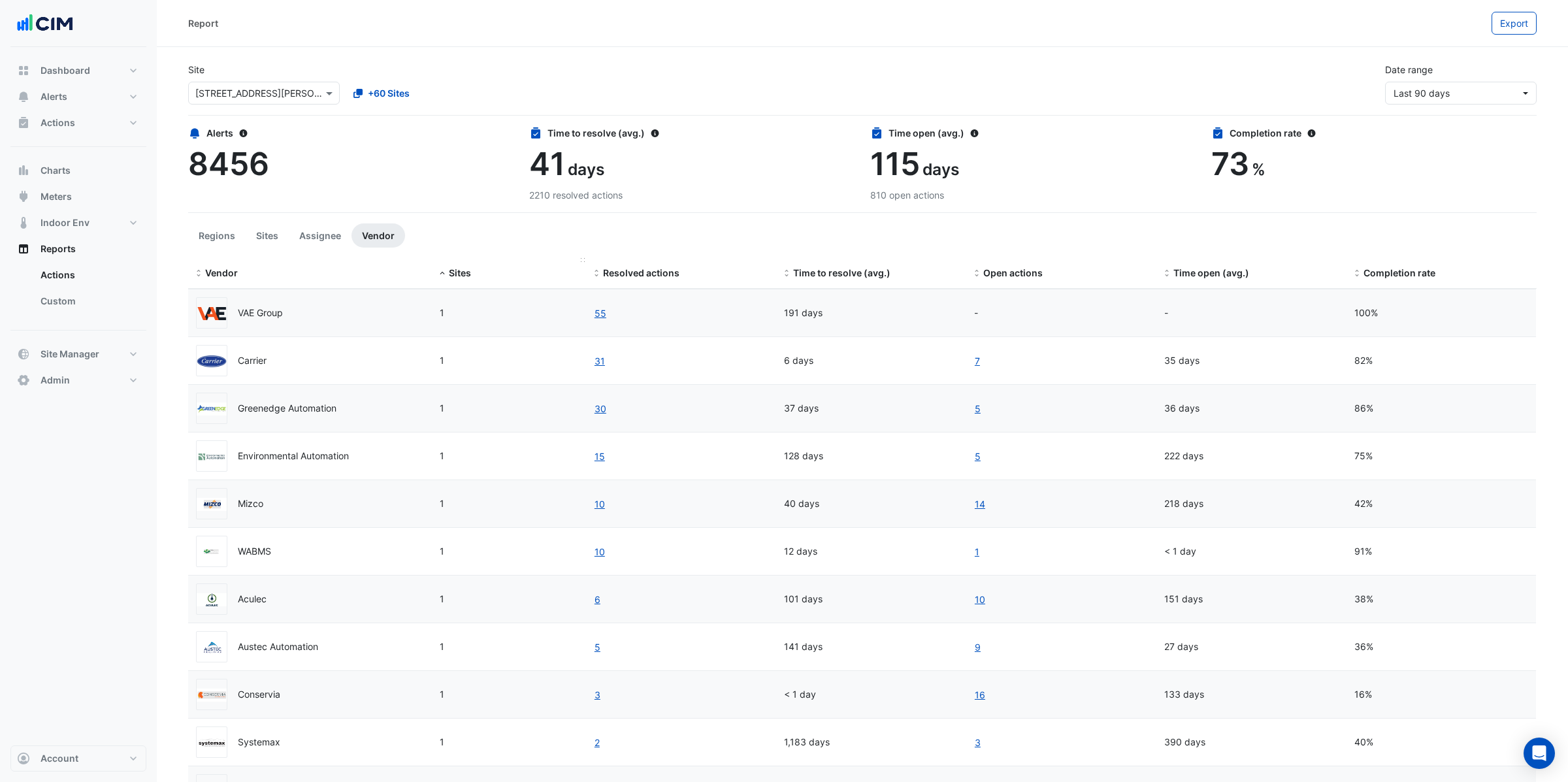
click at [469, 273] on span "Sites" at bounding box center [460, 273] width 22 height 11
